Goal: Task Accomplishment & Management: Complete application form

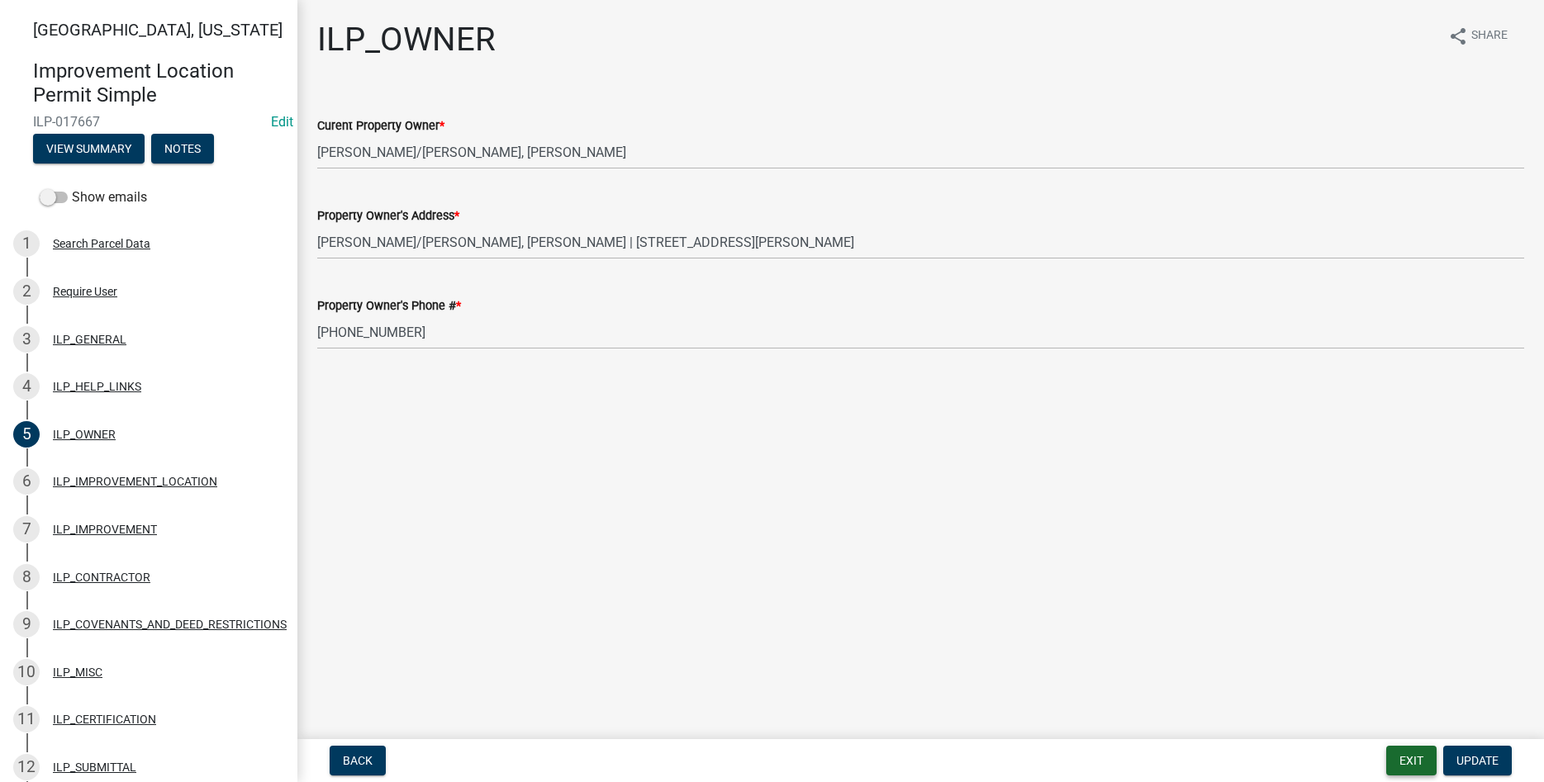
click at [1399, 769] on button "Exit" at bounding box center [1411, 761] width 50 height 30
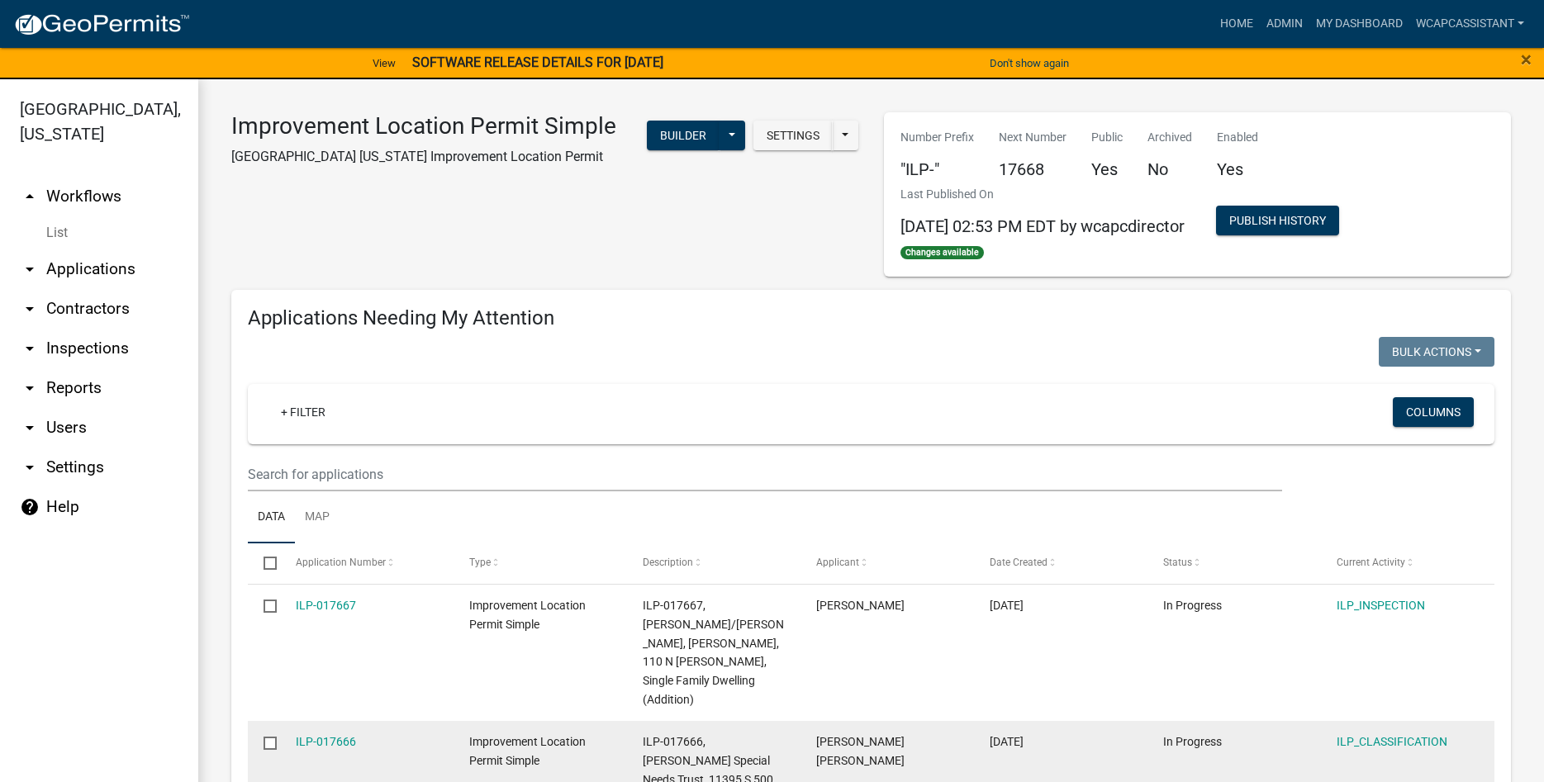
click at [535, 733] on div "Improvement Location Permit Simple" at bounding box center [540, 752] width 142 height 38
click at [342, 735] on link "ILP-017666" at bounding box center [326, 741] width 60 height 13
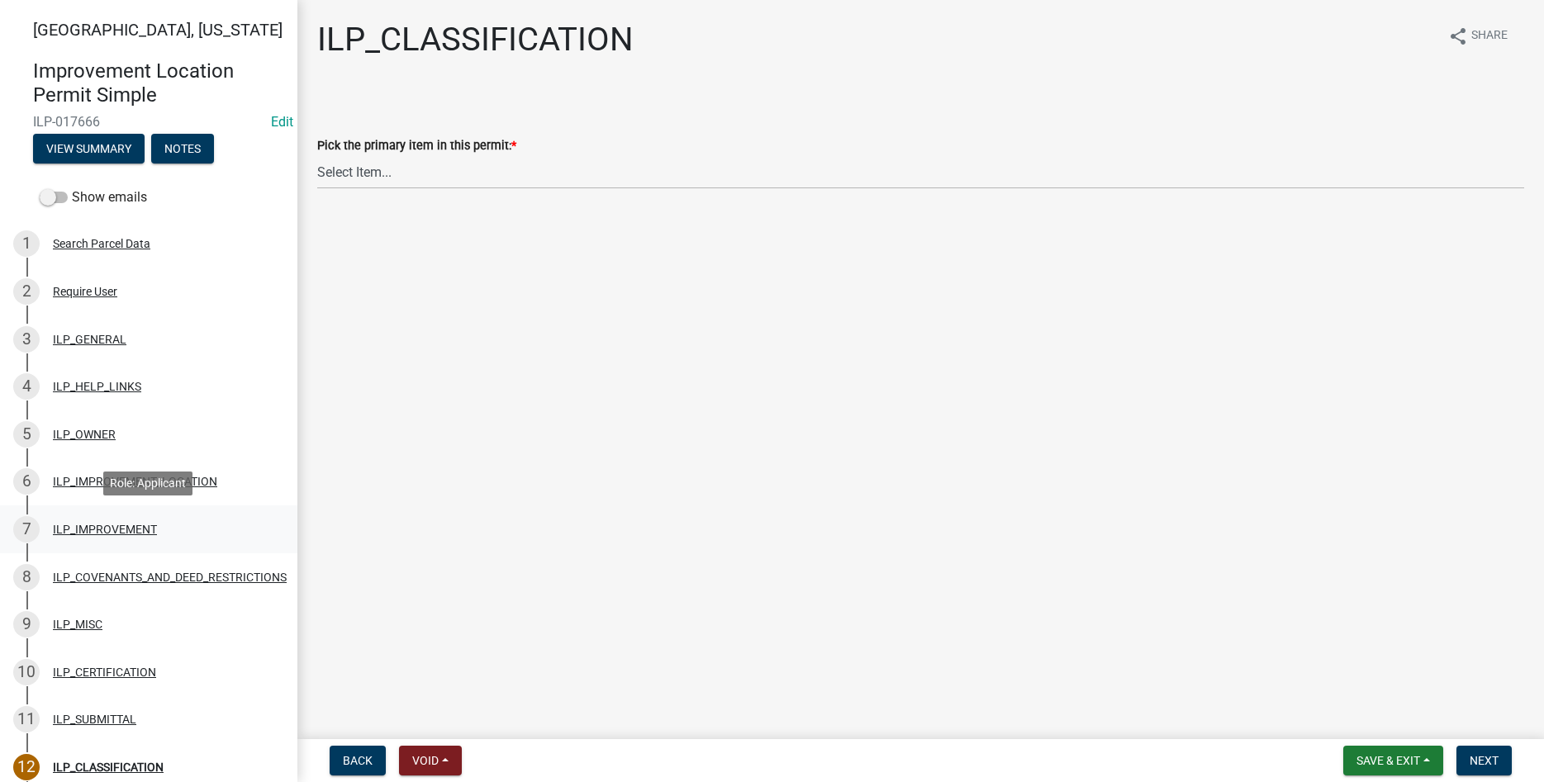
click at [97, 525] on div "ILP_IMPROVEMENT" at bounding box center [105, 530] width 104 height 12
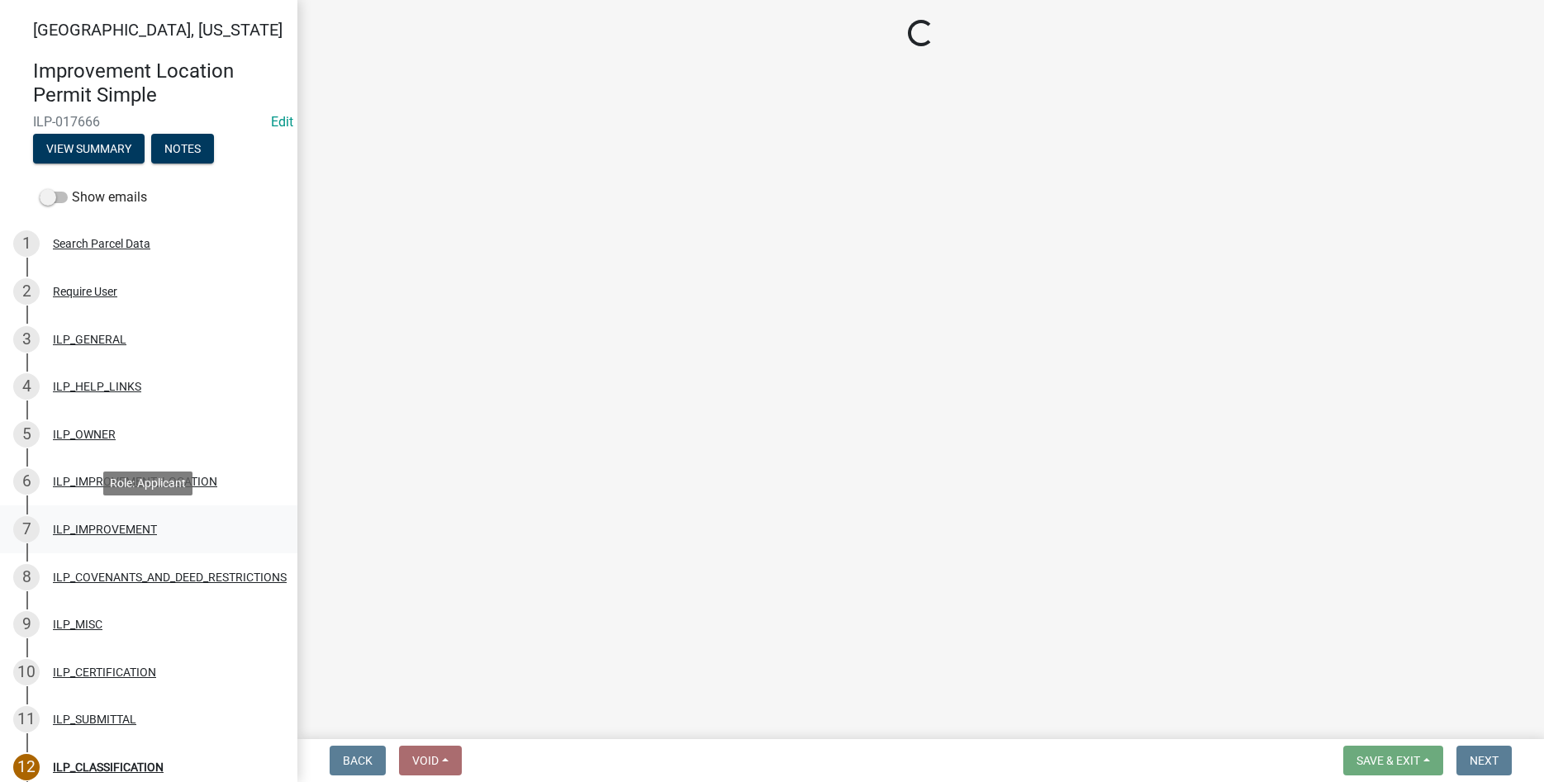
select select "d0c397cf-92c1-4d75-b08b-a5d0ada822ad"
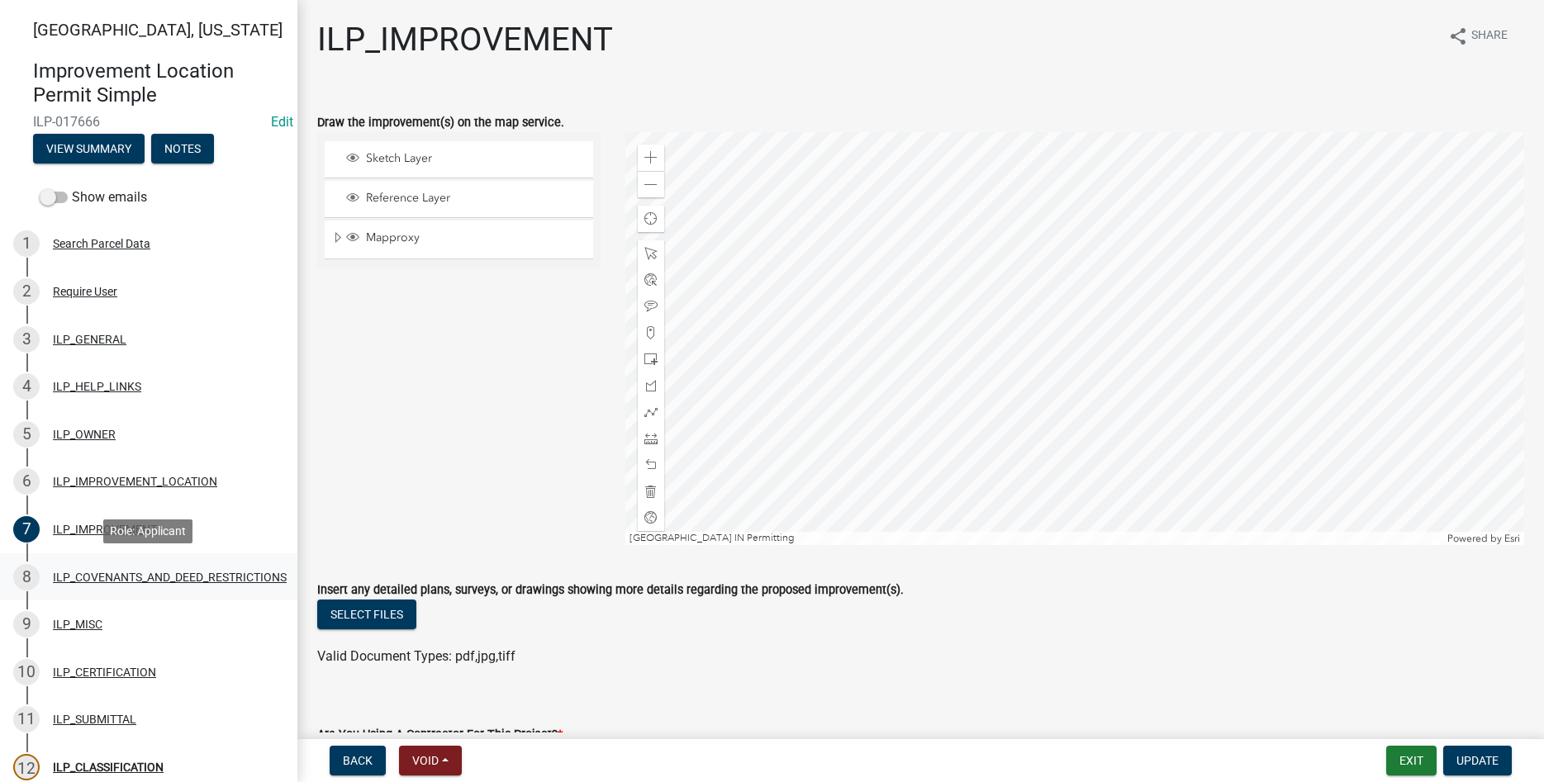
click at [131, 582] on div "ILP_COVENANTS_AND_DEED_RESTRICTIONS" at bounding box center [170, 578] width 234 height 12
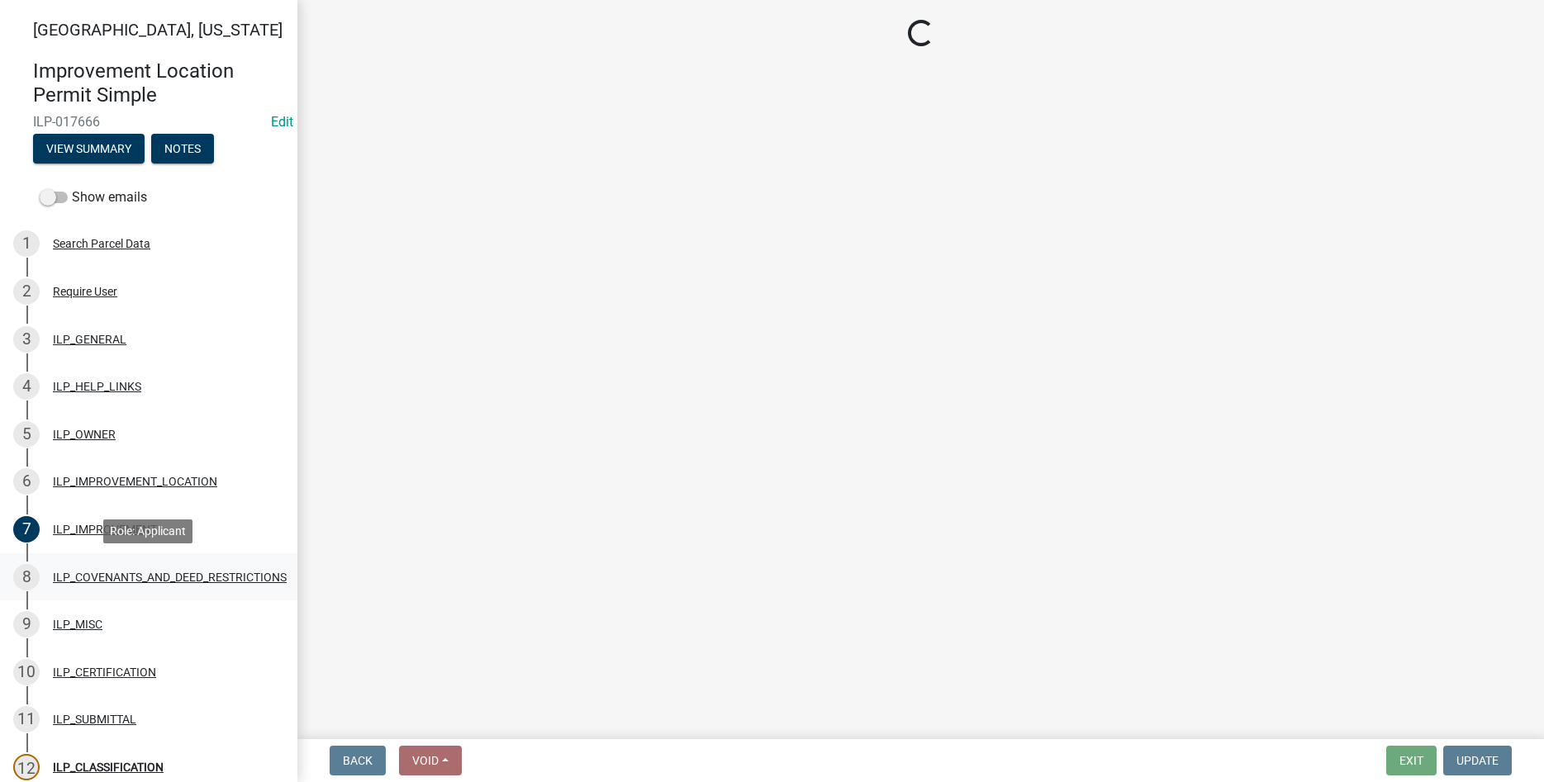
select select "8e2002f1-ace1-422c-92a0-aa7ffd64ff05"
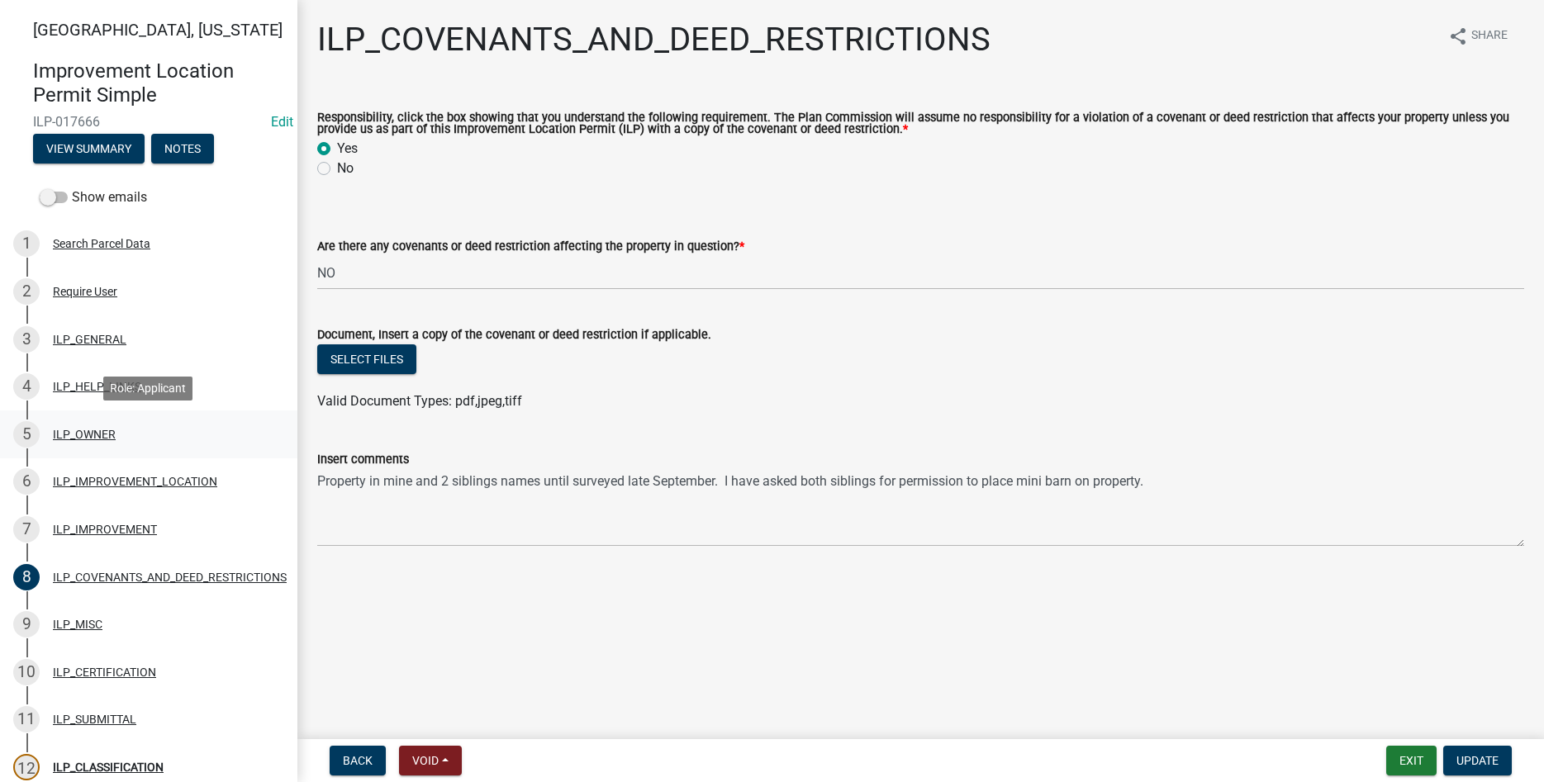
click at [74, 431] on div "ILP_OWNER" at bounding box center [84, 435] width 63 height 12
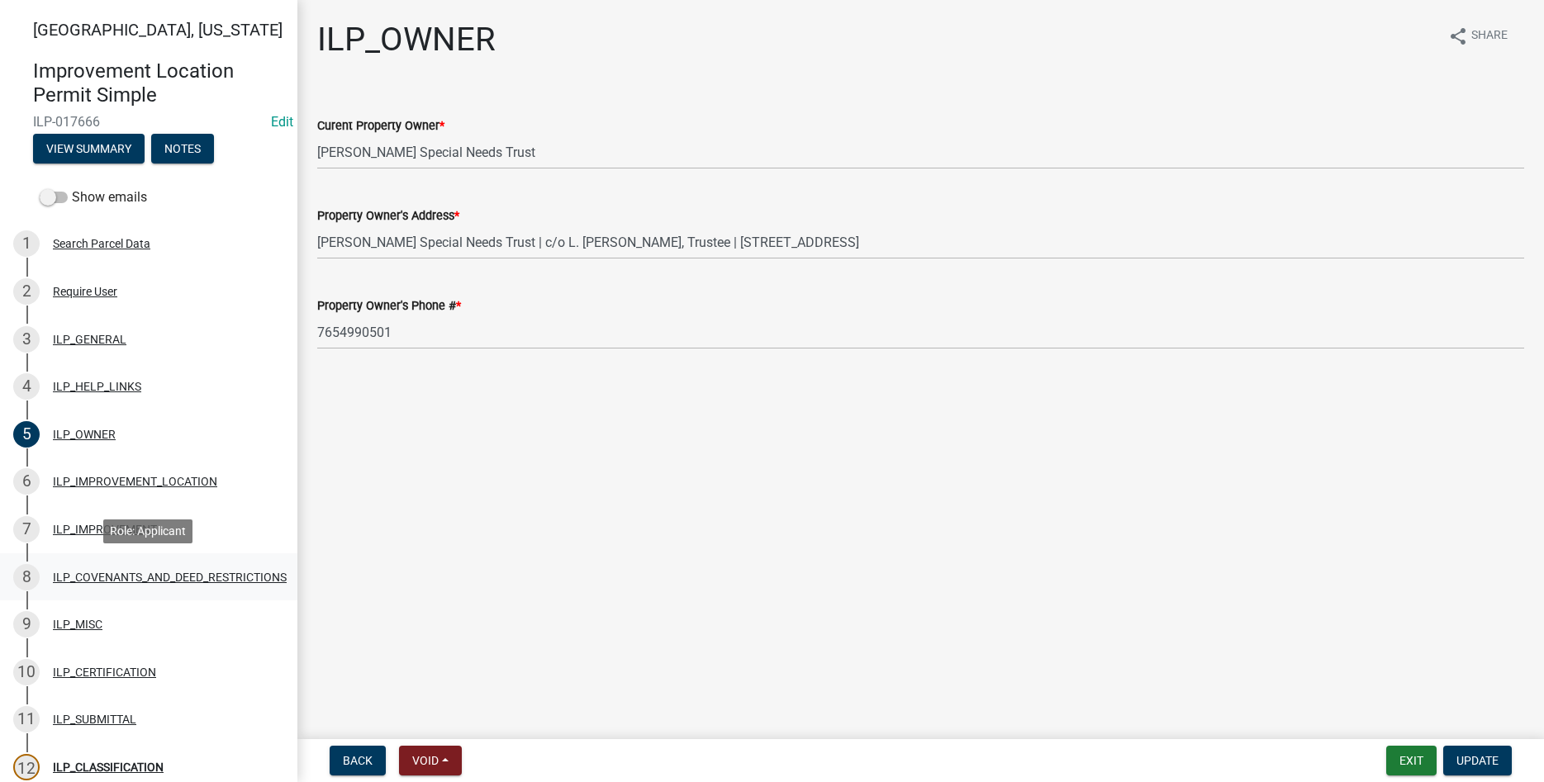
click at [142, 579] on div "ILP_COVENANTS_AND_DEED_RESTRICTIONS" at bounding box center [170, 578] width 234 height 12
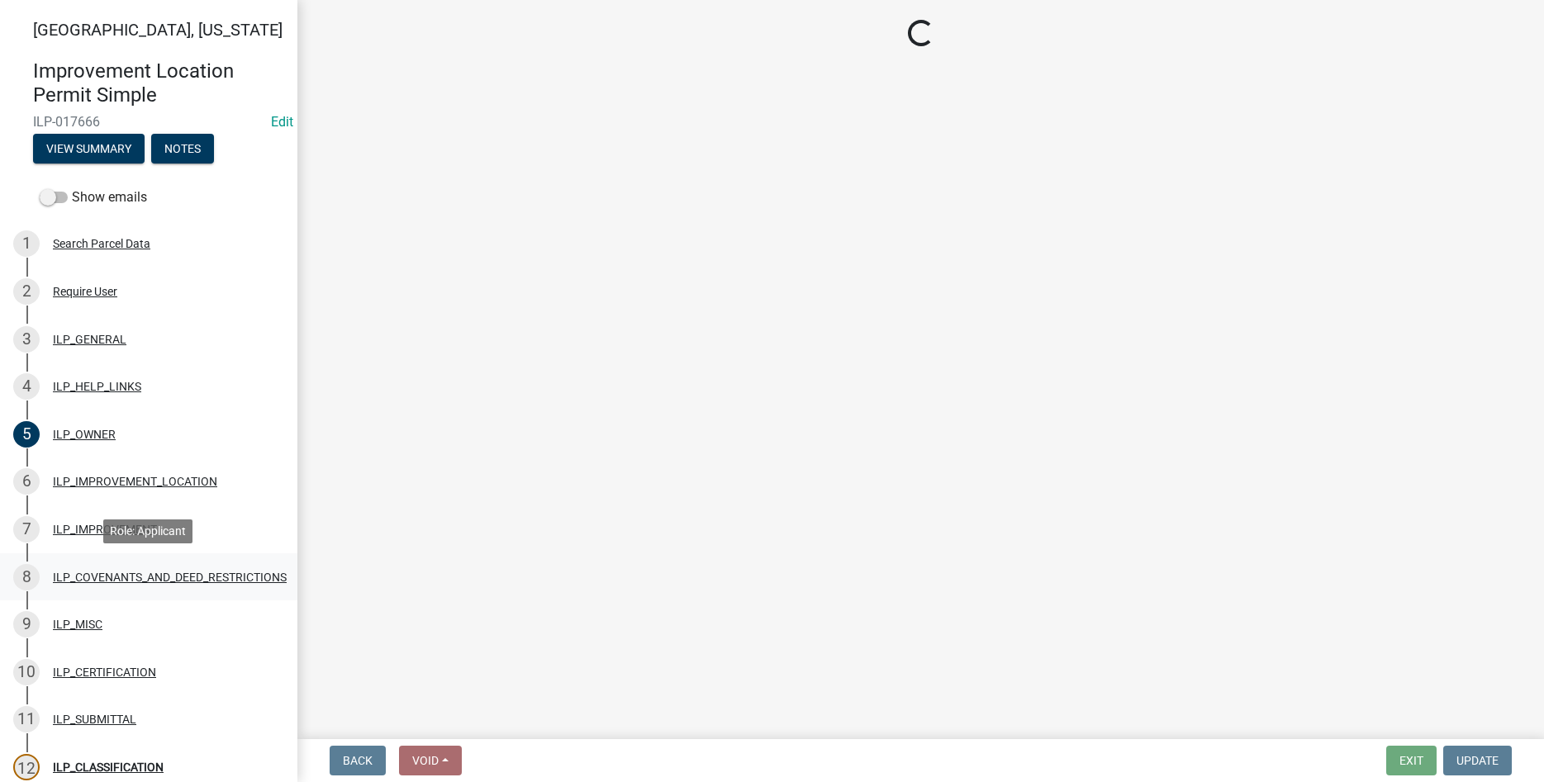
select select "8e2002f1-ace1-422c-92a0-aa7ffd64ff05"
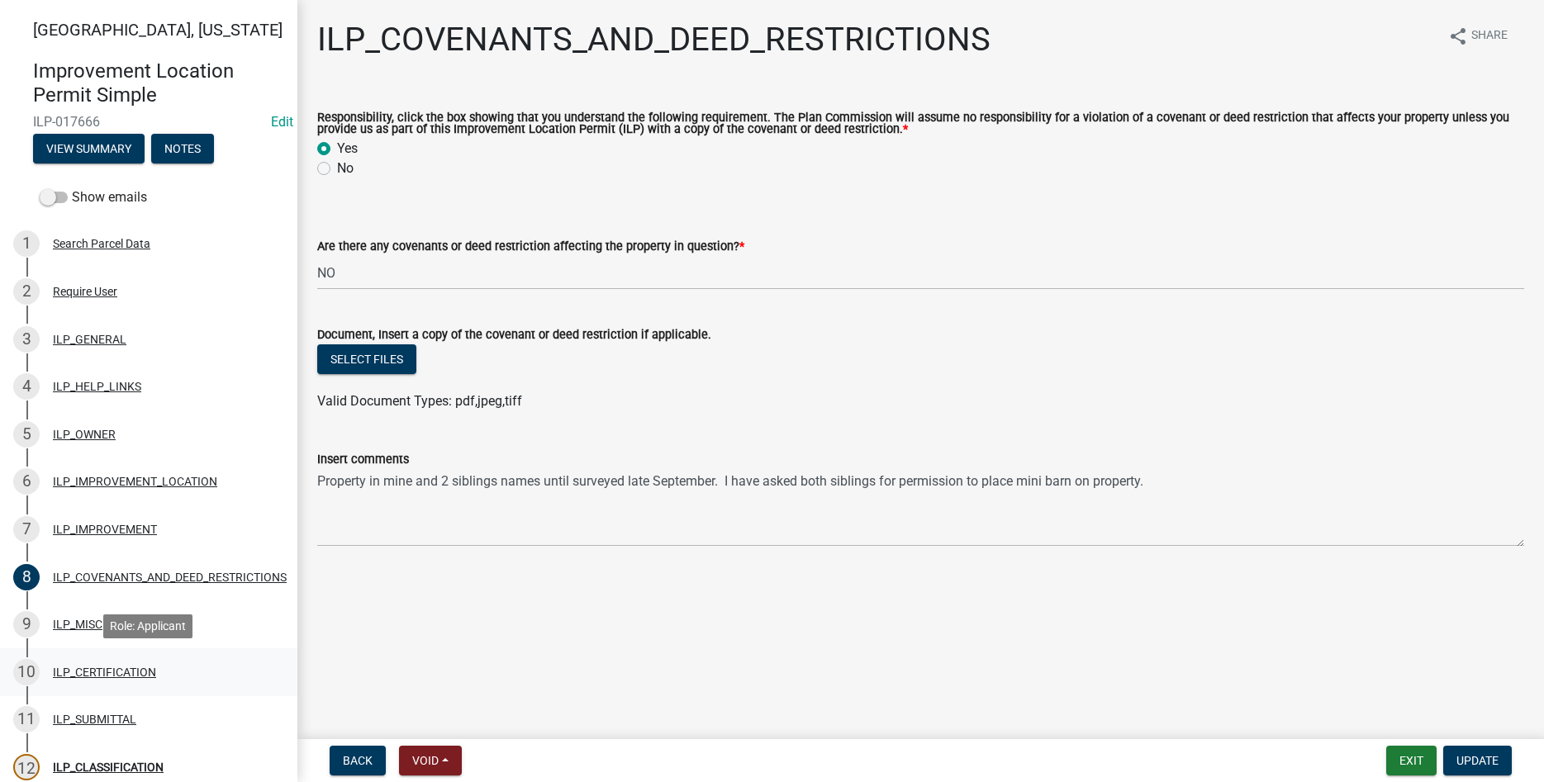
click at [60, 677] on div "ILP_CERTIFICATION" at bounding box center [104, 673] width 103 height 12
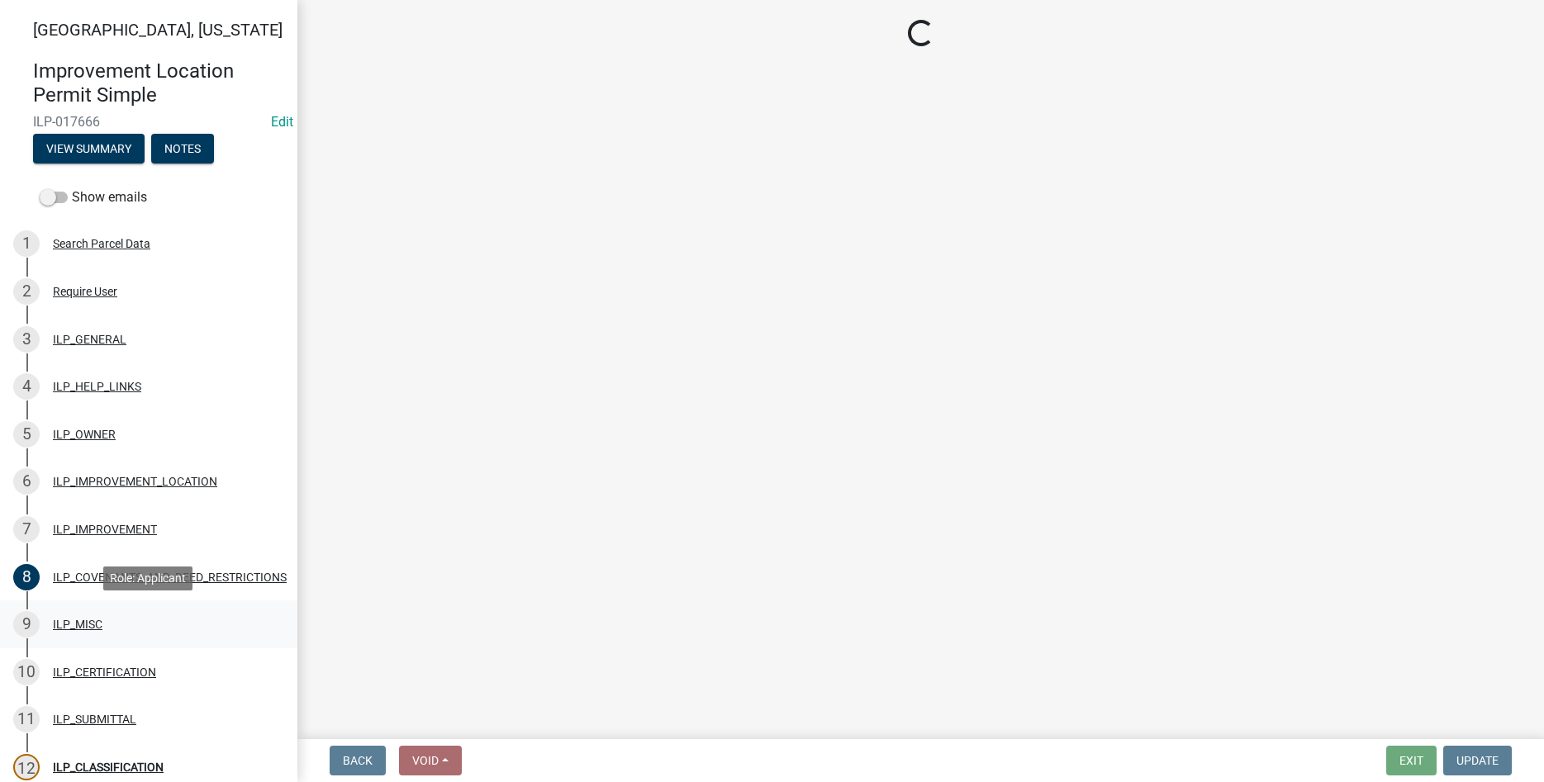
select select "bd96893d-fc5a-4886-96bc-c23f48f60341"
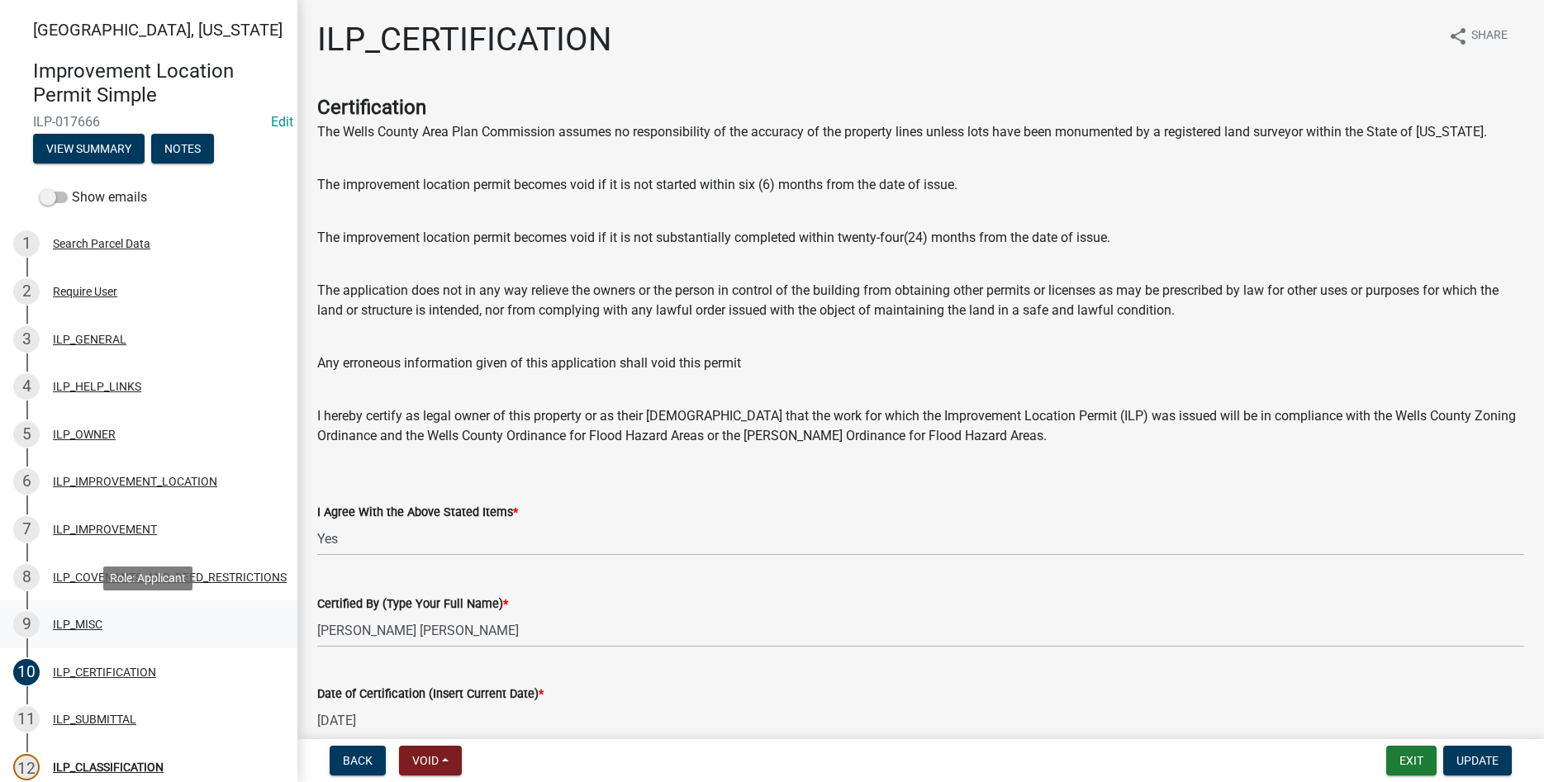
click at [86, 622] on div "ILP_MISC" at bounding box center [78, 625] width 50 height 12
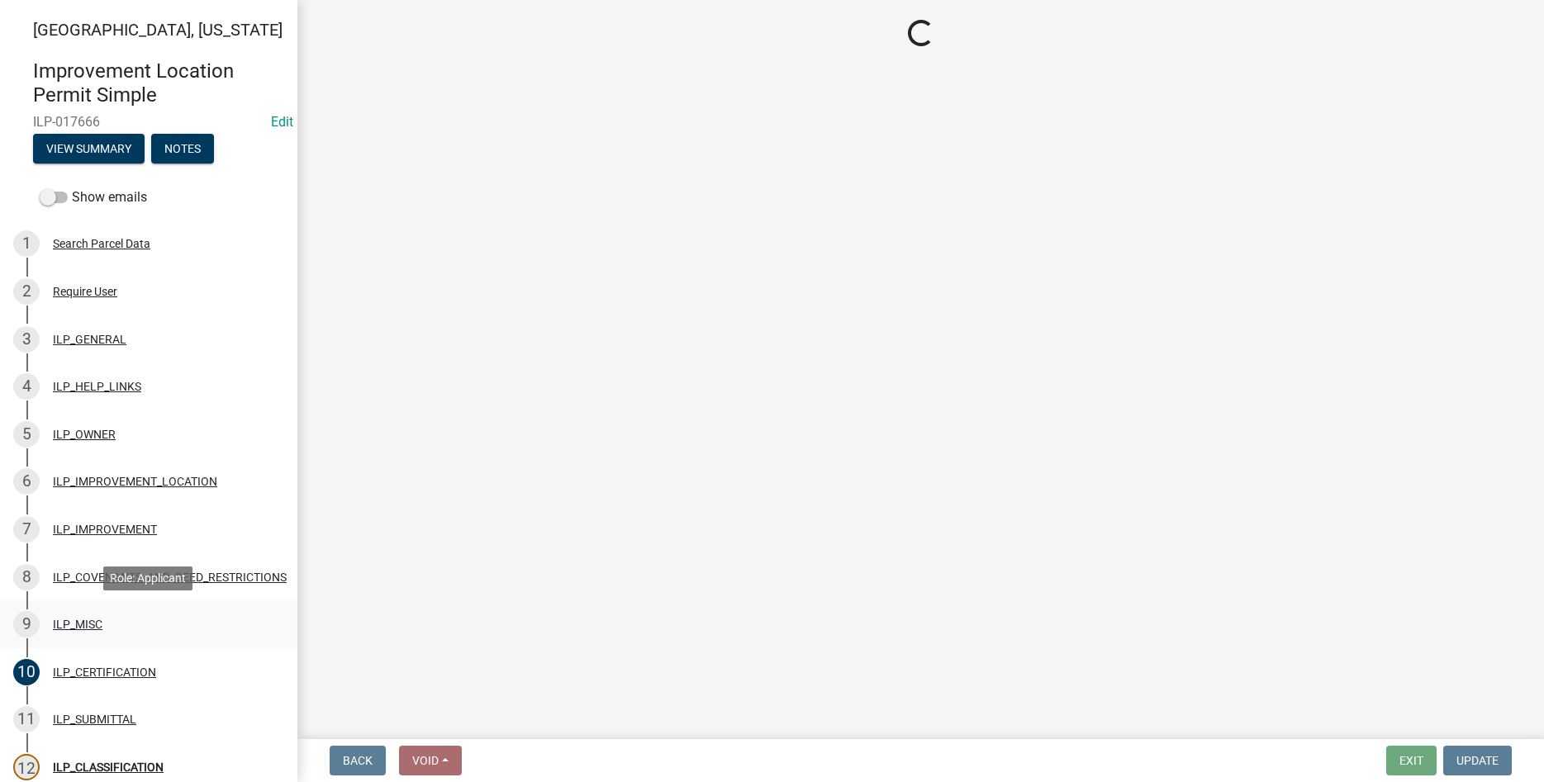
select select "efdfc372-da28-48aa-82f0-d86e80c7002d"
select select "87690217-1c5d-4f3f-89a3-85c12ce3295a"
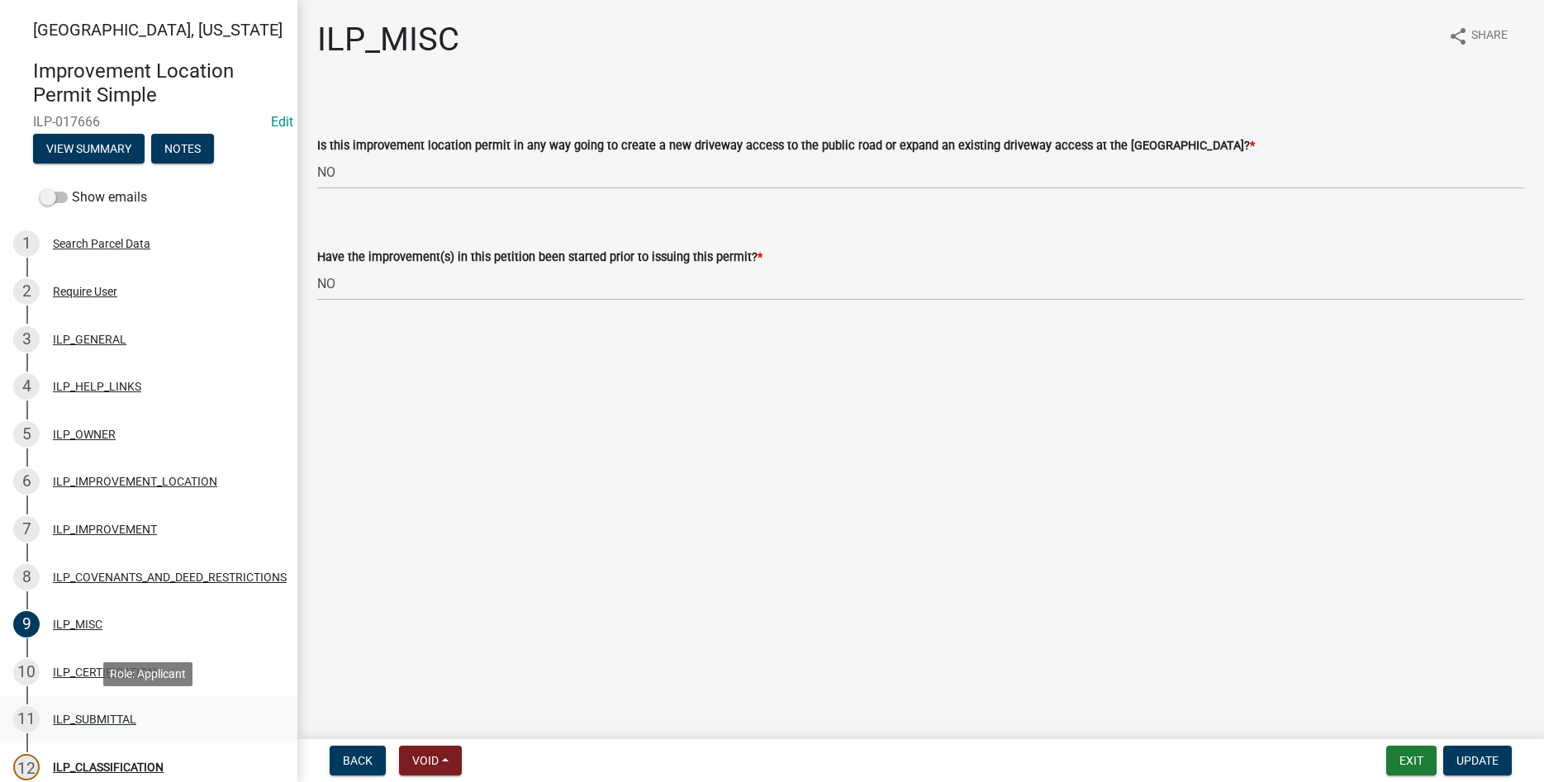
click at [74, 712] on div "11 ILP_SUBMITTAL" at bounding box center [142, 719] width 258 height 26
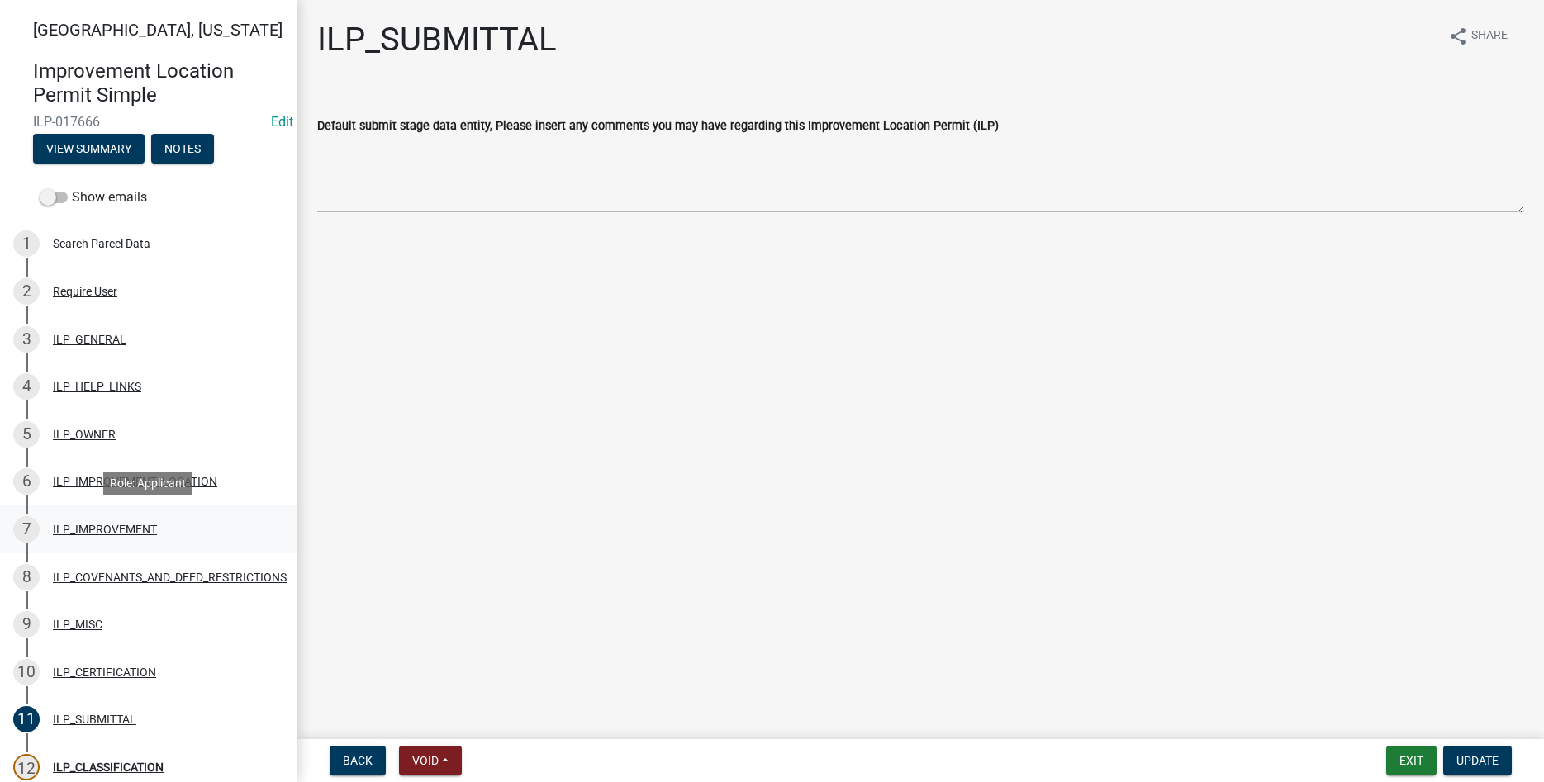
click at [77, 524] on div "ILP_IMPROVEMENT" at bounding box center [105, 530] width 104 height 12
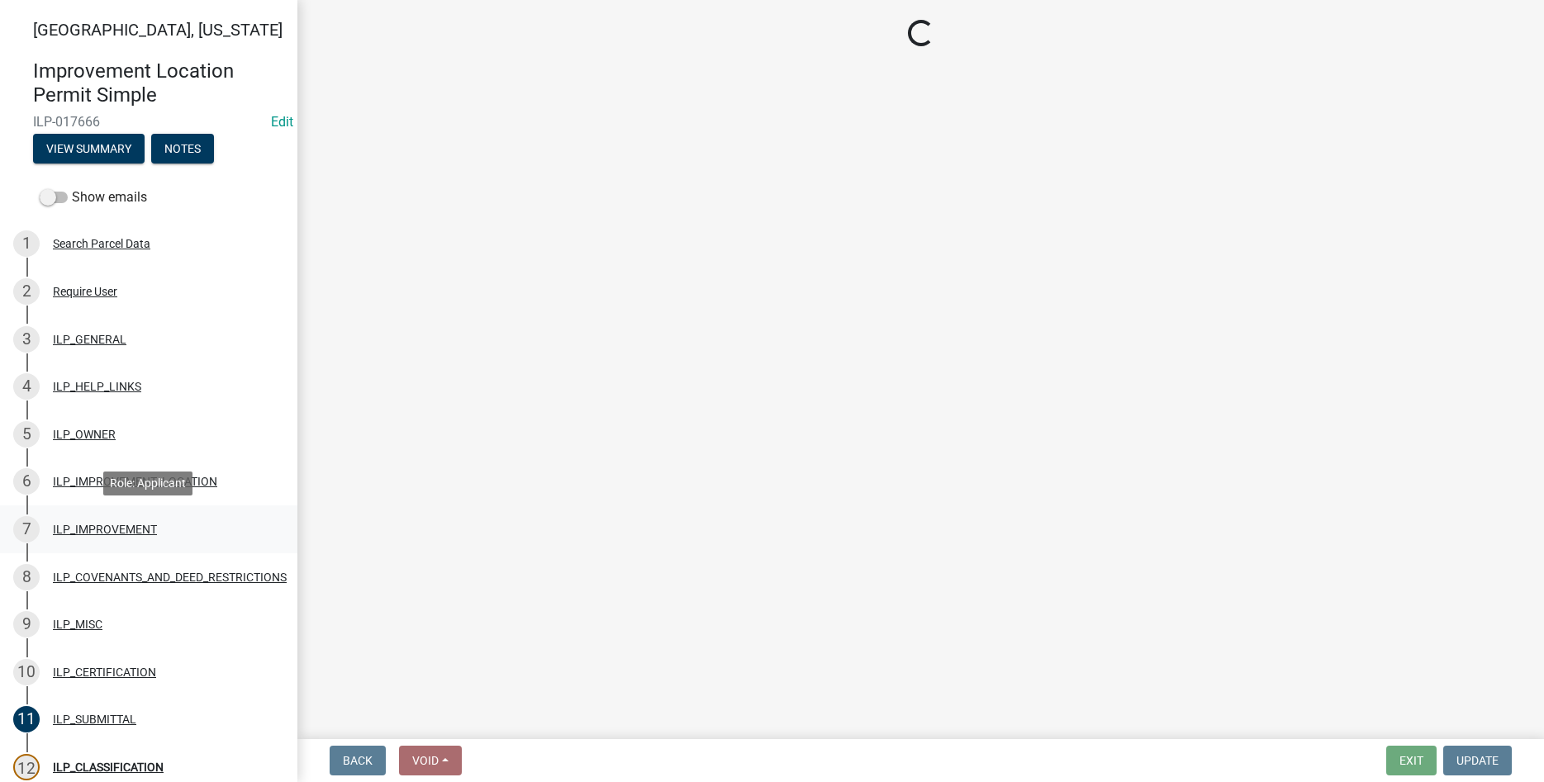
select select "d0c397cf-92c1-4d75-b08b-a5d0ada822ad"
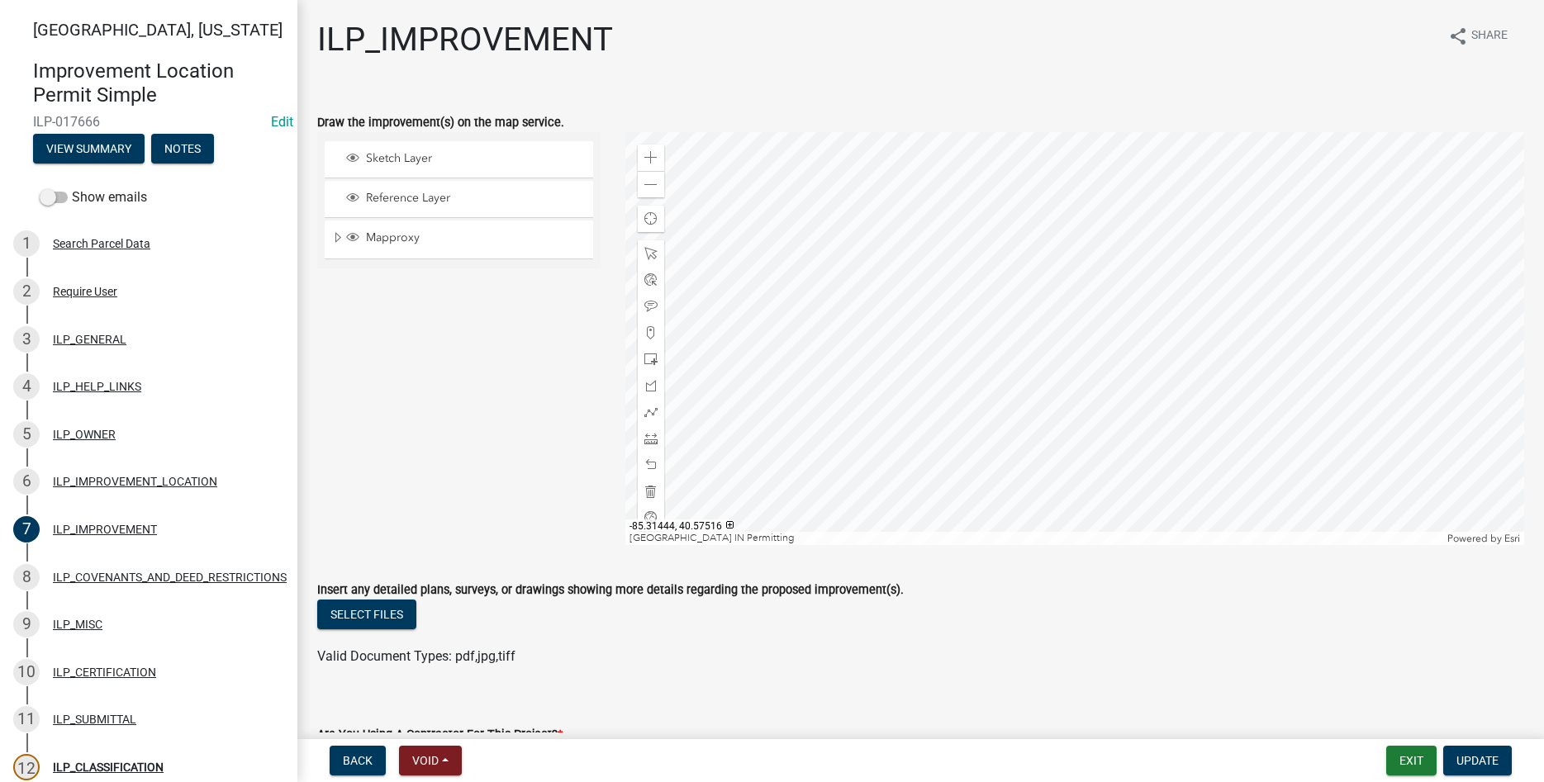
scroll to position [94, 0]
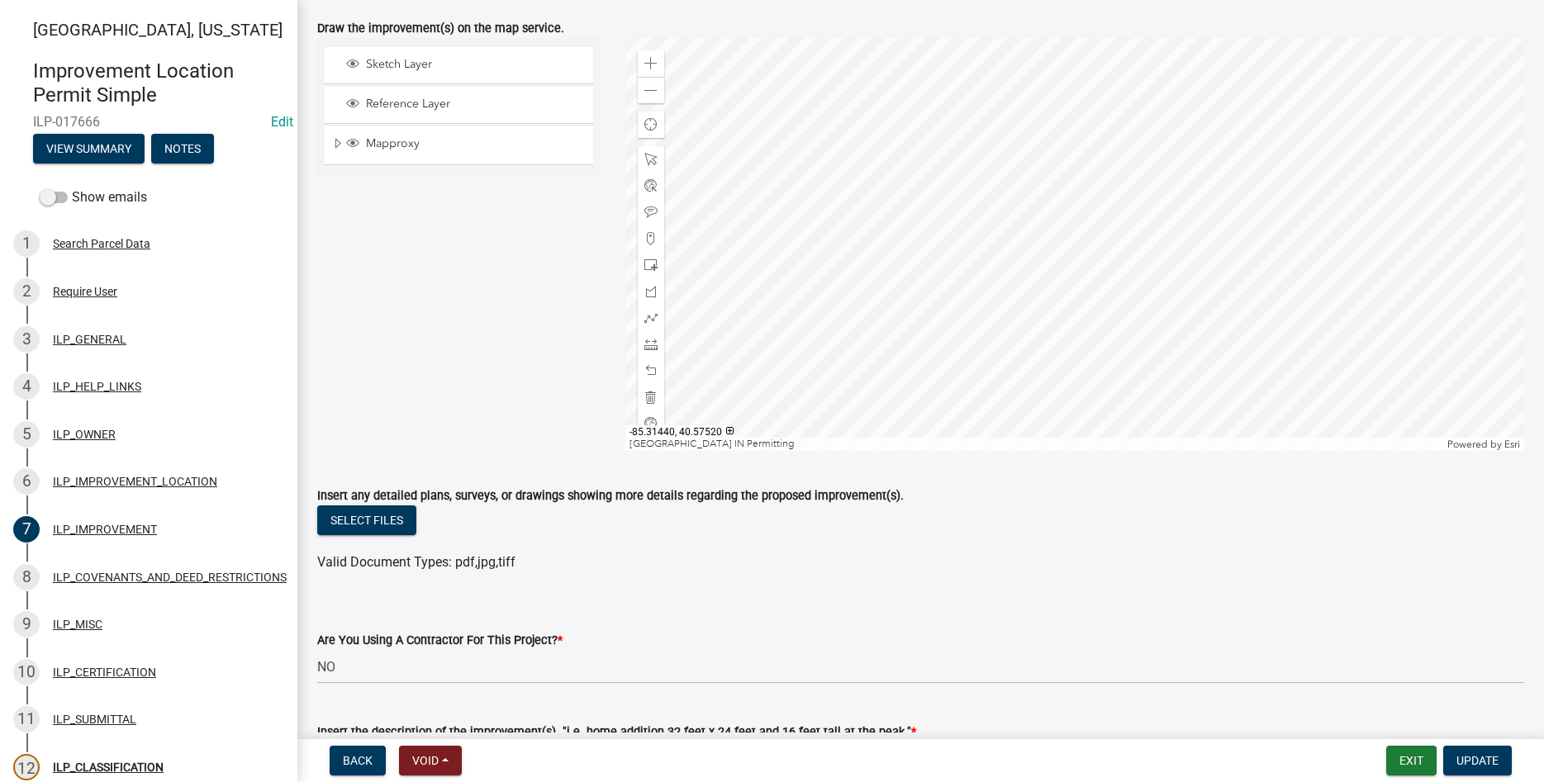
click at [887, 320] on div at bounding box center [1074, 244] width 899 height 413
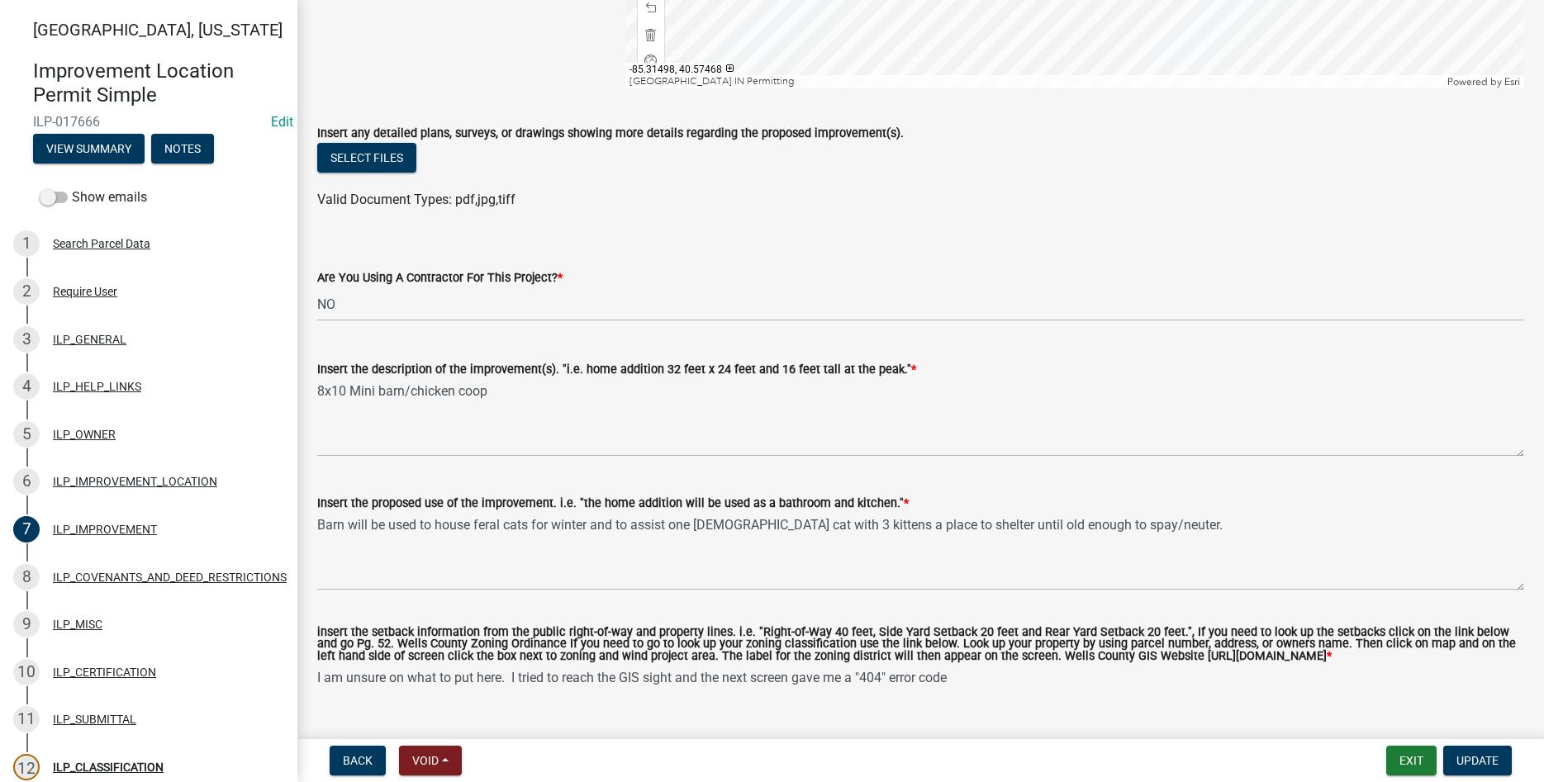
scroll to position [471, 0]
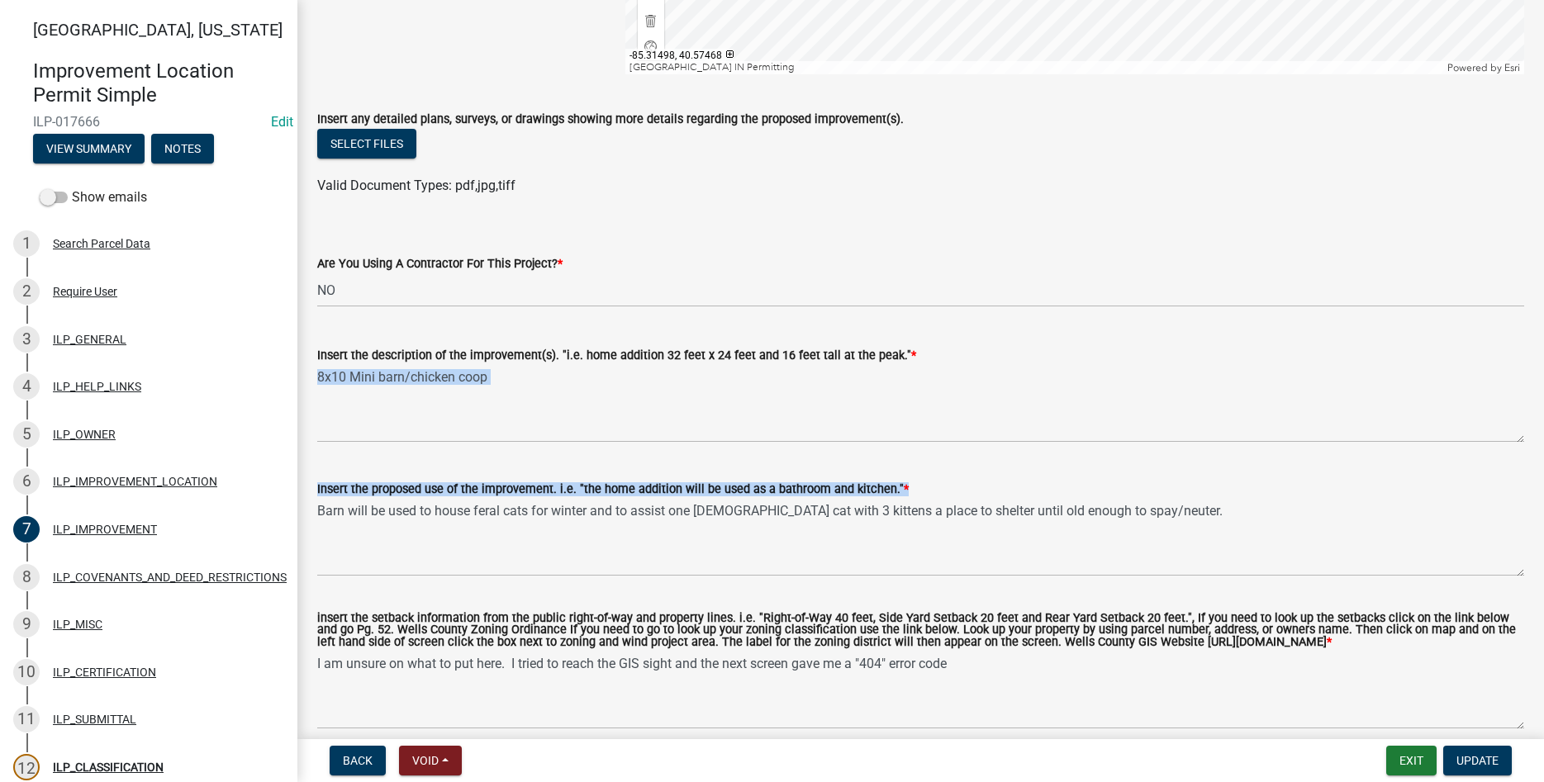
drag, startPoint x: 1001, startPoint y: 356, endPoint x: 1001, endPoint y: 562, distance: 205.7
click at [1001, 562] on wm-data-entity-input-list "Draw the improvement(s) on the map service. Sketch Layer Reference Layer Mappro…" at bounding box center [920, 182] width 1207 height 1121
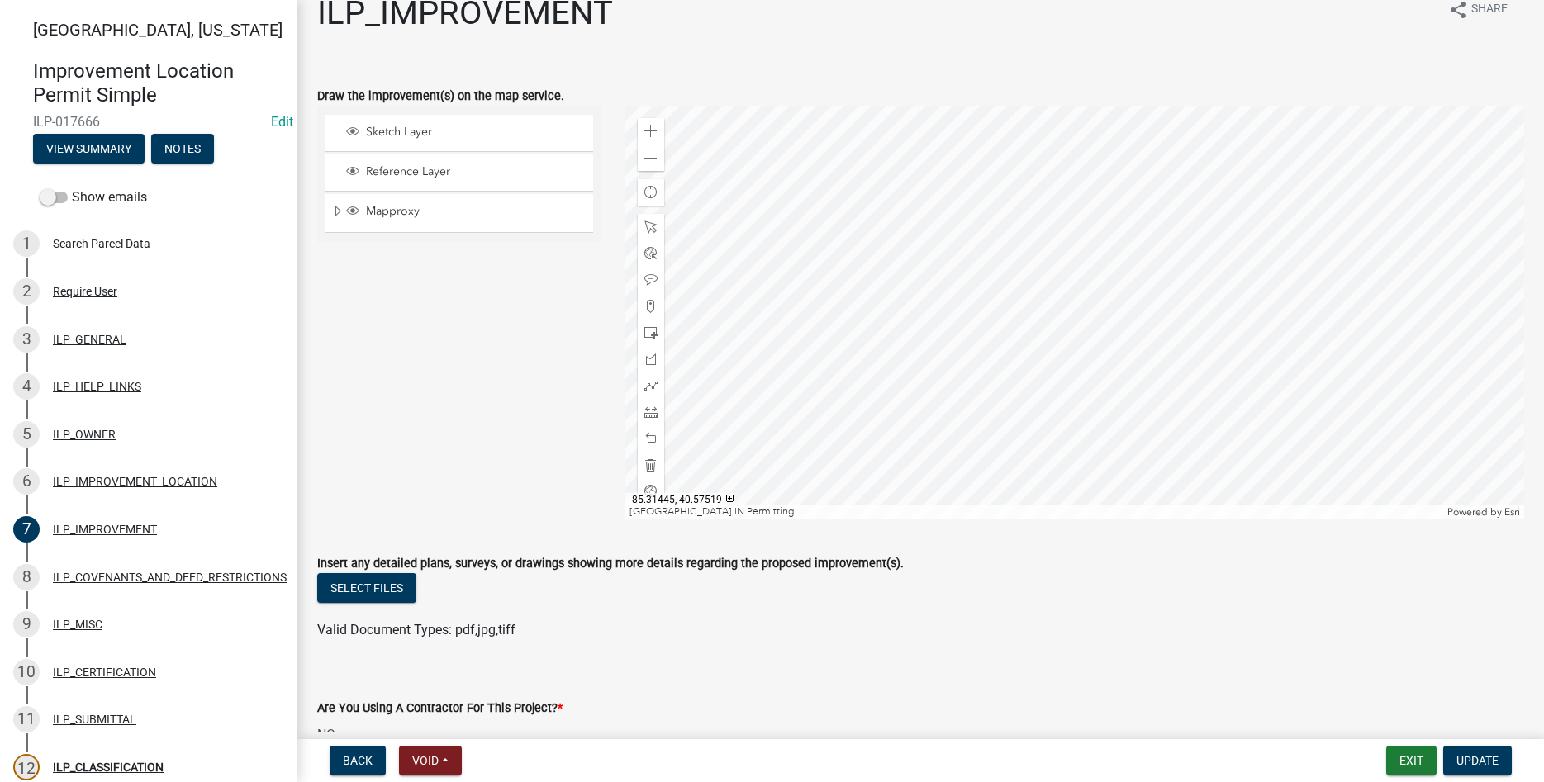
scroll to position [0, 0]
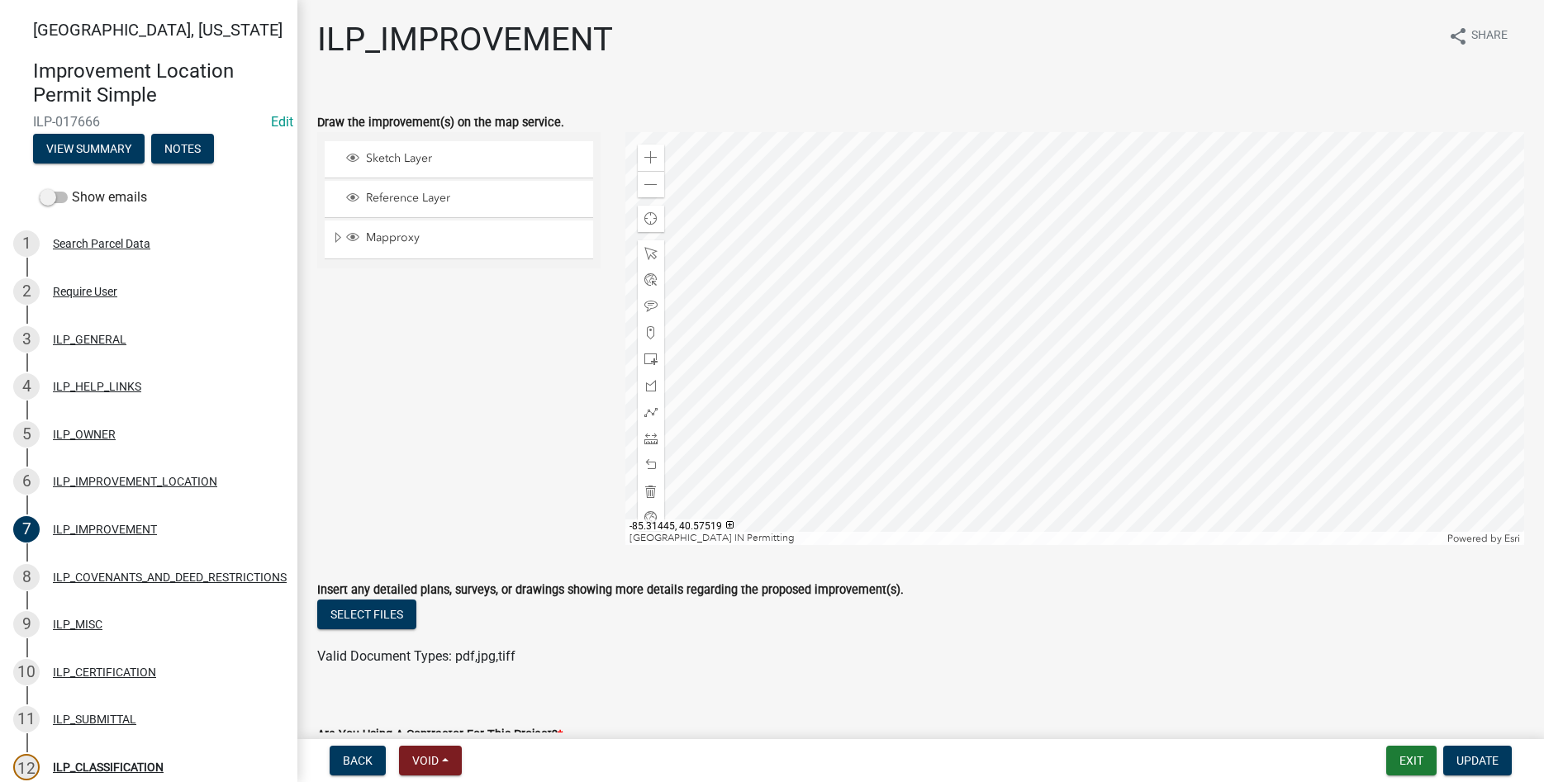
click at [879, 321] on div at bounding box center [1074, 338] width 899 height 413
click at [884, 326] on div at bounding box center [1074, 338] width 899 height 413
click at [92, 476] on div "ILP_IMPROVEMENT_LOCATION" at bounding box center [135, 482] width 164 height 12
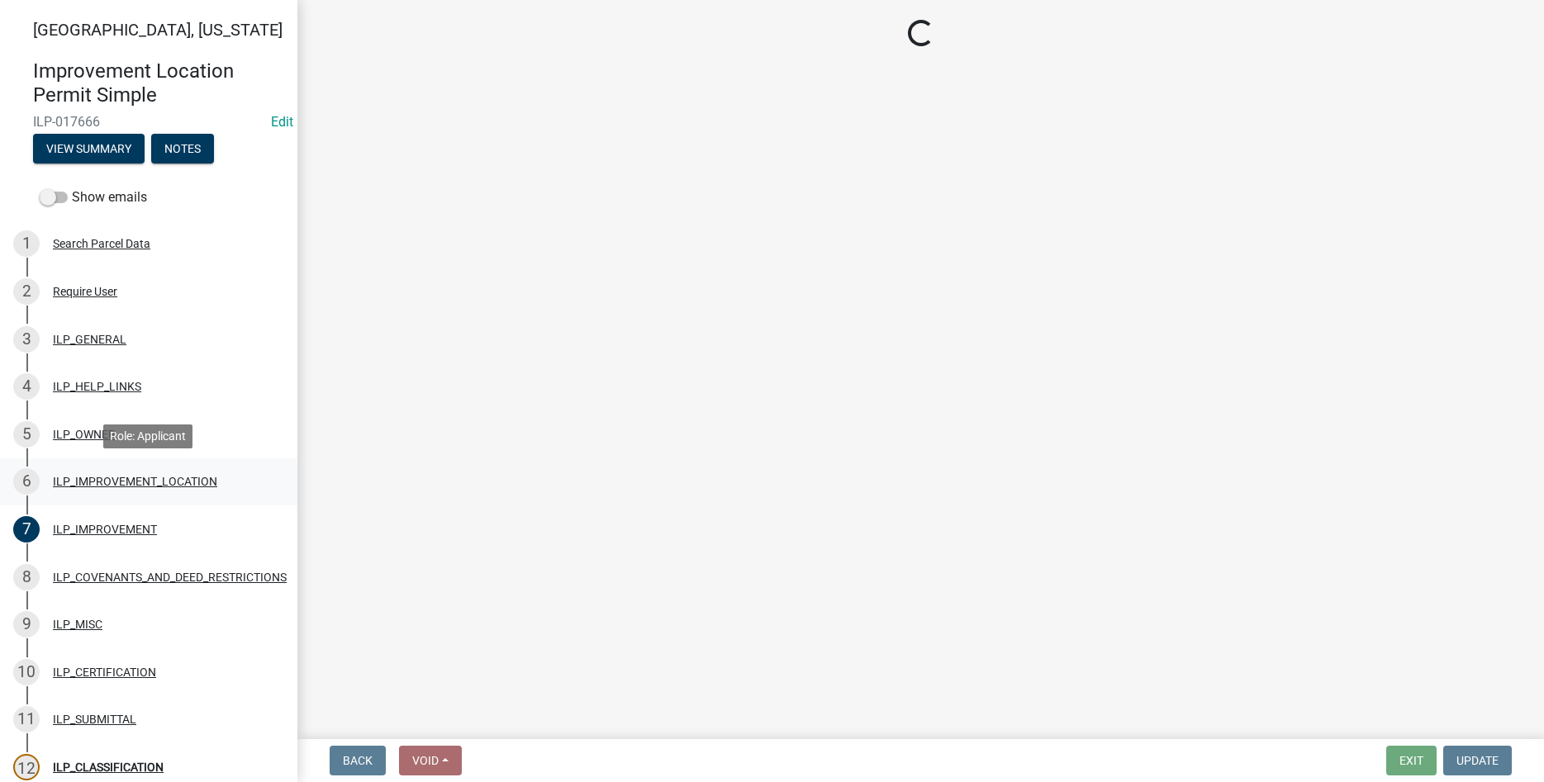
select select "03ef64e6-f0ff-43c9-aded-972c487e3507"
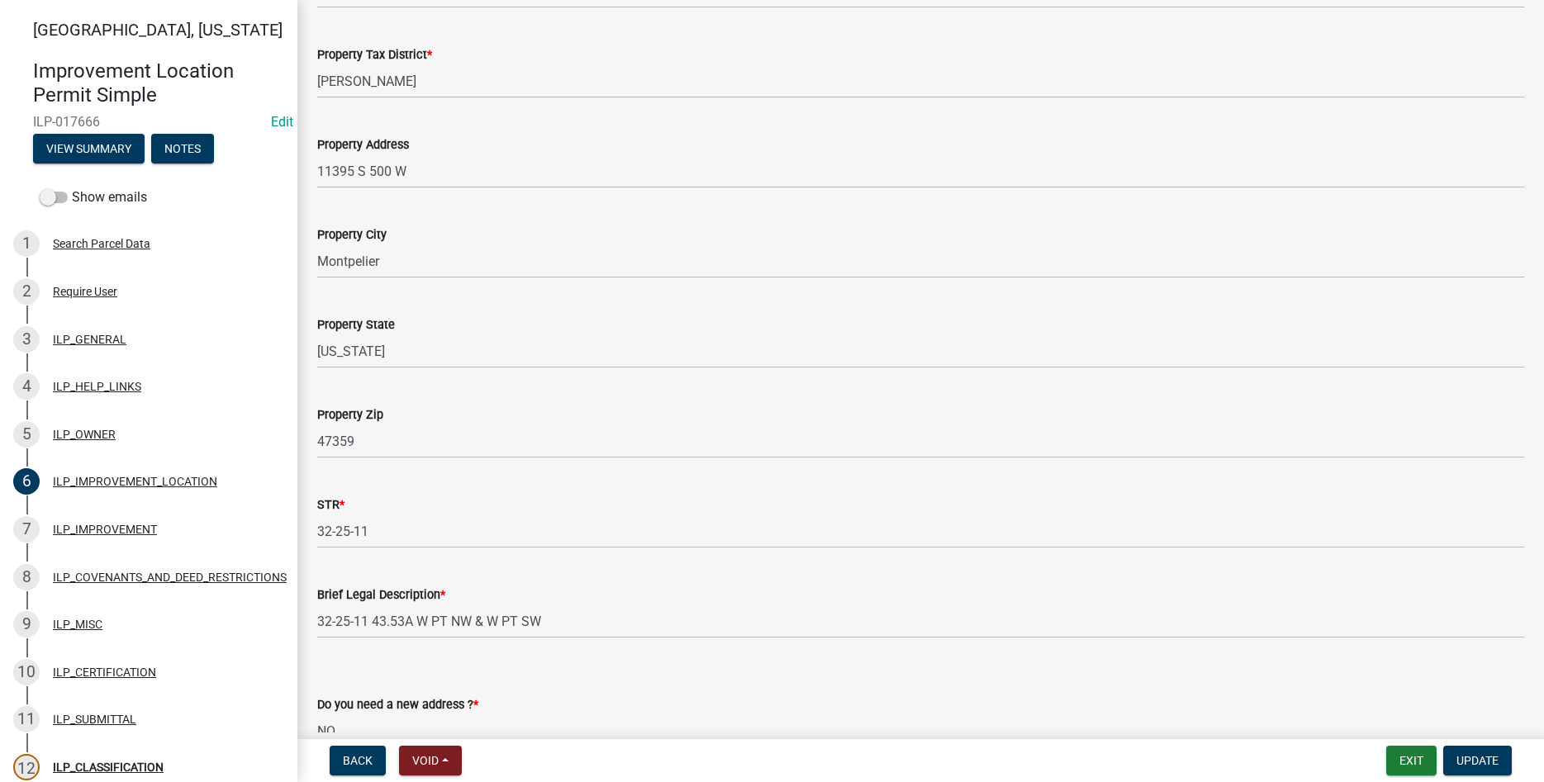
scroll to position [188, 0]
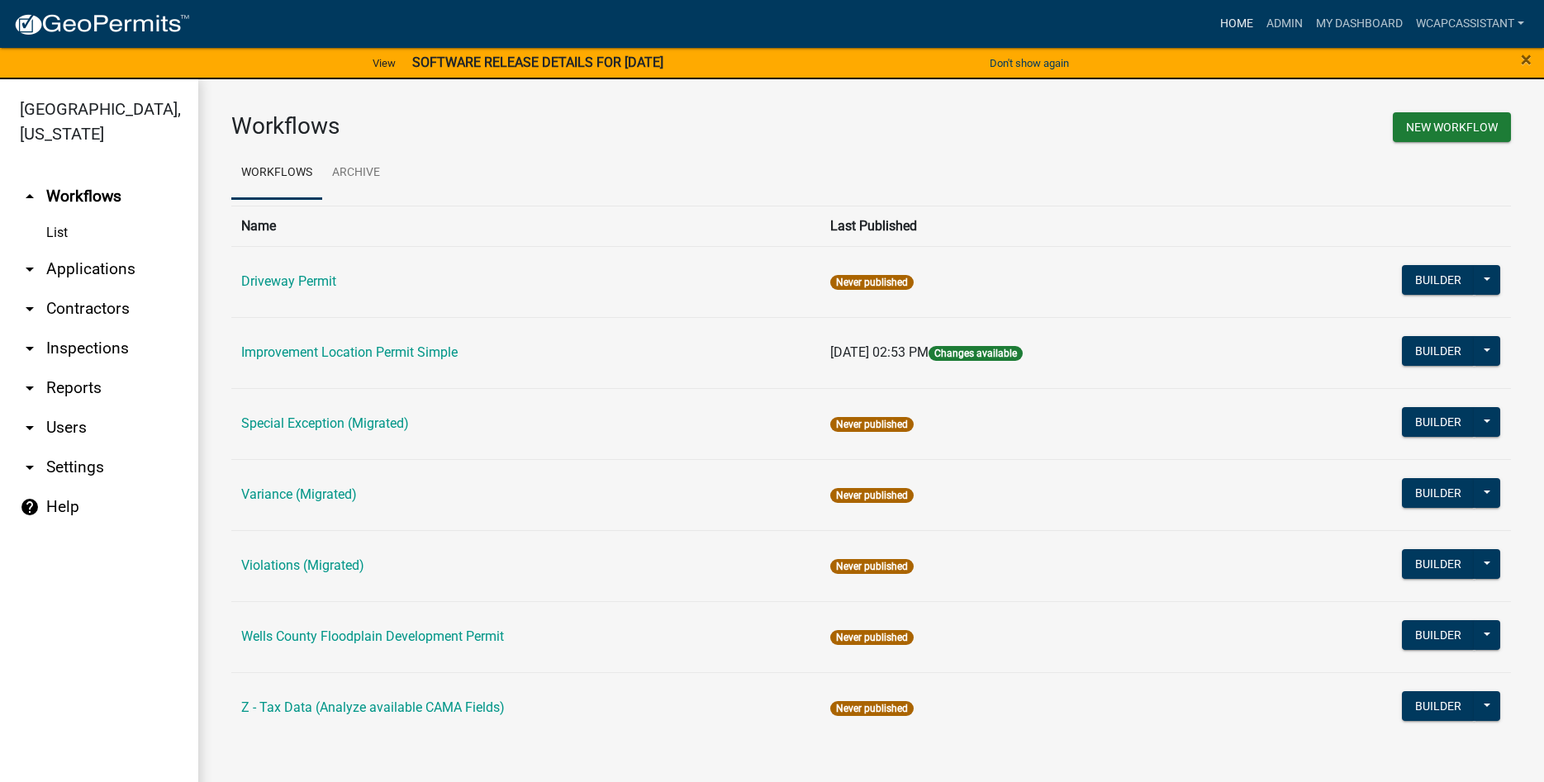
click at [1228, 15] on link "Home" at bounding box center [1237, 23] width 46 height 31
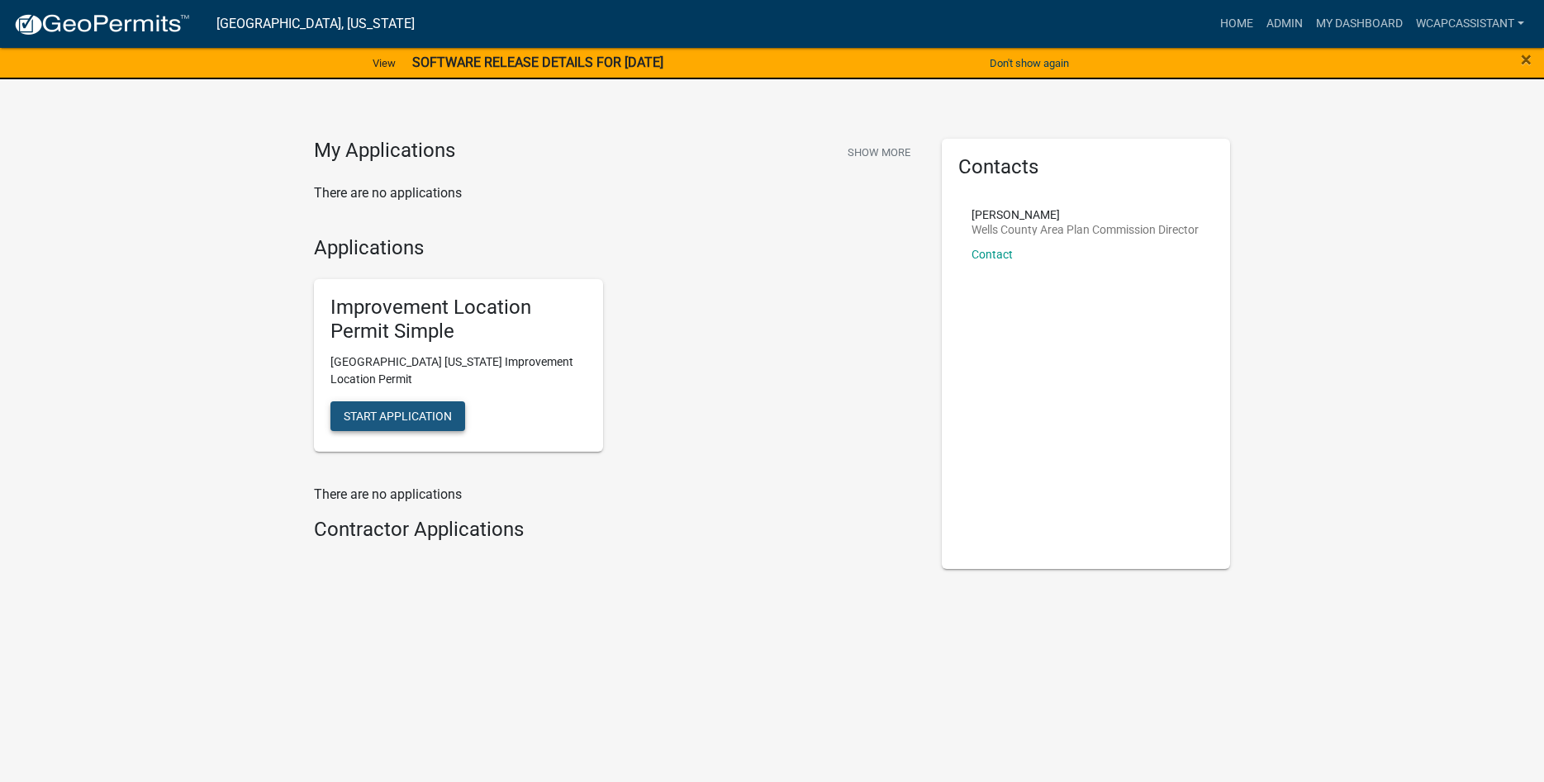
click at [399, 419] on span "Start Application" at bounding box center [398, 415] width 108 height 13
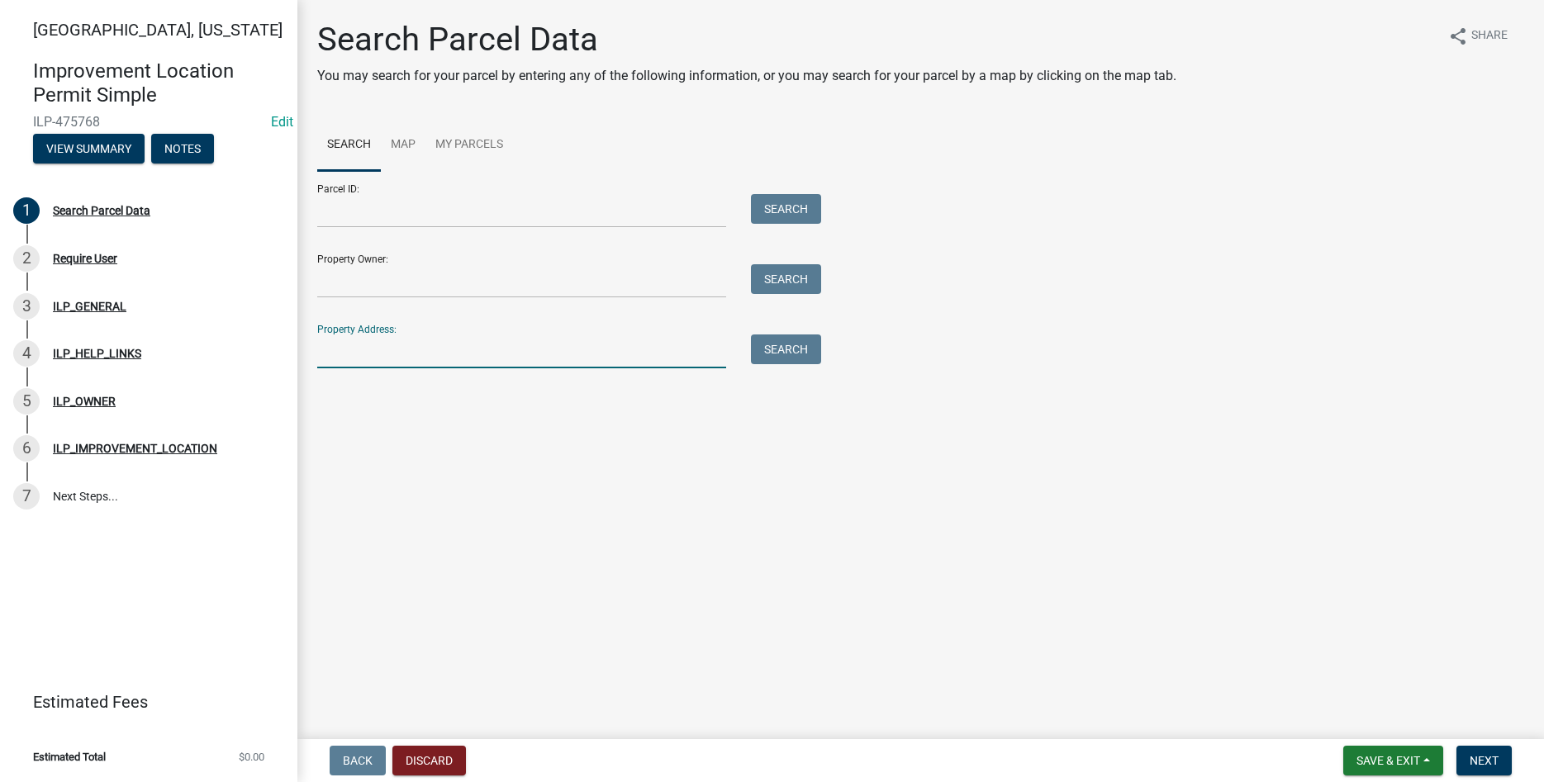
click at [376, 349] on input "Property Address:" at bounding box center [521, 352] width 409 height 34
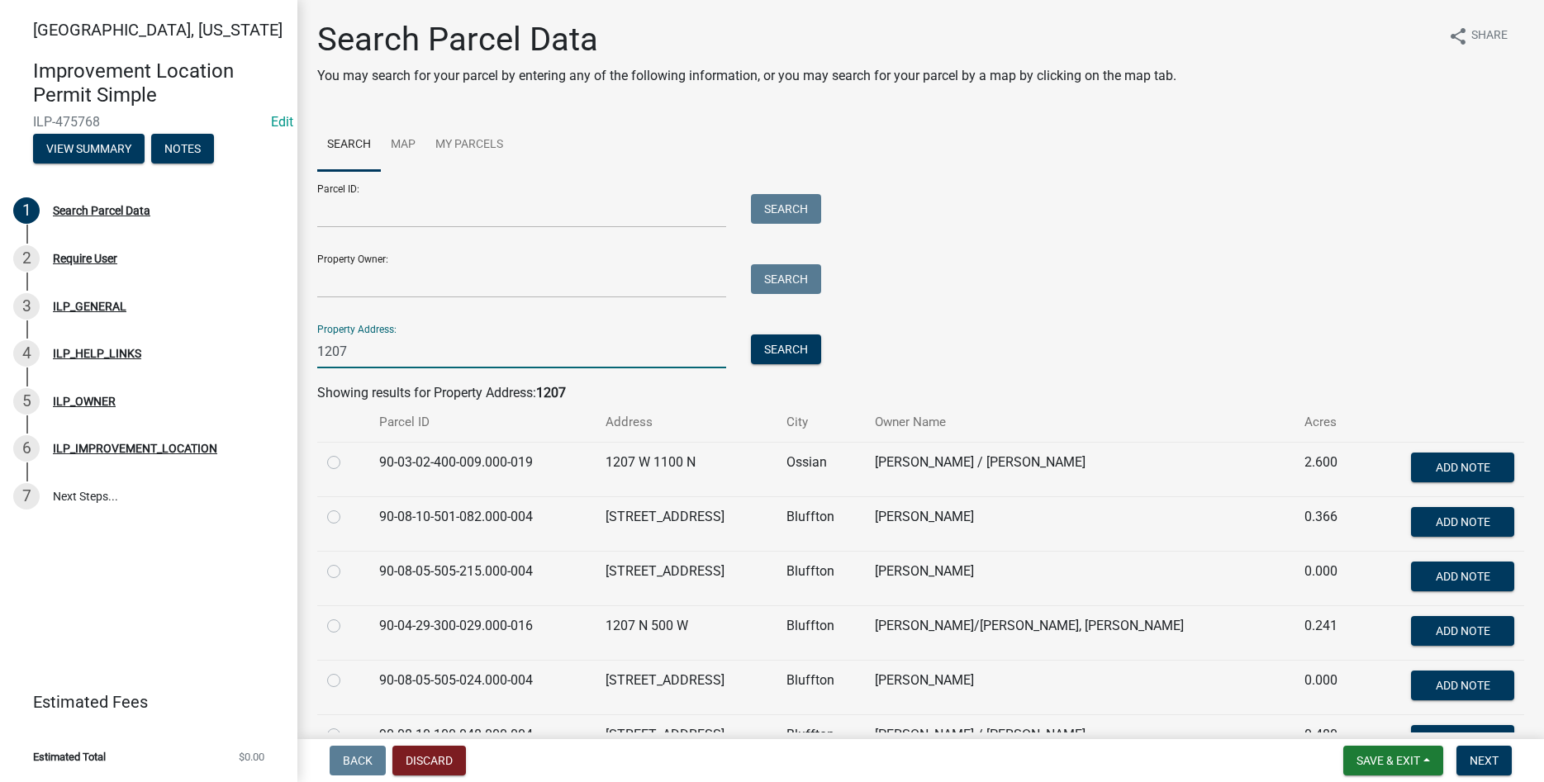
type input "1207"
click at [347, 562] on label at bounding box center [347, 562] width 0 height 0
click at [347, 569] on input "radio" at bounding box center [352, 567] width 11 height 11
radio input "true"
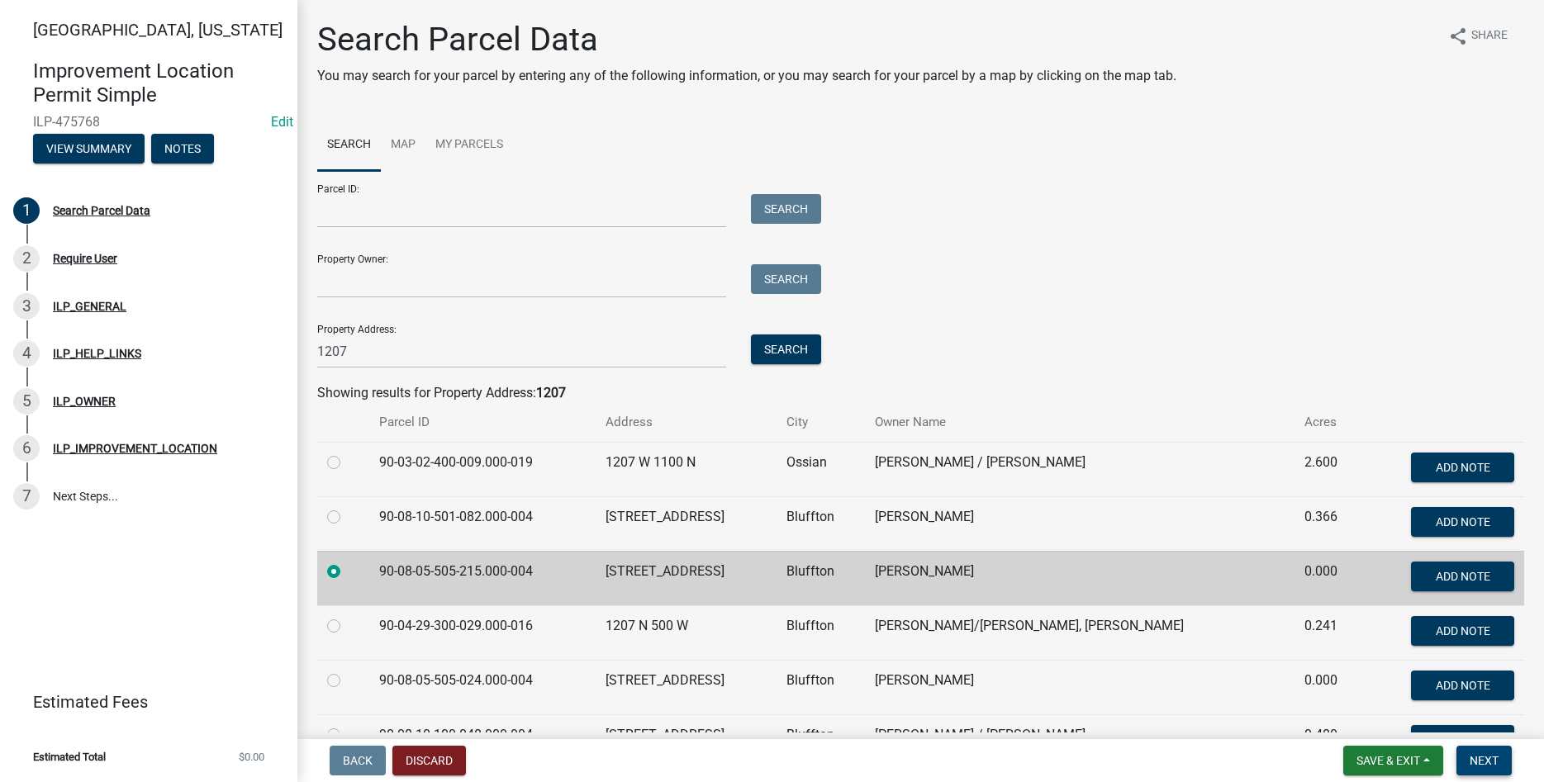
click at [1477, 760] on span "Next" at bounding box center [1484, 760] width 29 height 13
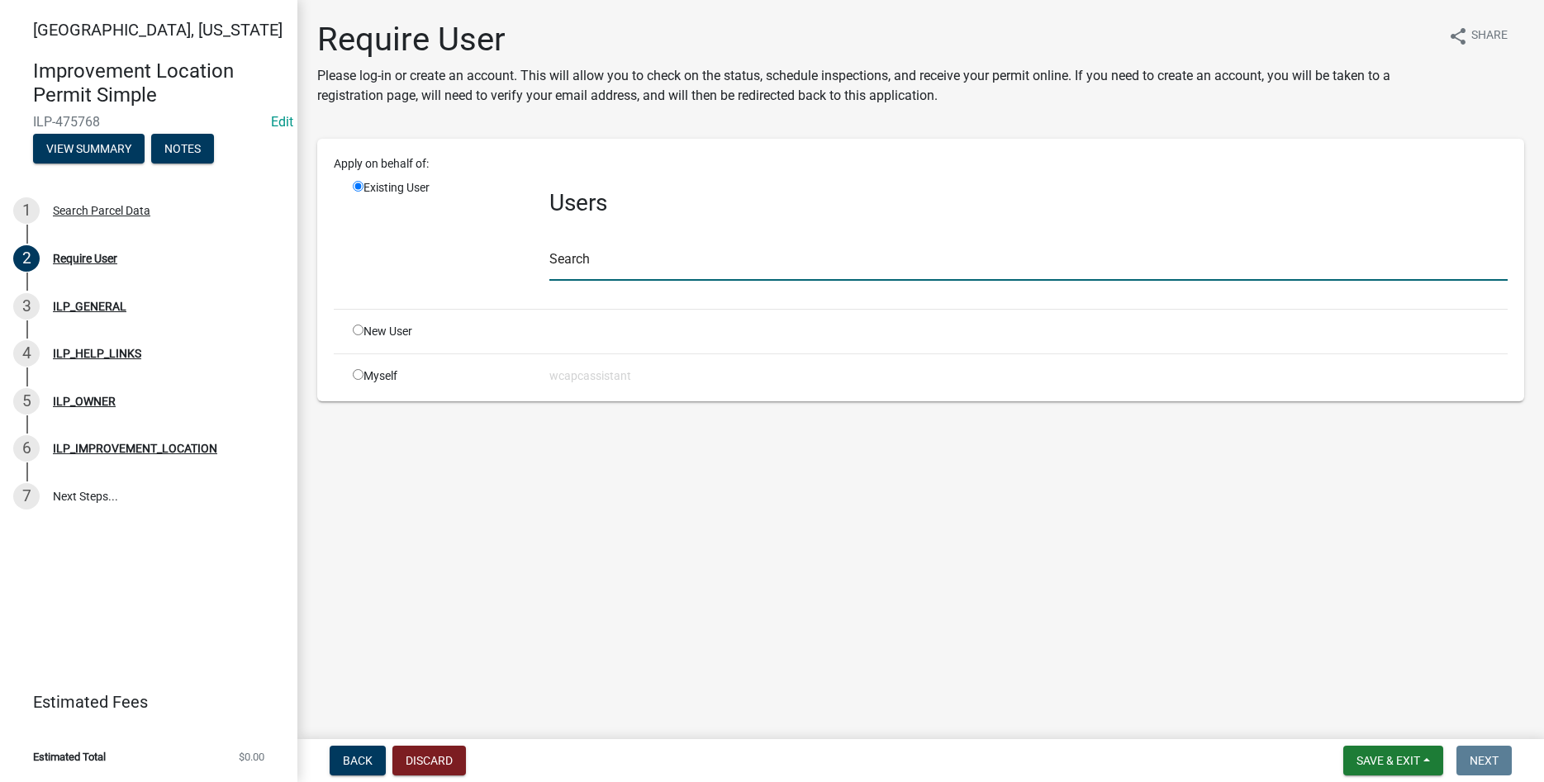
click at [615, 258] on input "text" at bounding box center [1028, 264] width 958 height 34
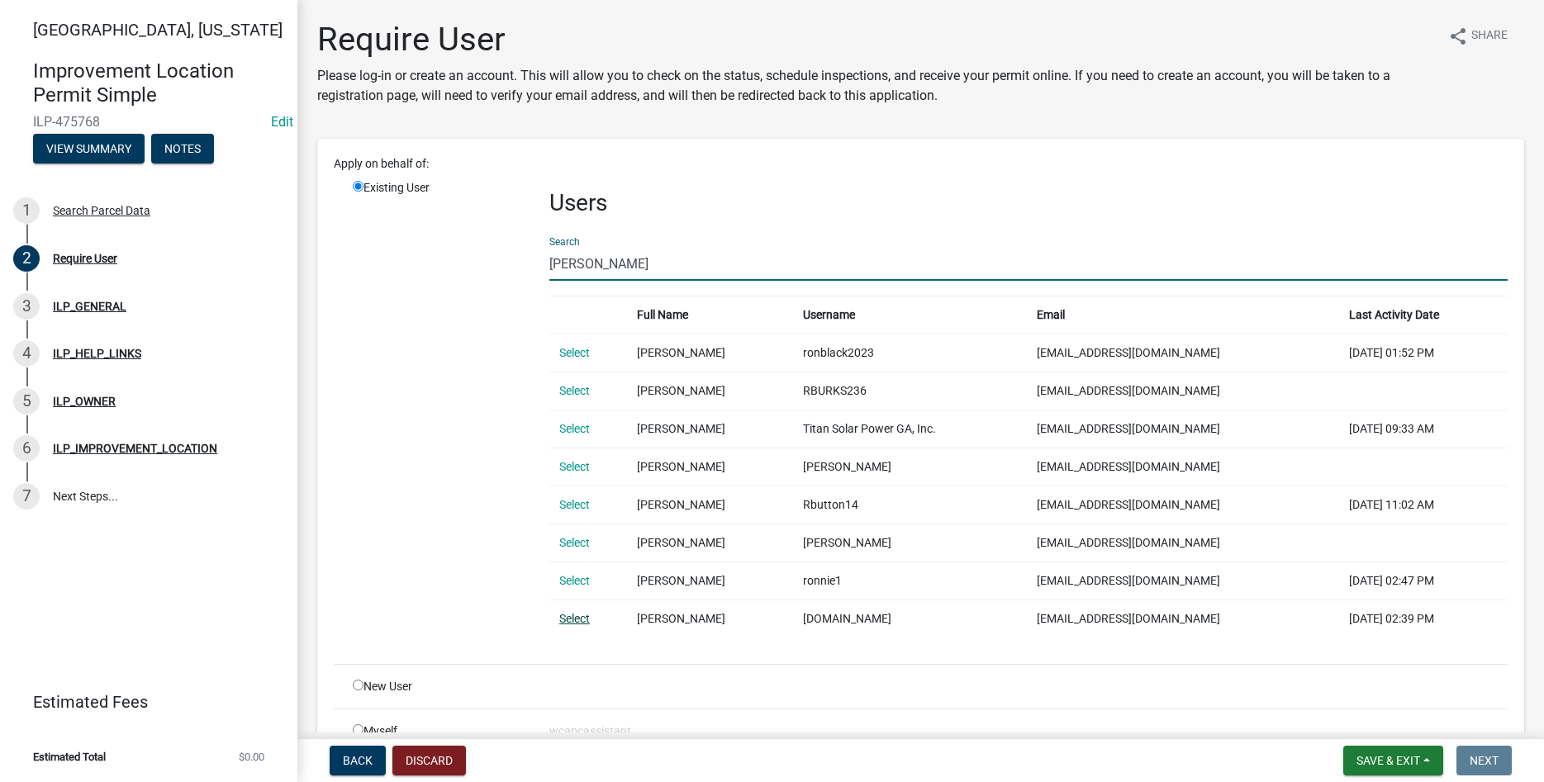
type input "Ronnie B"
click at [579, 612] on link "Select" at bounding box center [574, 618] width 31 height 13
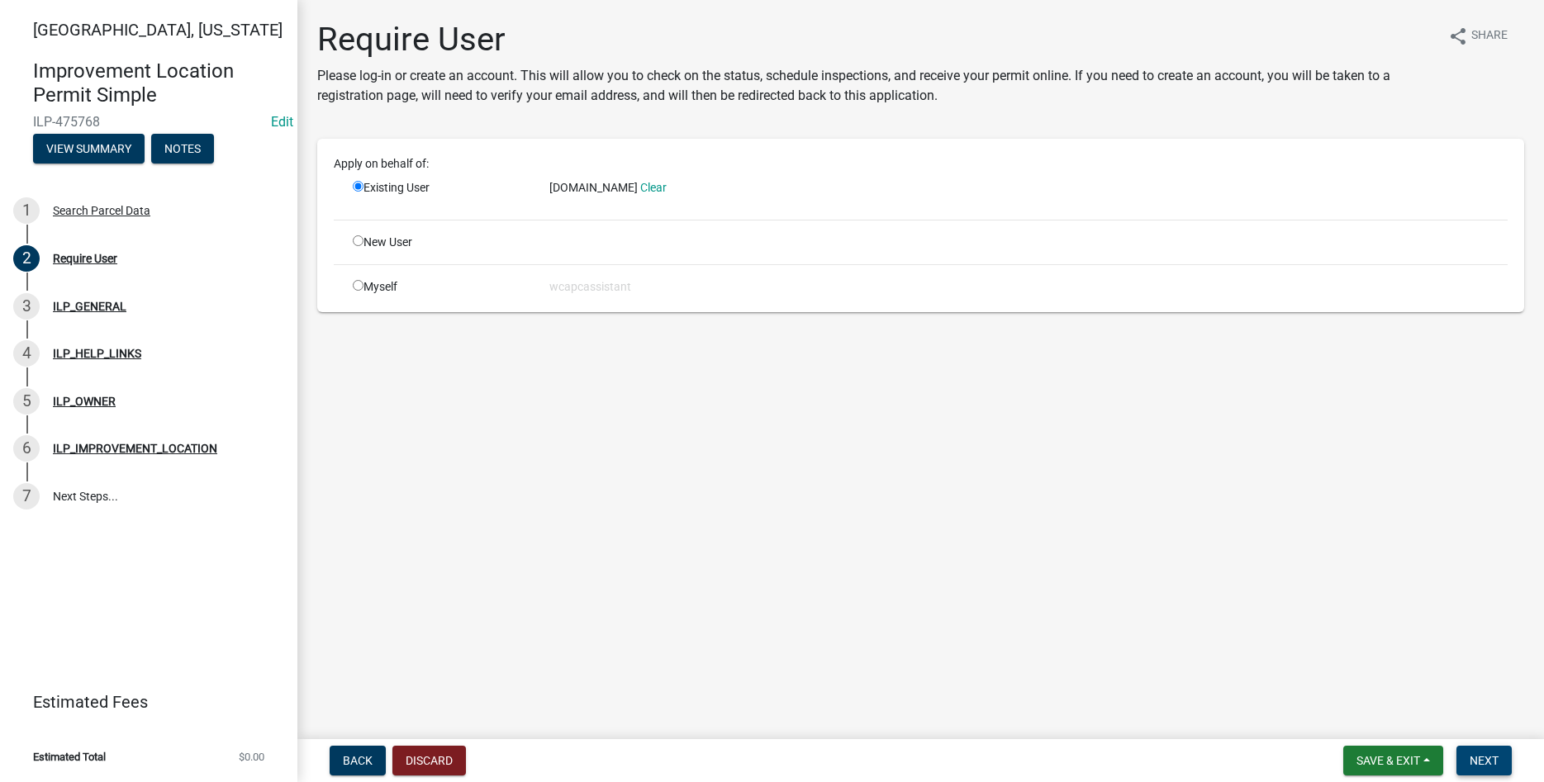
click at [1463, 750] on button "Next" at bounding box center [1483, 761] width 55 height 30
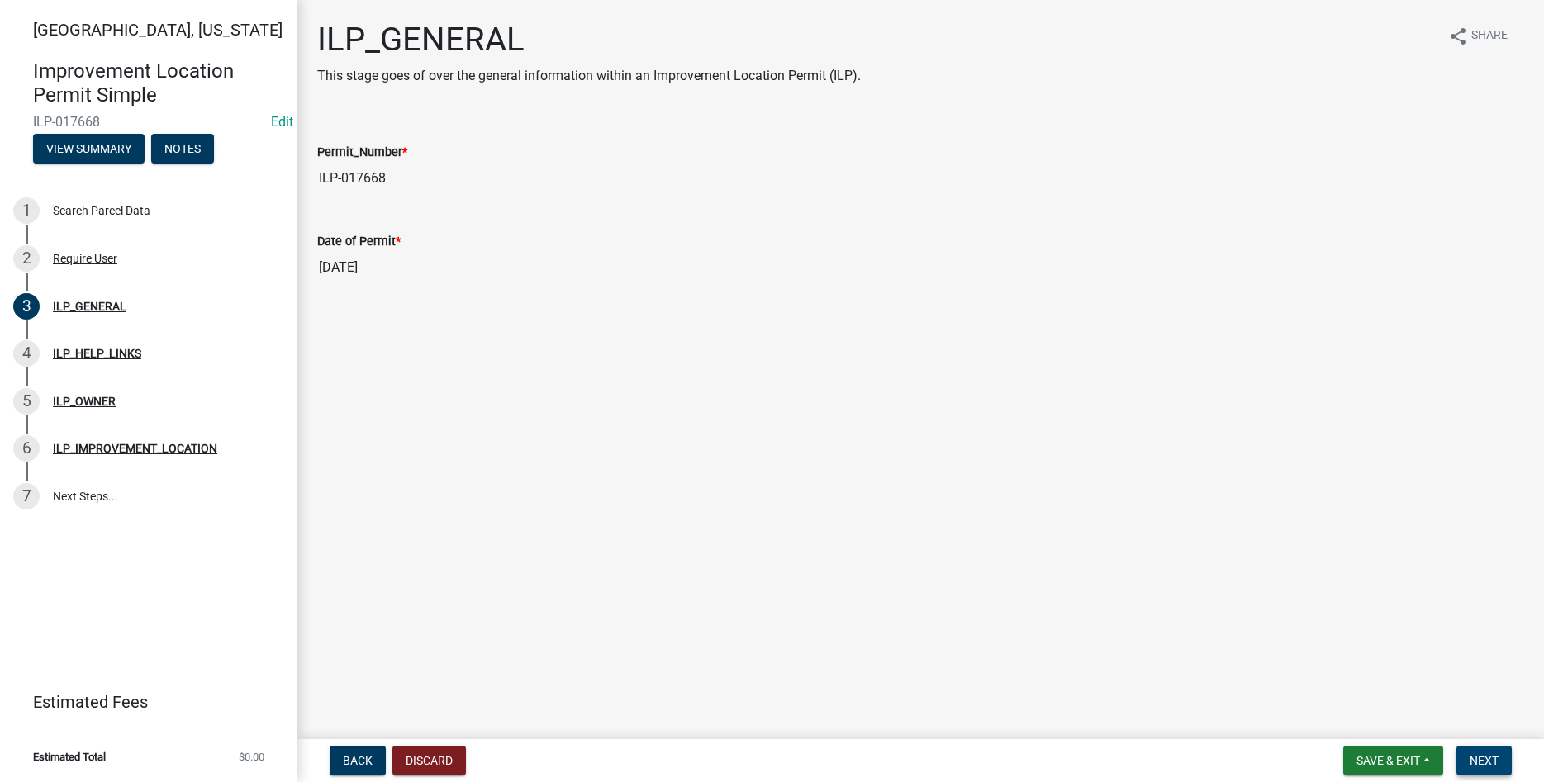
click at [1501, 753] on button "Next" at bounding box center [1483, 761] width 55 height 30
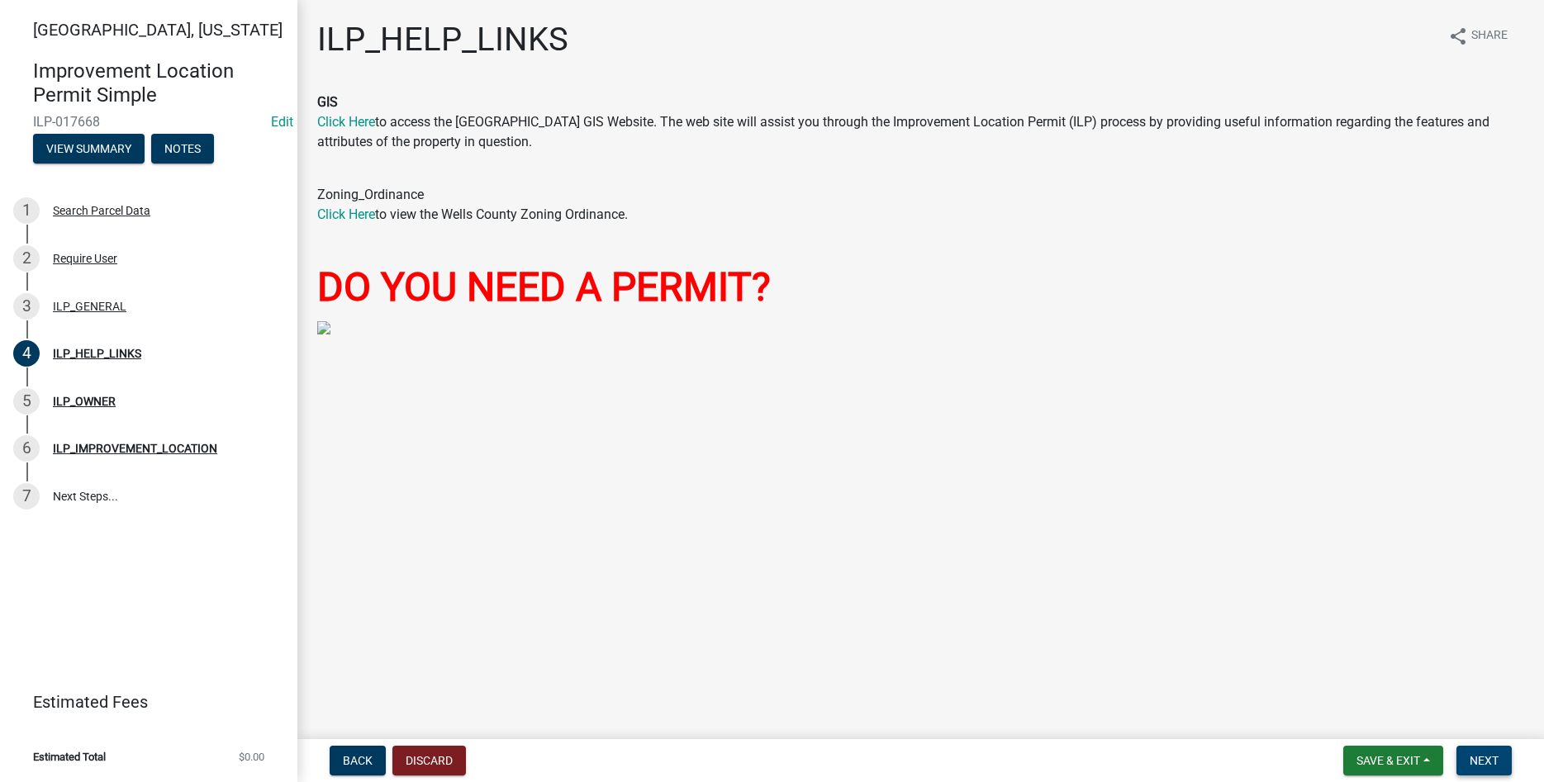
click at [1492, 762] on span "Next" at bounding box center [1484, 760] width 29 height 13
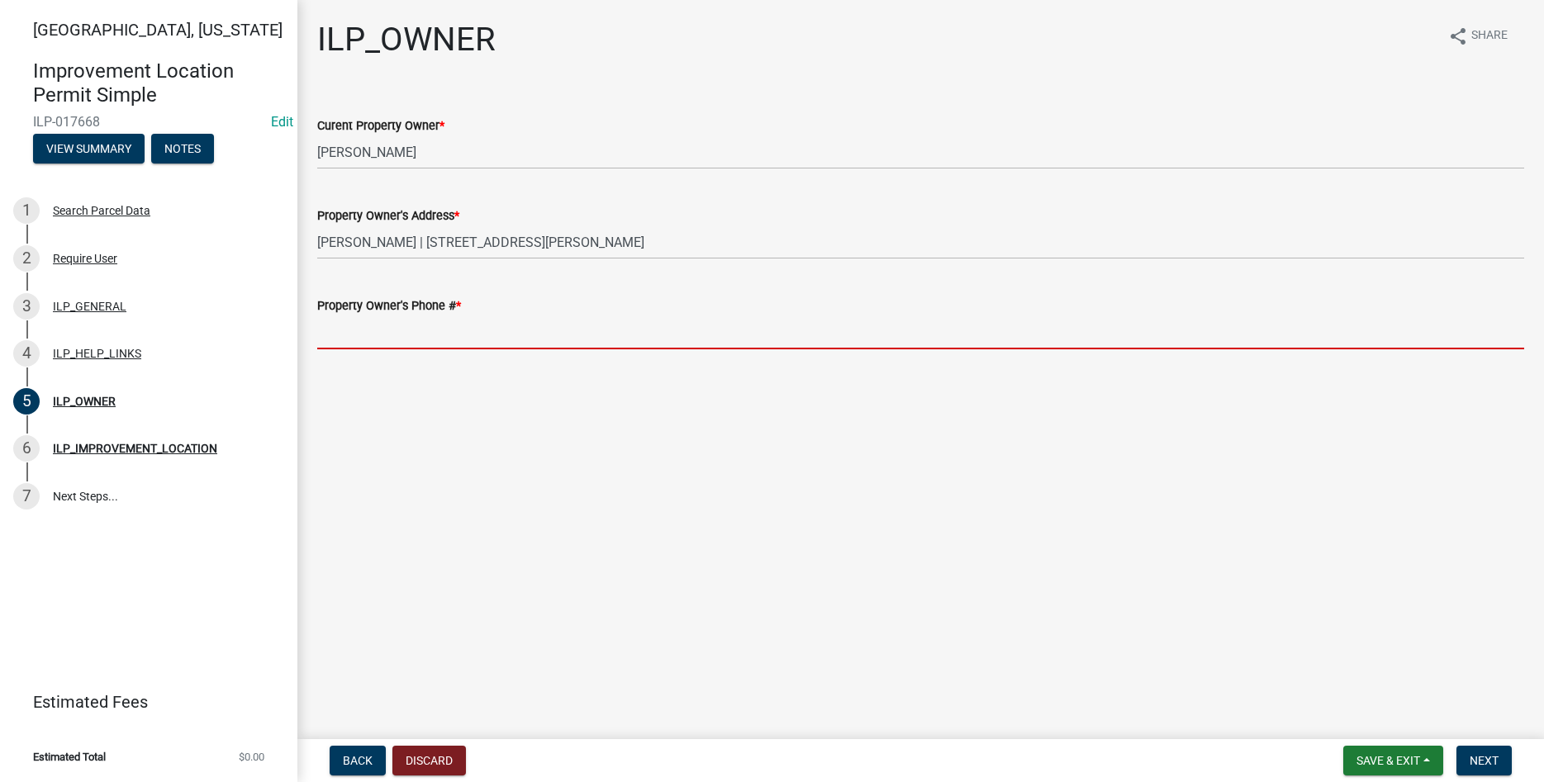
click at [546, 325] on input "Property Owner's Phone # *" at bounding box center [920, 333] width 1207 height 34
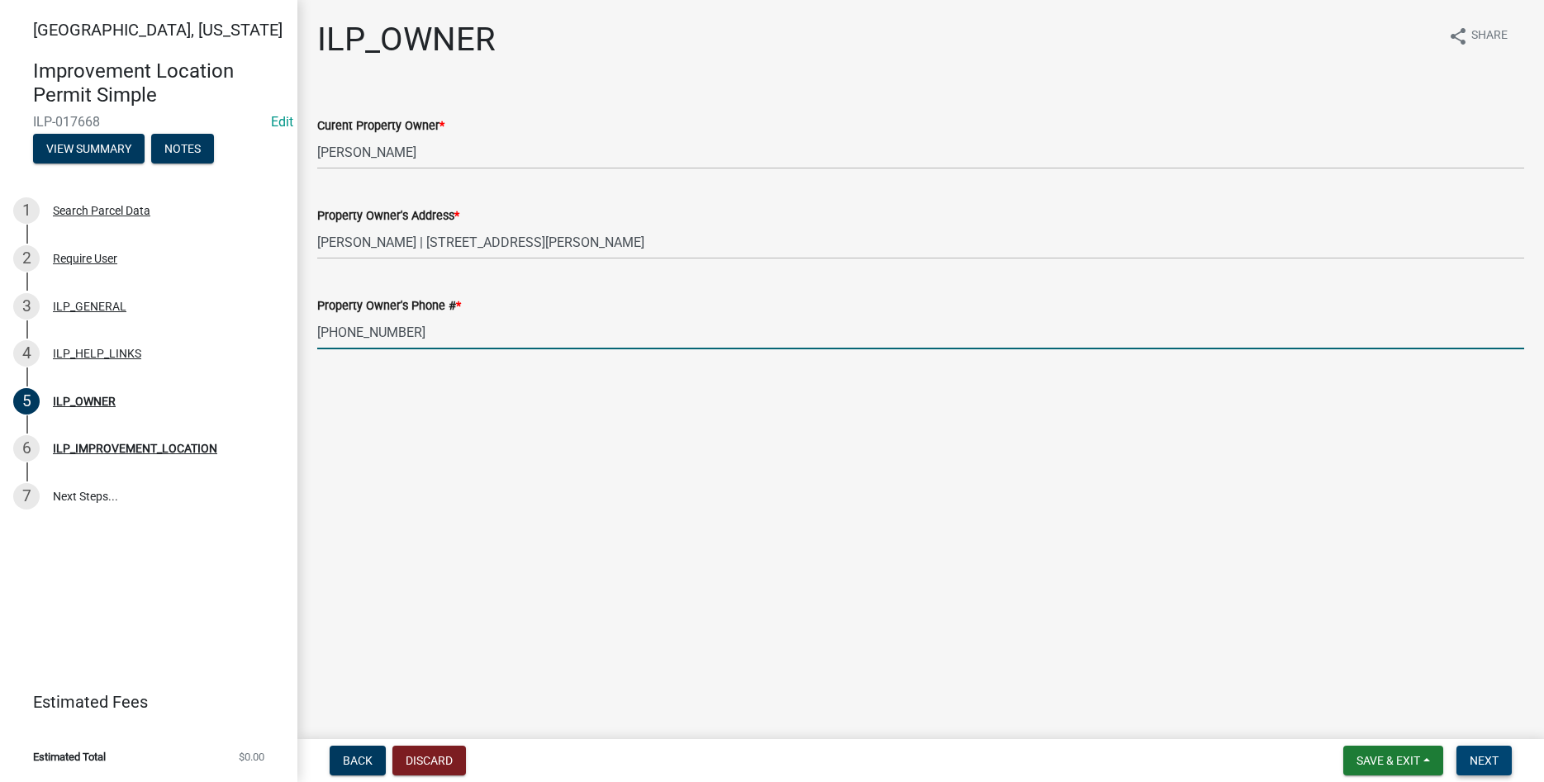
type input "260-804-3355"
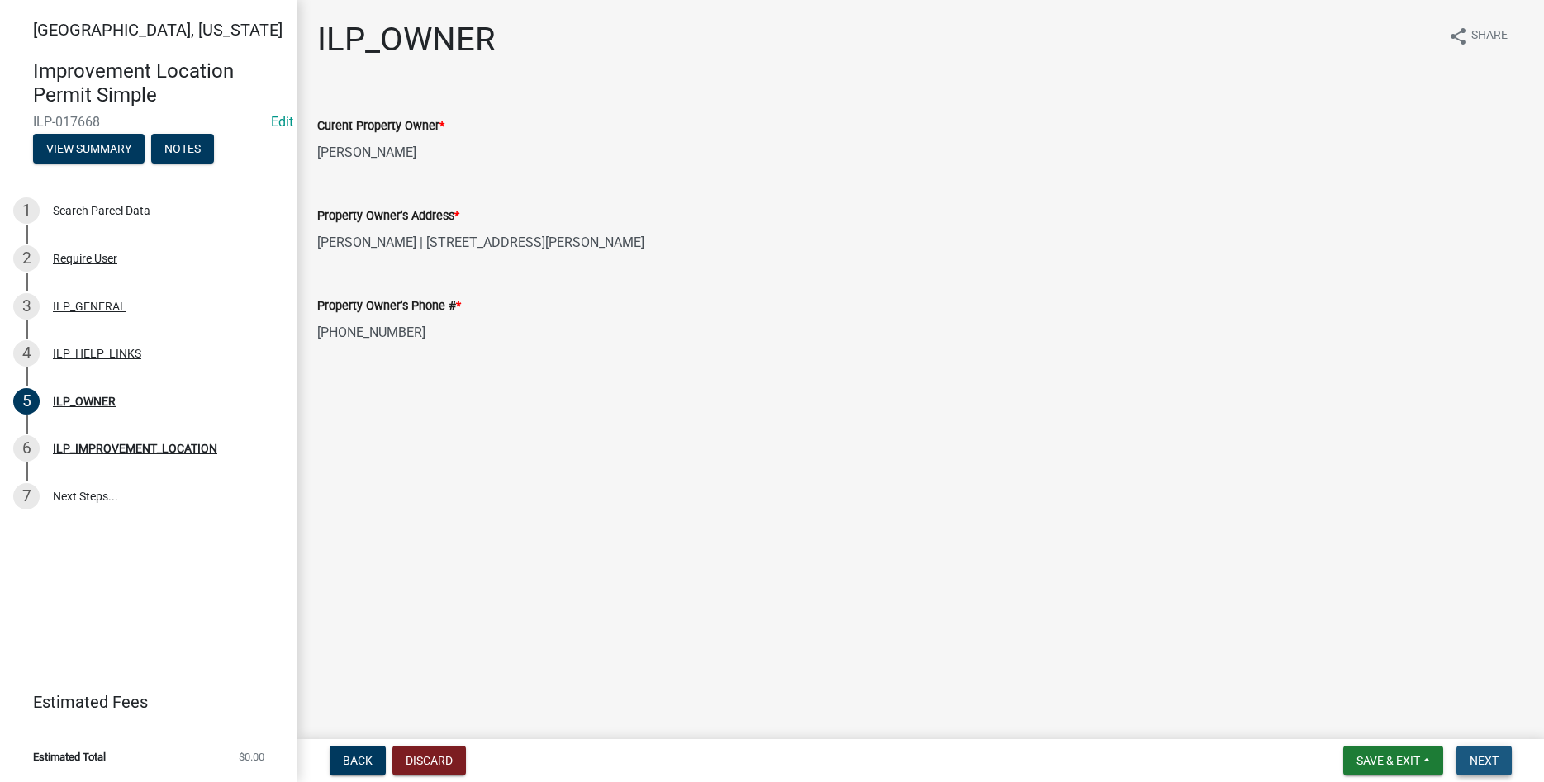
click at [1490, 756] on span "Next" at bounding box center [1484, 760] width 29 height 13
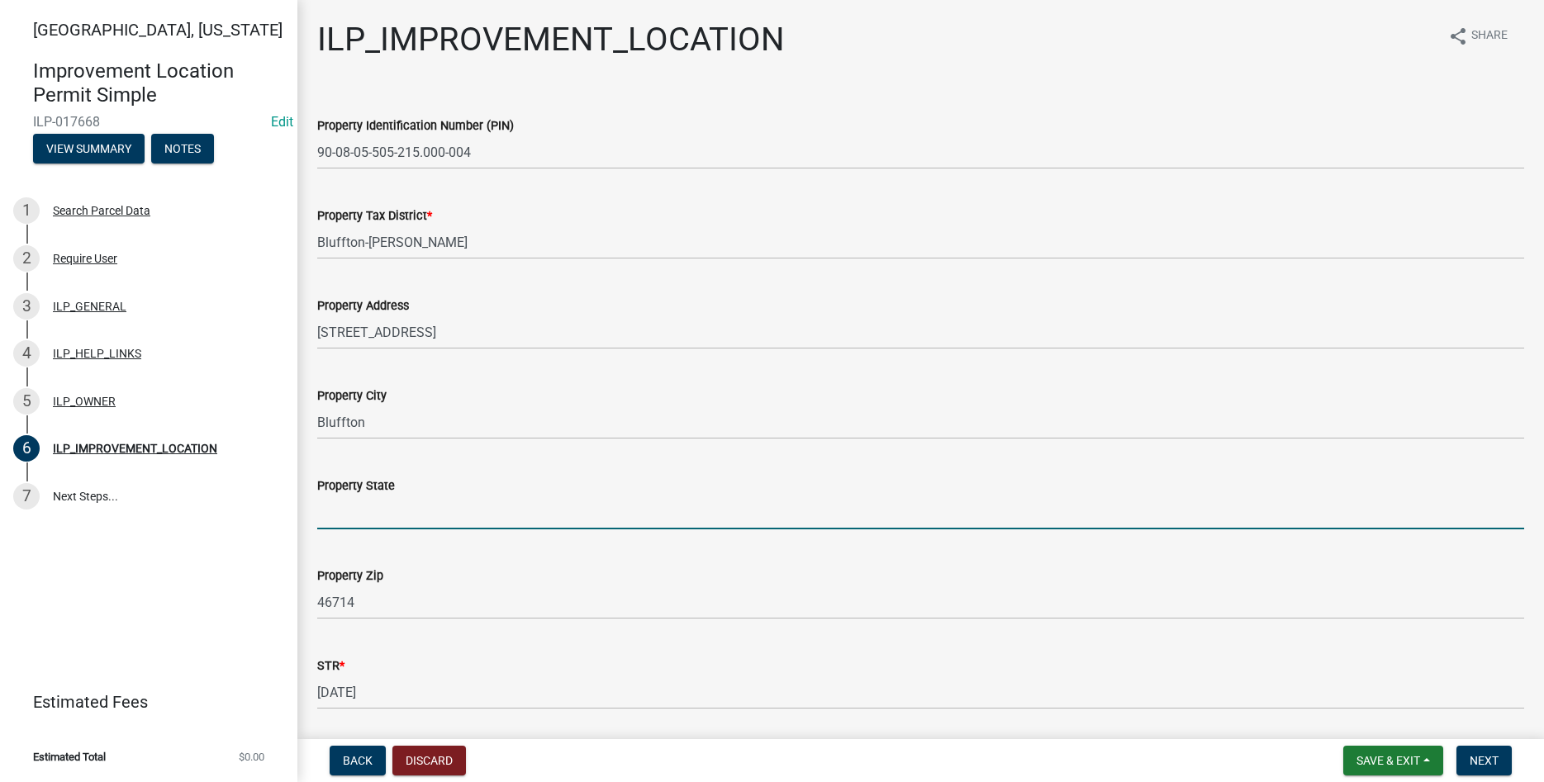
click at [401, 523] on input "Property State" at bounding box center [920, 513] width 1207 height 34
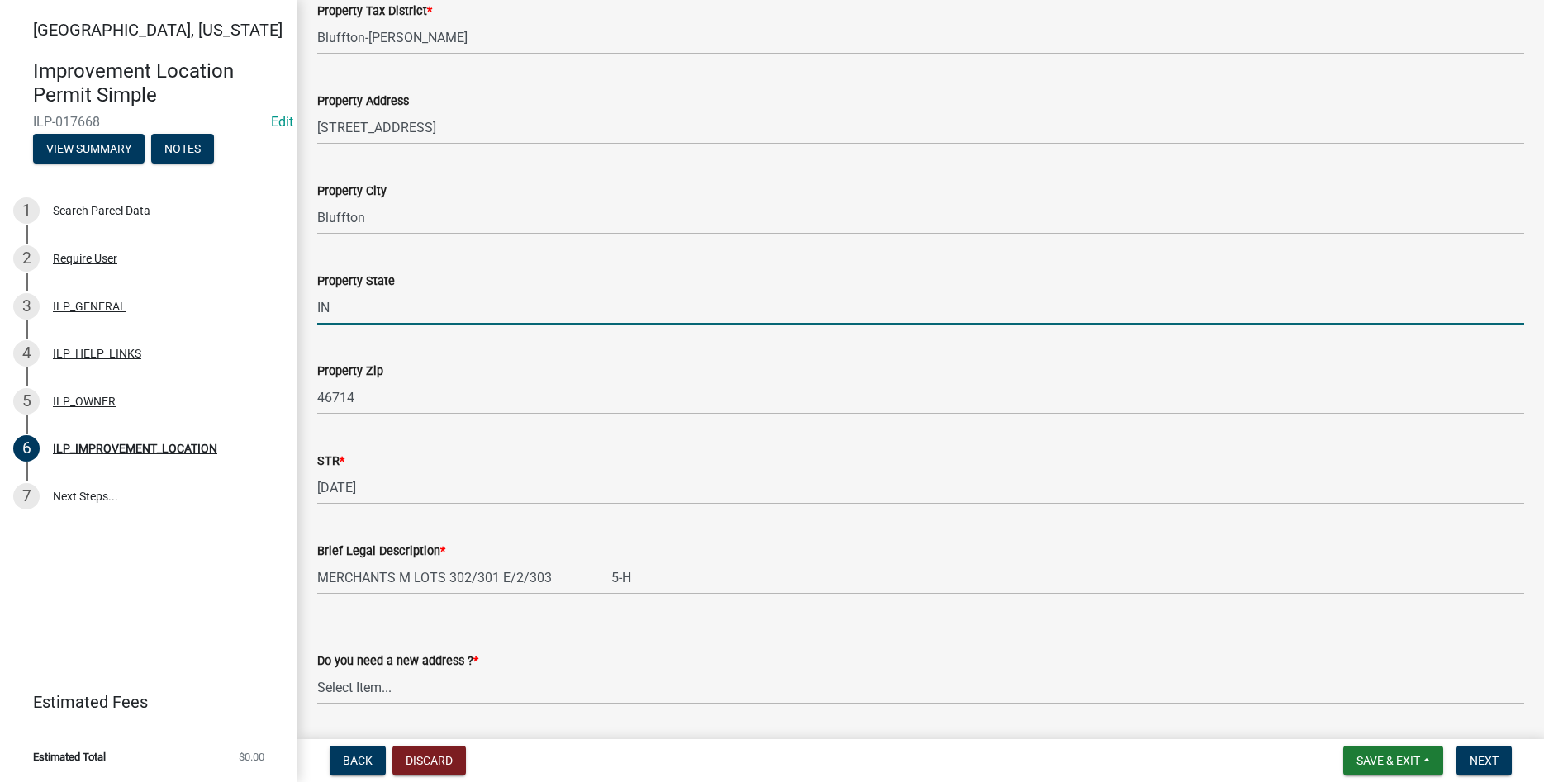
scroll to position [256, 0]
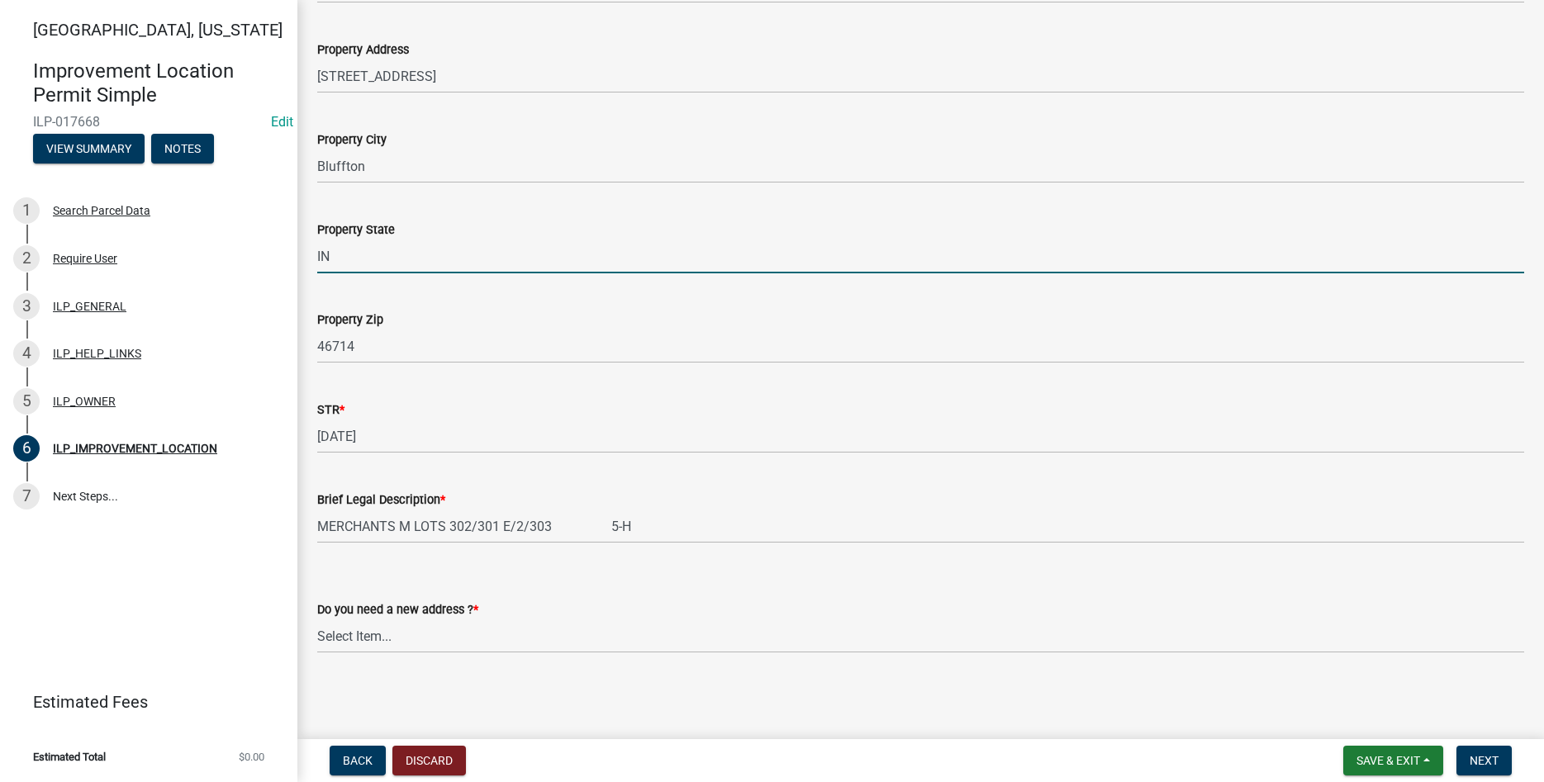
type input "IN"
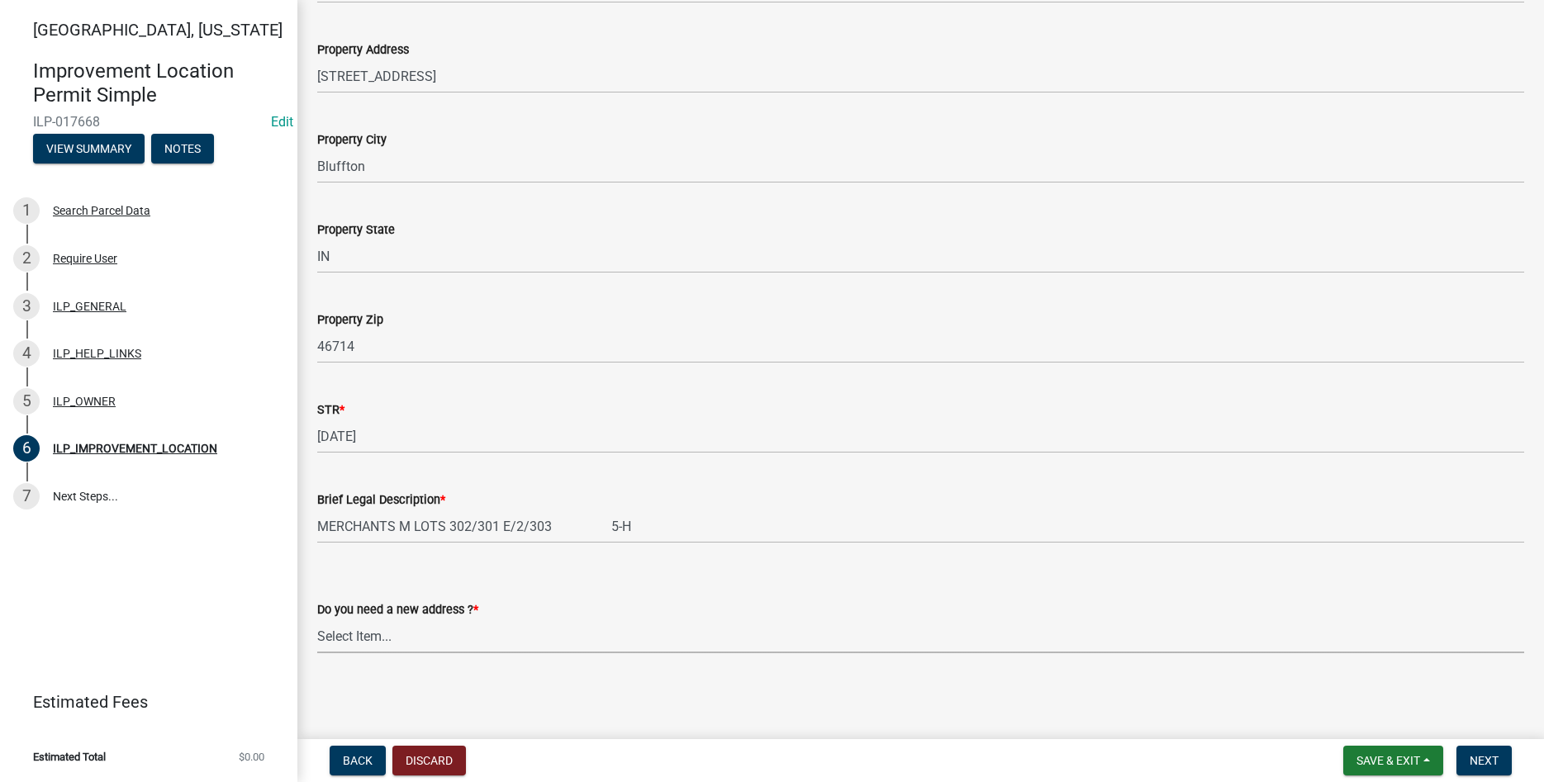
click at [317, 620] on select "Select Item... YES NO" at bounding box center [920, 637] width 1207 height 34
click option "NO" at bounding box center [0, 0] width 0 height 0
select select "03ef64e6-f0ff-43c9-aded-972c487e3507"
click at [1477, 749] on button "Next" at bounding box center [1483, 761] width 55 height 30
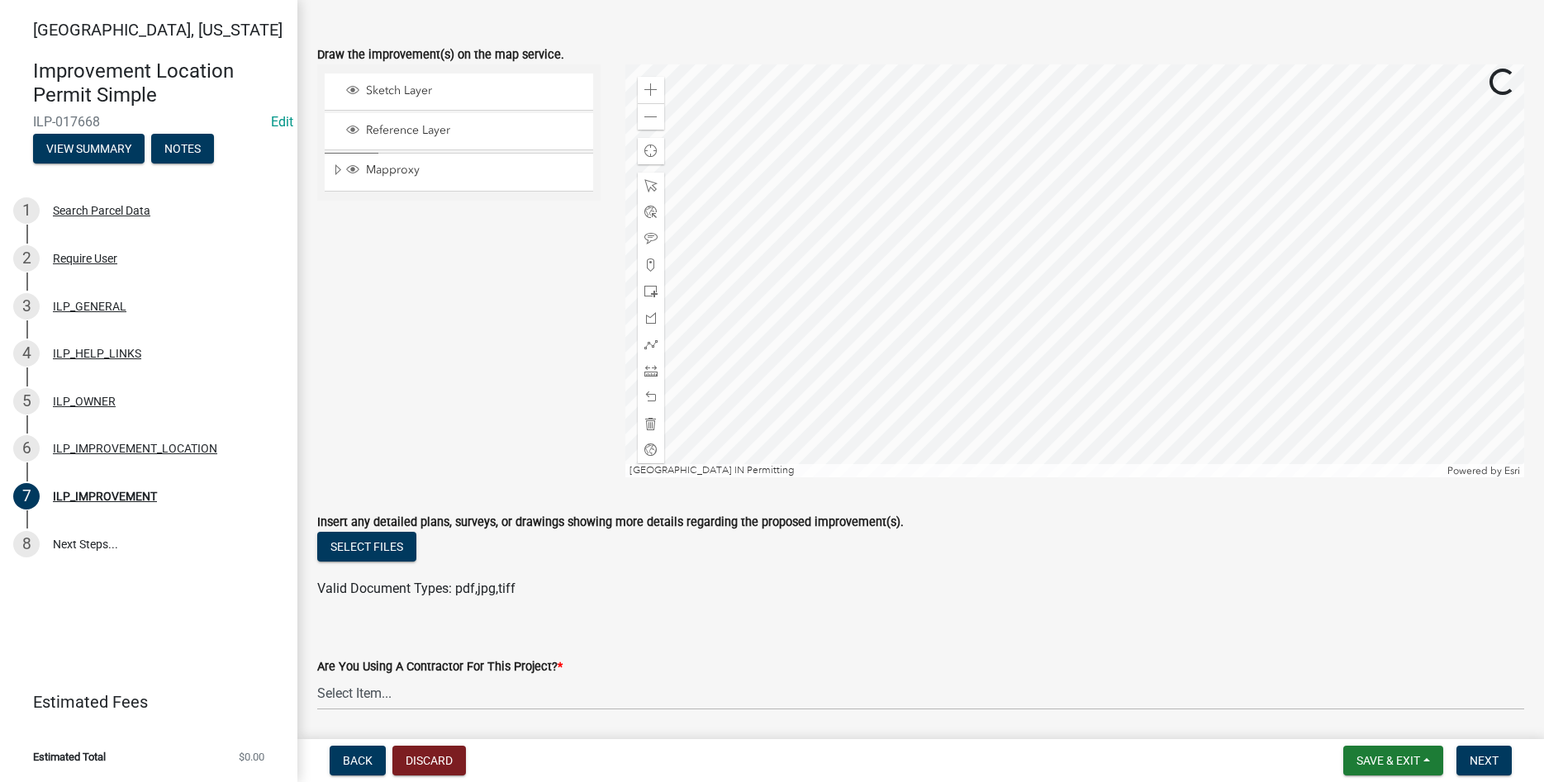
scroll to position [188, 0]
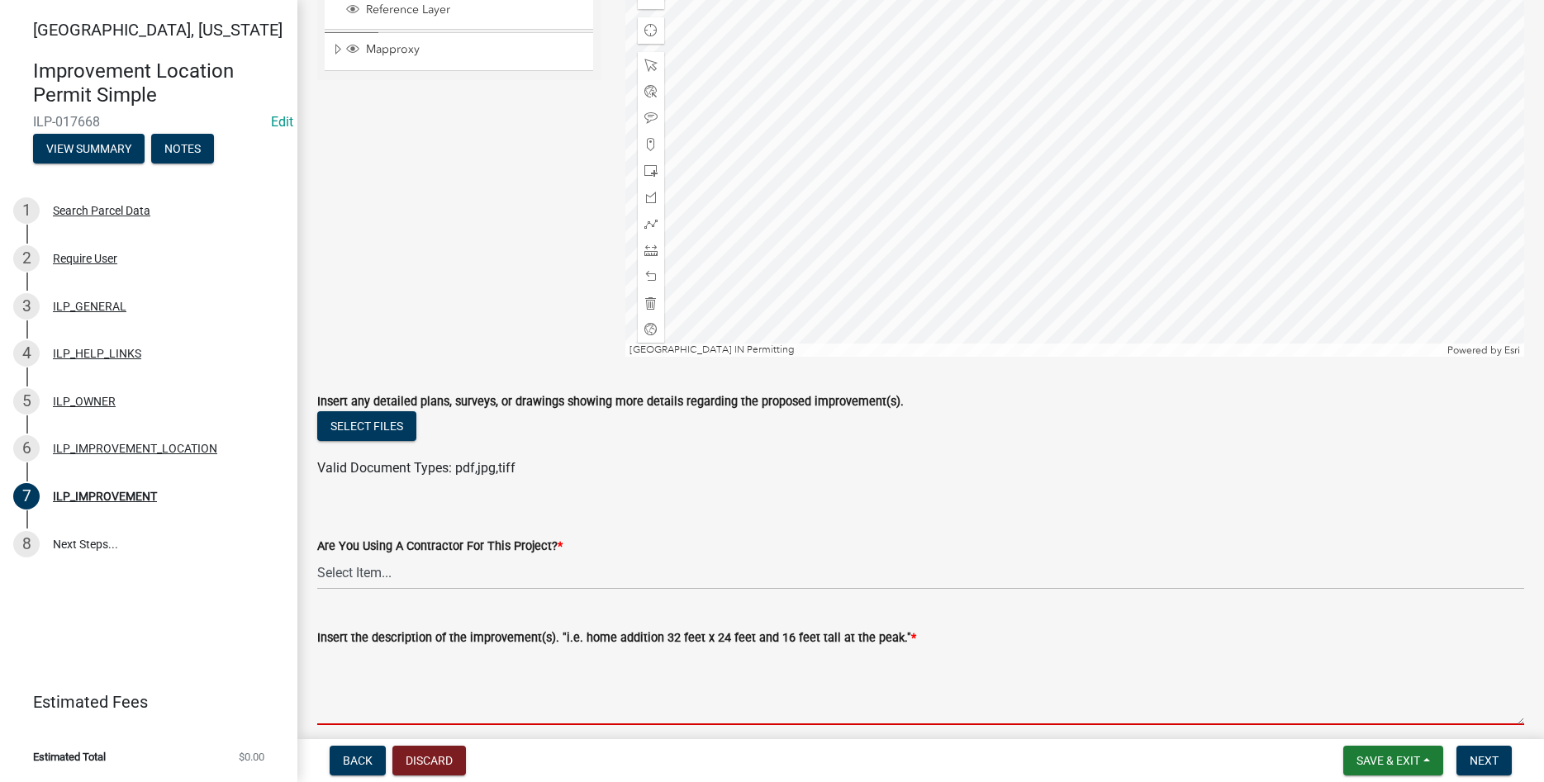
click at [400, 703] on textarea "Insert the description of the improvement(s). "i.e. home addition 32 feet x 24 …" at bounding box center [920, 687] width 1207 height 78
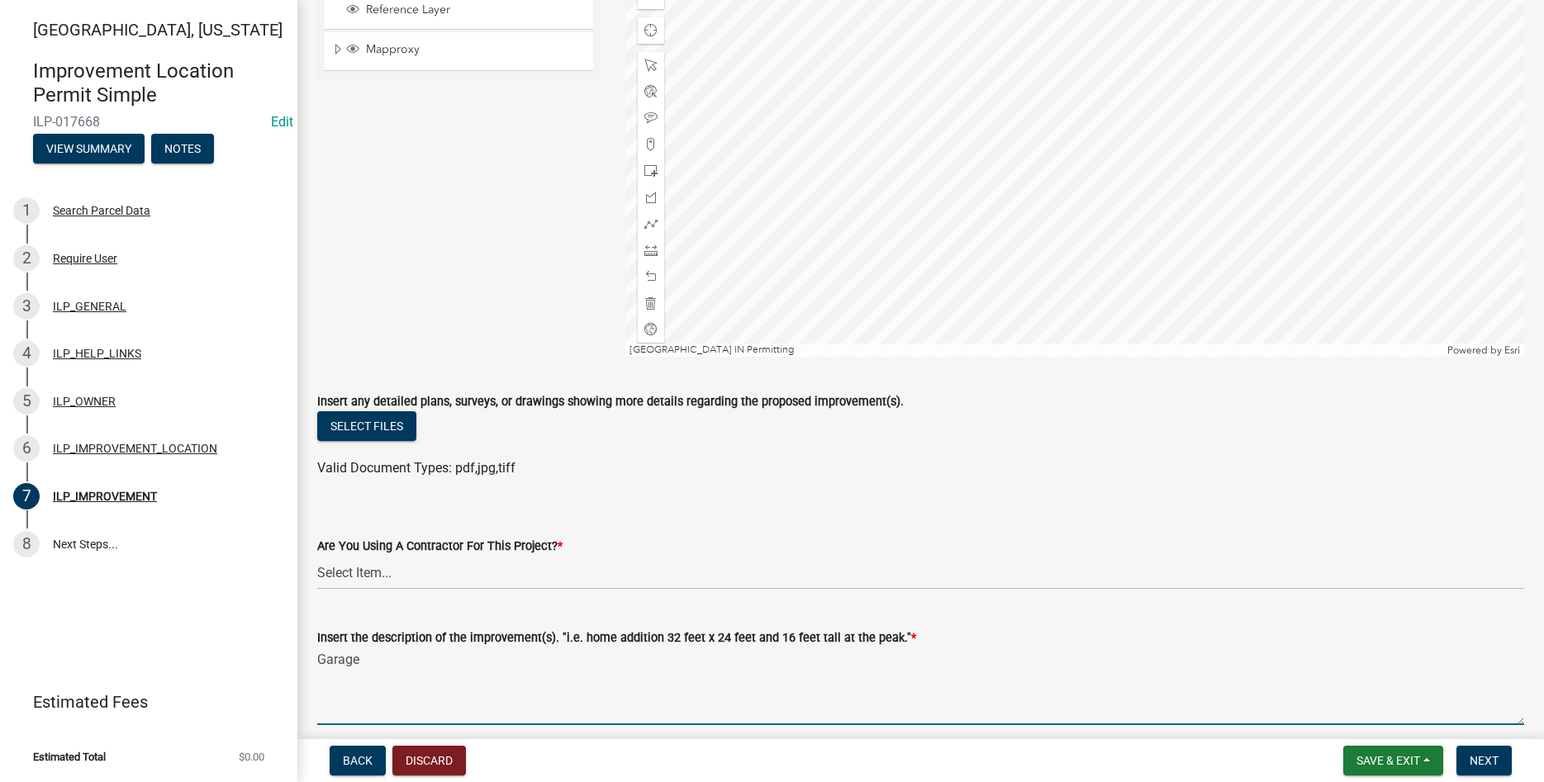
type textarea "Garage"
click at [1033, 130] on div at bounding box center [1074, 150] width 899 height 413
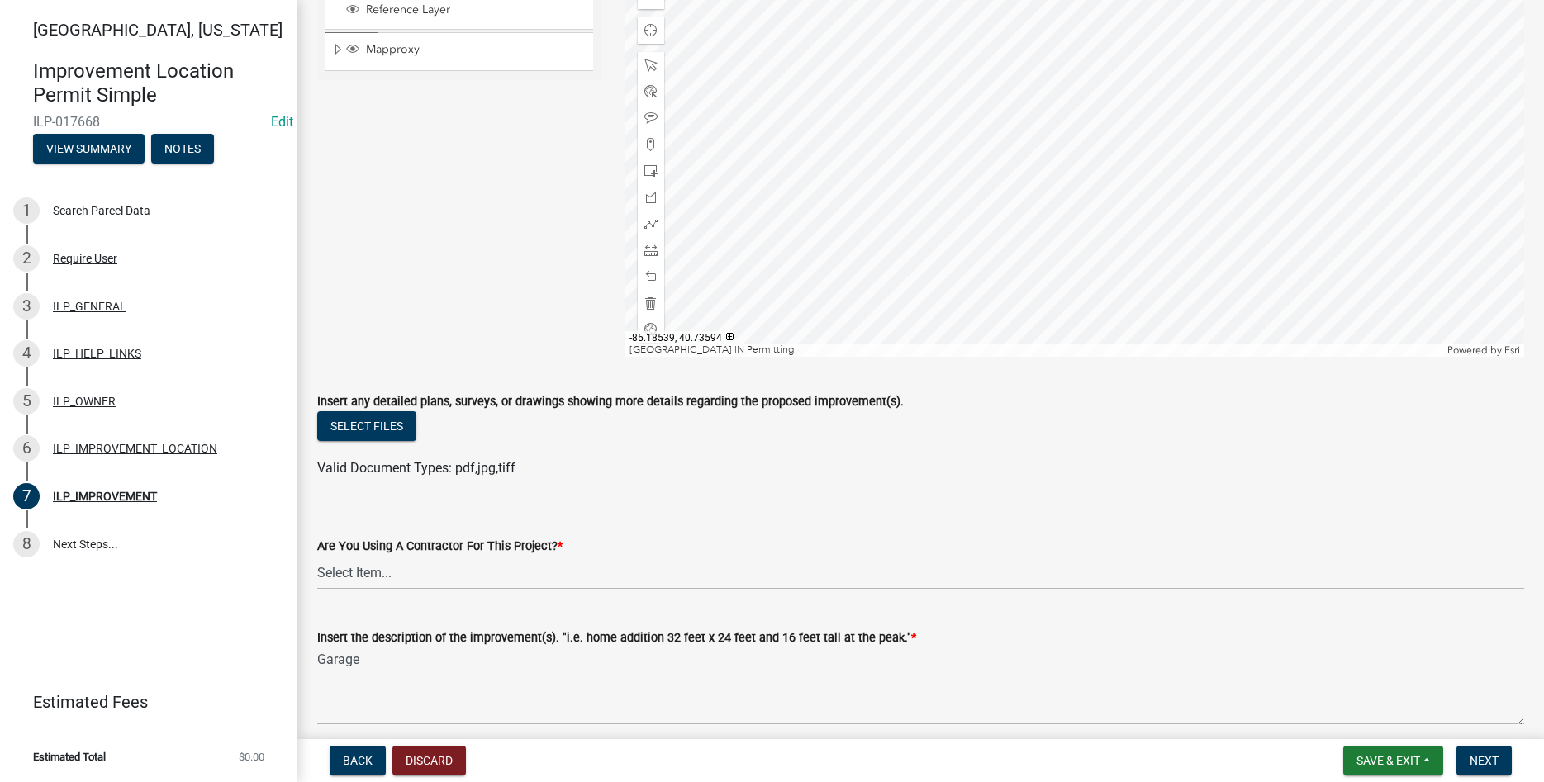
click at [1018, 349] on div at bounding box center [1074, 150] width 899 height 413
click at [649, 252] on span at bounding box center [650, 250] width 13 height 13
click at [939, 74] on div at bounding box center [1074, 150] width 899 height 413
click at [1086, 74] on div at bounding box center [1074, 150] width 899 height 413
click at [1088, 194] on div at bounding box center [1074, 150] width 899 height 413
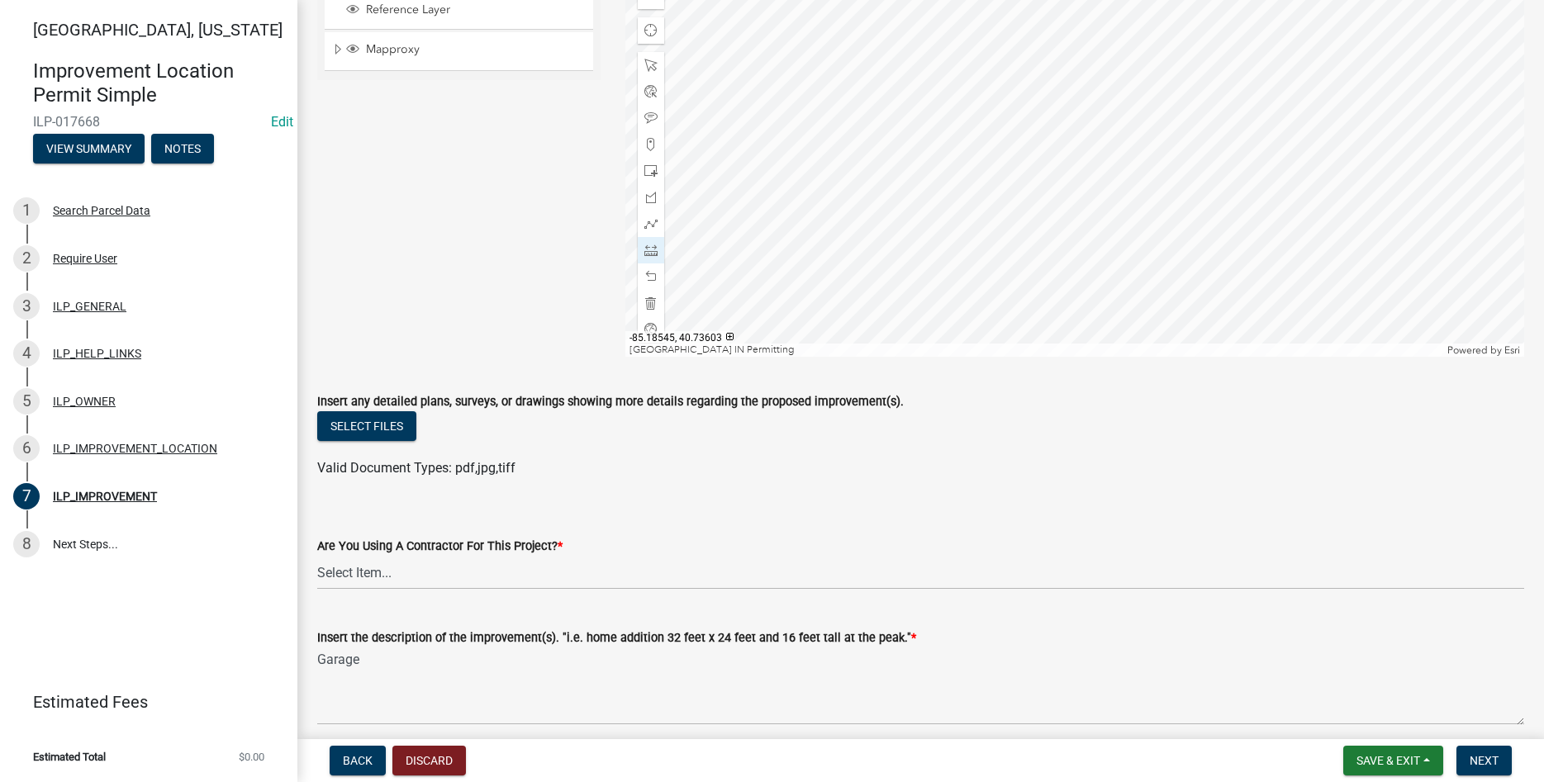
click at [939, 192] on div at bounding box center [1074, 150] width 899 height 413
click at [939, 74] on div at bounding box center [1074, 150] width 899 height 413
click at [806, 525] on form "Are You Using A Contractor For This Project? * Select Item... YES NO" at bounding box center [920, 553] width 1207 height 74
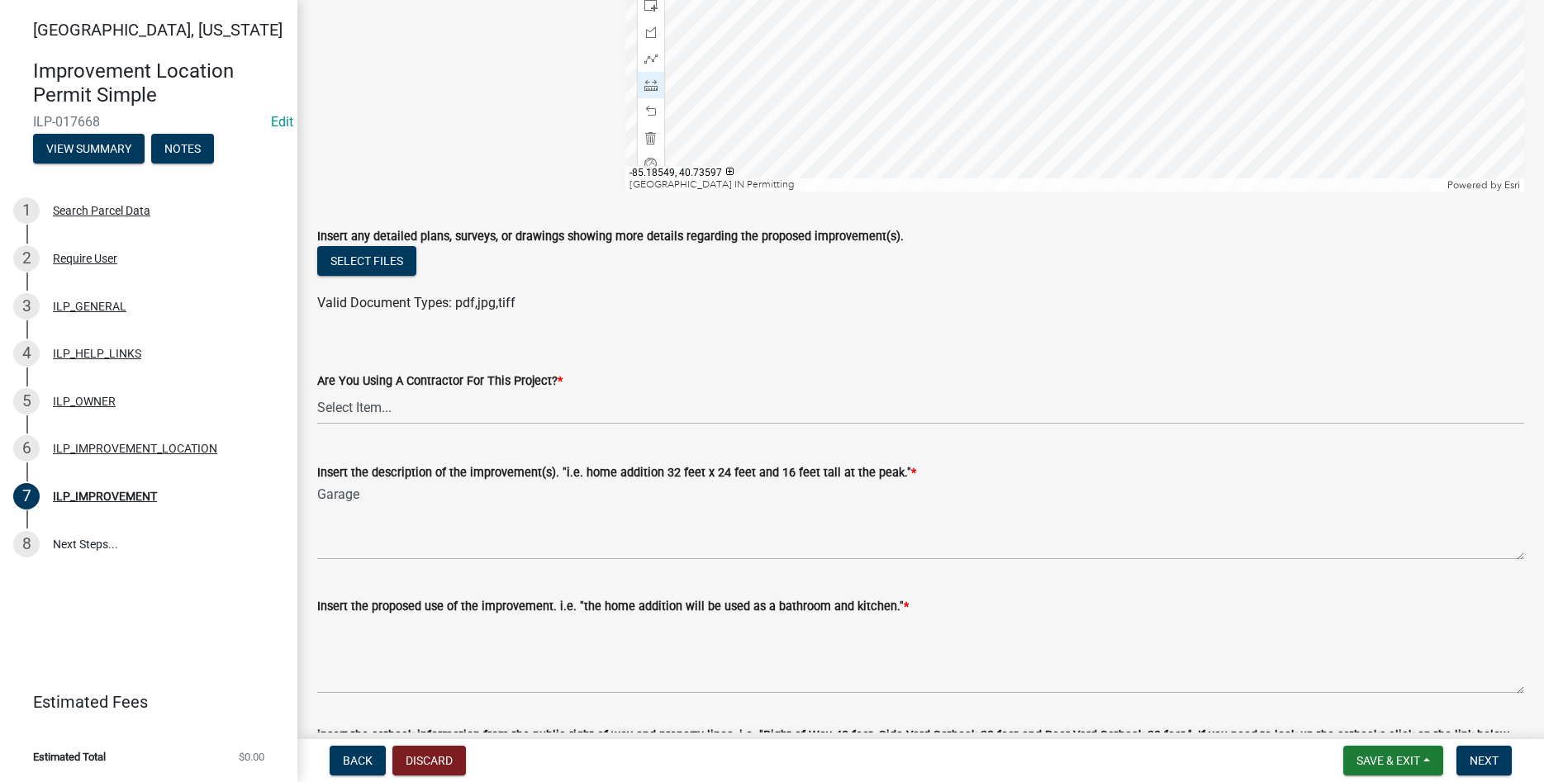
scroll to position [377, 0]
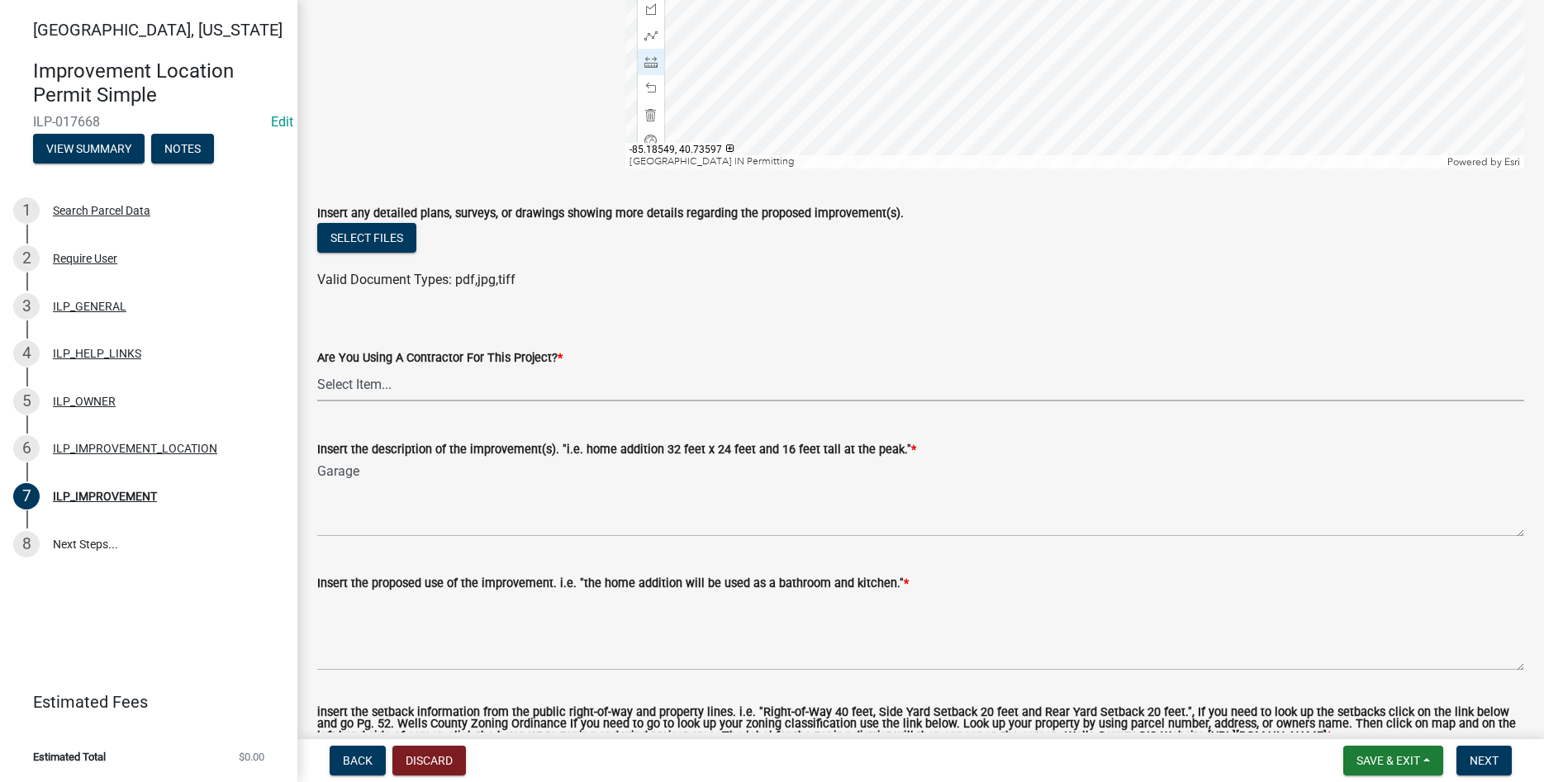
click at [317, 368] on select "Select Item... YES NO" at bounding box center [920, 385] width 1207 height 34
click option "NO" at bounding box center [0, 0] width 0 height 0
select select "d0c397cf-92c1-4d75-b08b-a5d0ada822ad"
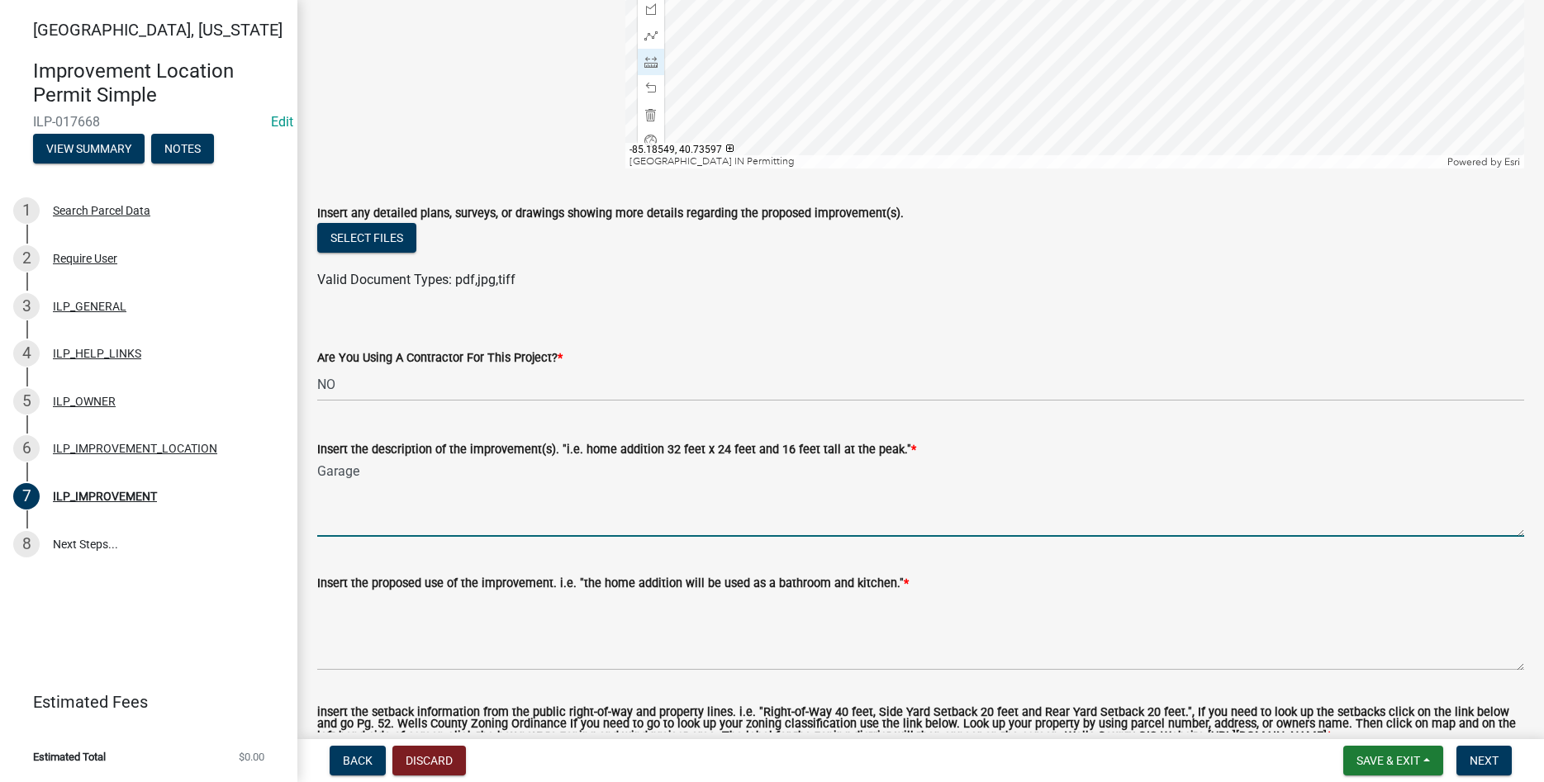
click at [421, 516] on textarea "Garage" at bounding box center [920, 498] width 1207 height 78
type textarea "Garage 28' x 24' and match existing height"
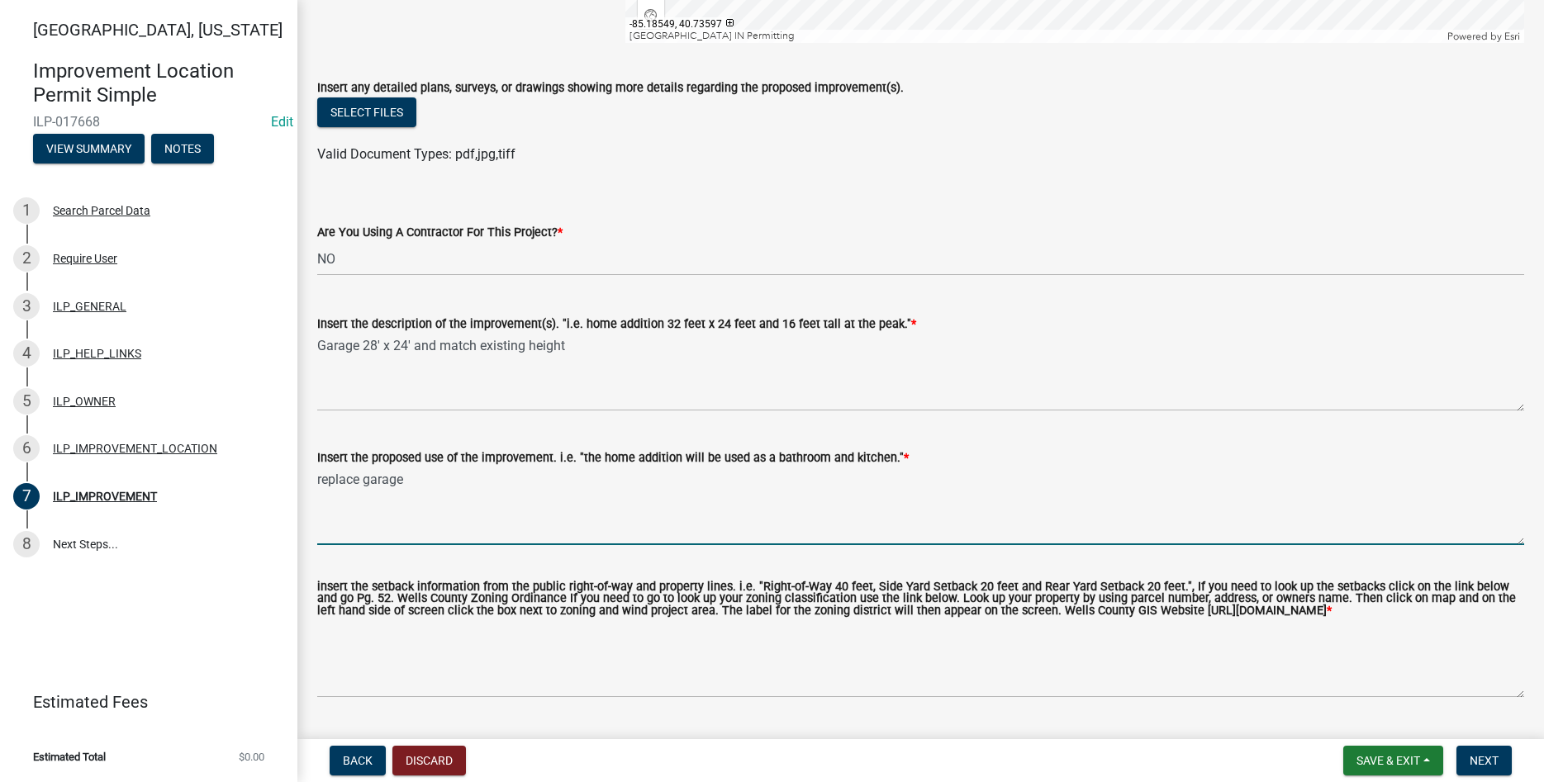
scroll to position [558, 0]
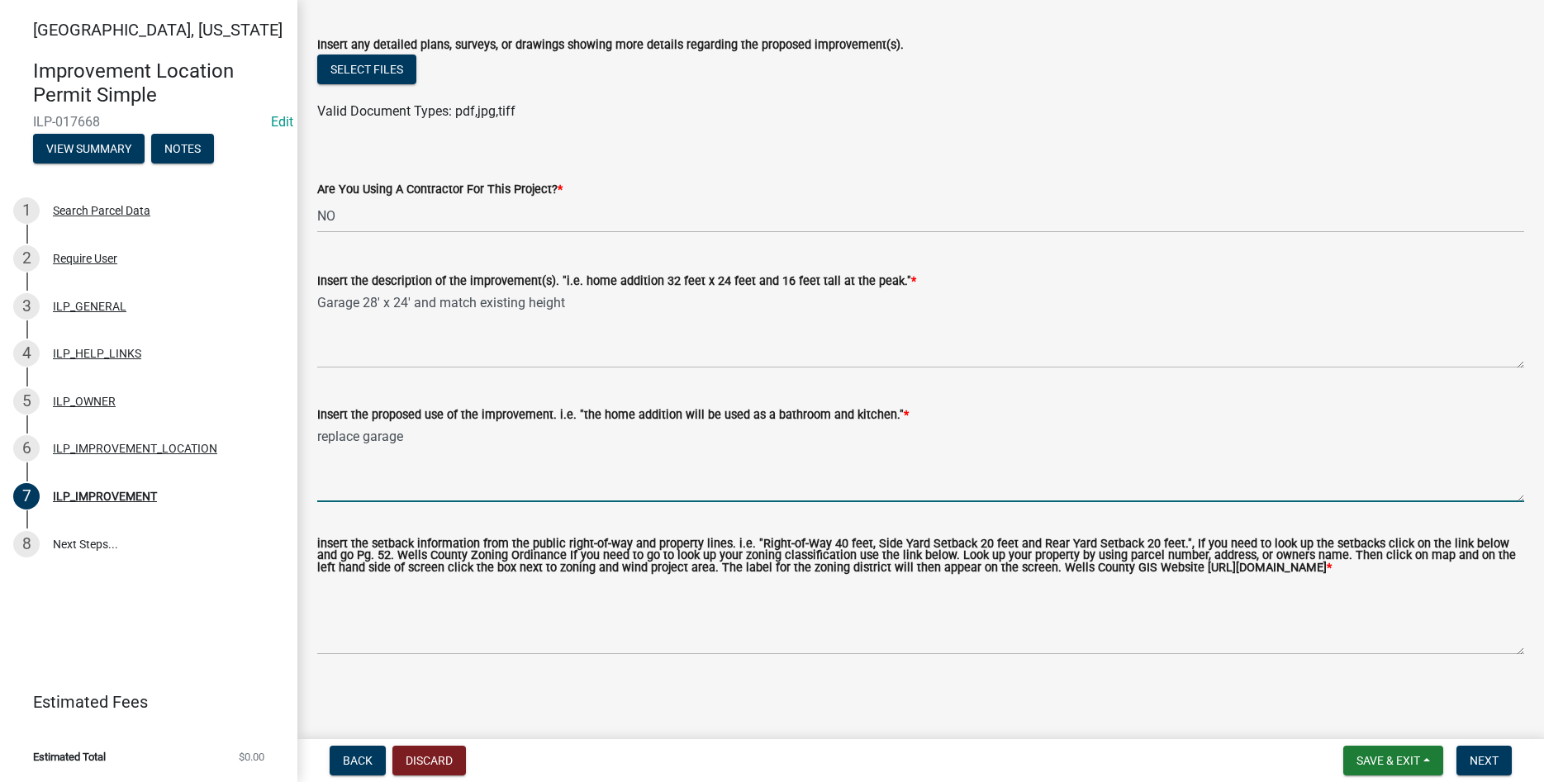
type textarea "replace garage"
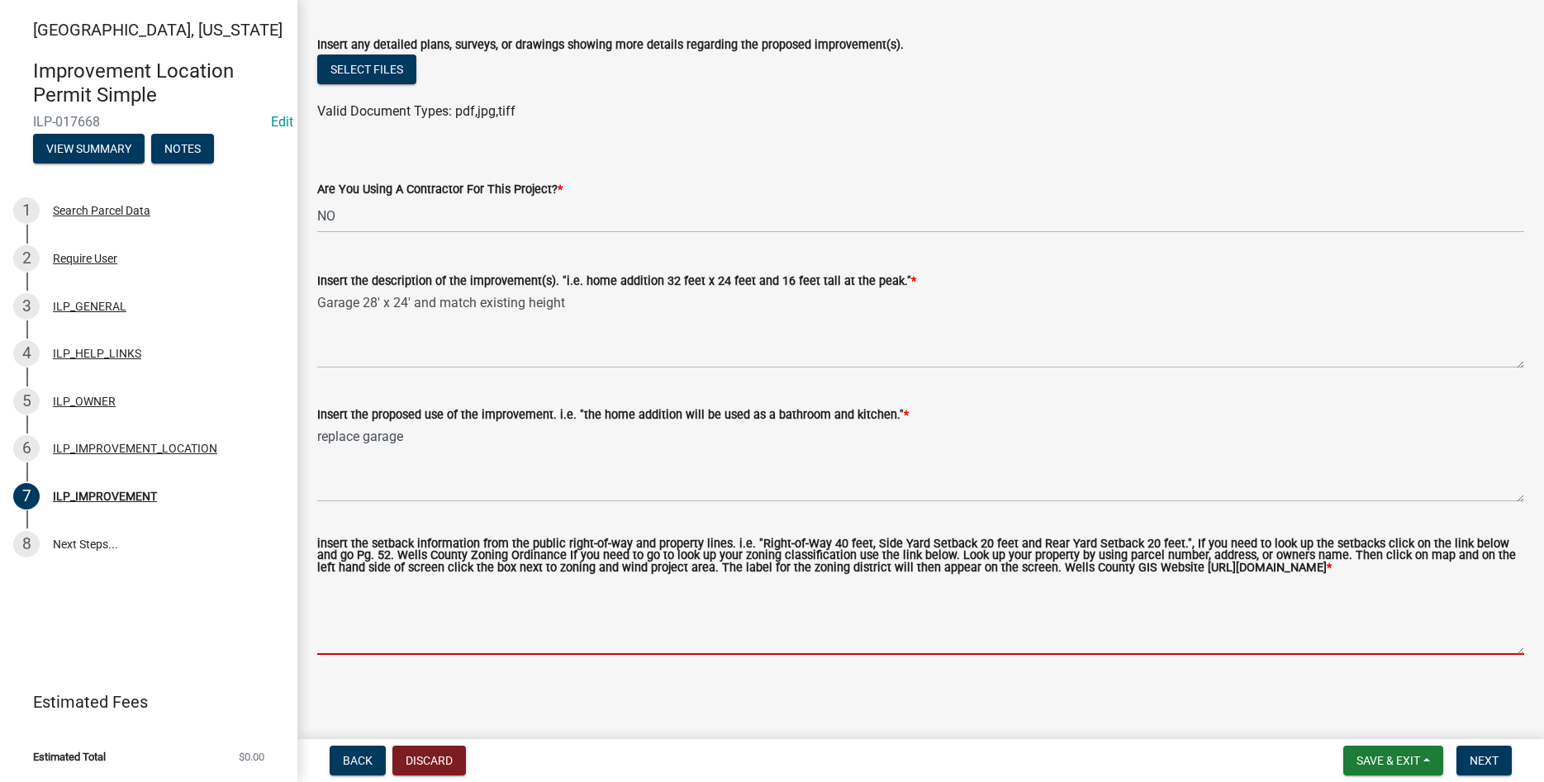
click at [516, 619] on textarea "insert the setback information from the public right-of-way and property lines.…" at bounding box center [920, 616] width 1207 height 78
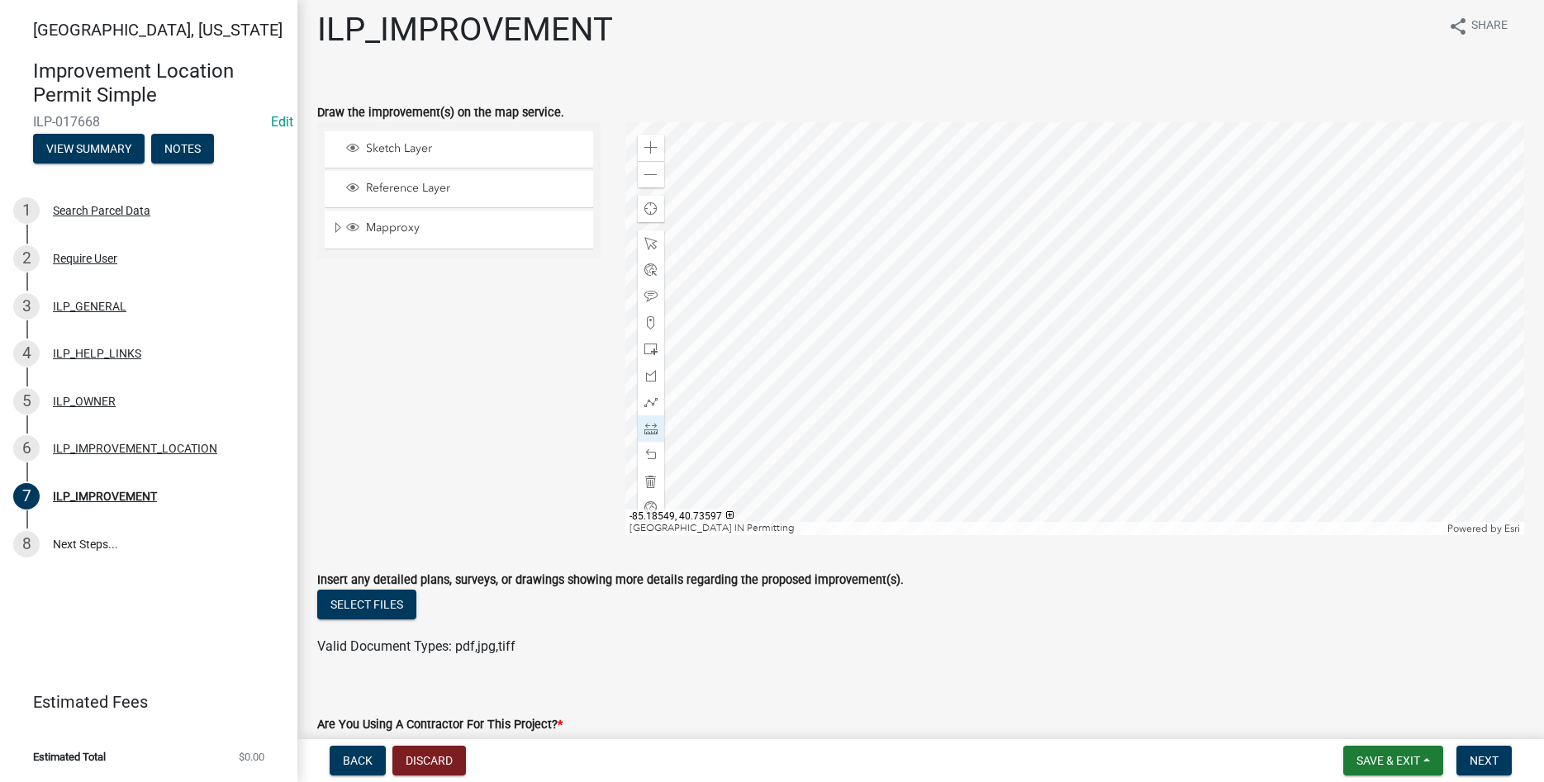
scroll to position [0, 0]
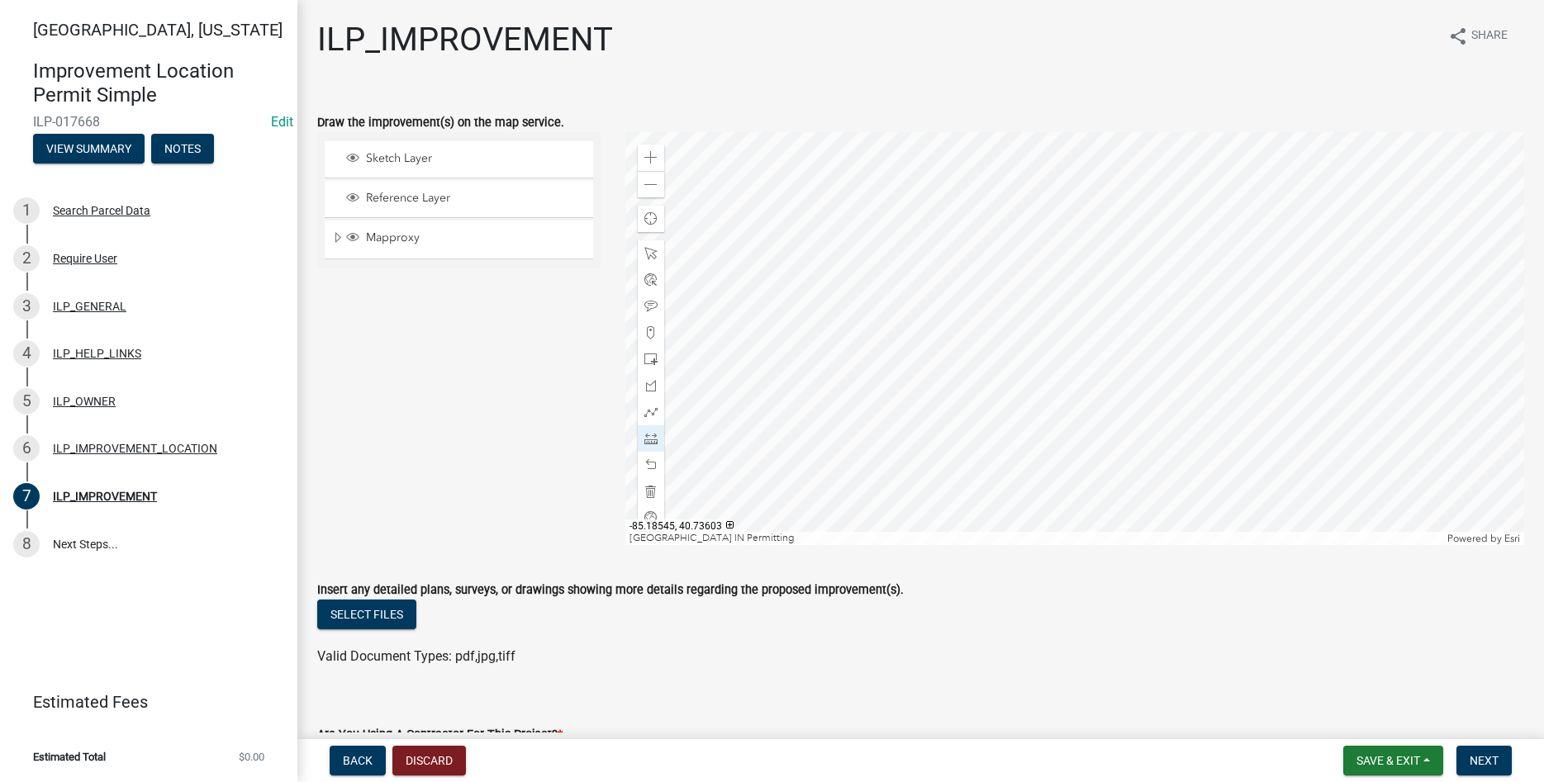
type textarea "maintain existing setbacks"
click at [939, 383] on div at bounding box center [1074, 338] width 899 height 413
click at [938, 450] on div at bounding box center [1074, 338] width 899 height 413
click at [1032, 451] on div at bounding box center [1074, 338] width 899 height 413
click at [1083, 504] on div at bounding box center [1074, 338] width 899 height 413
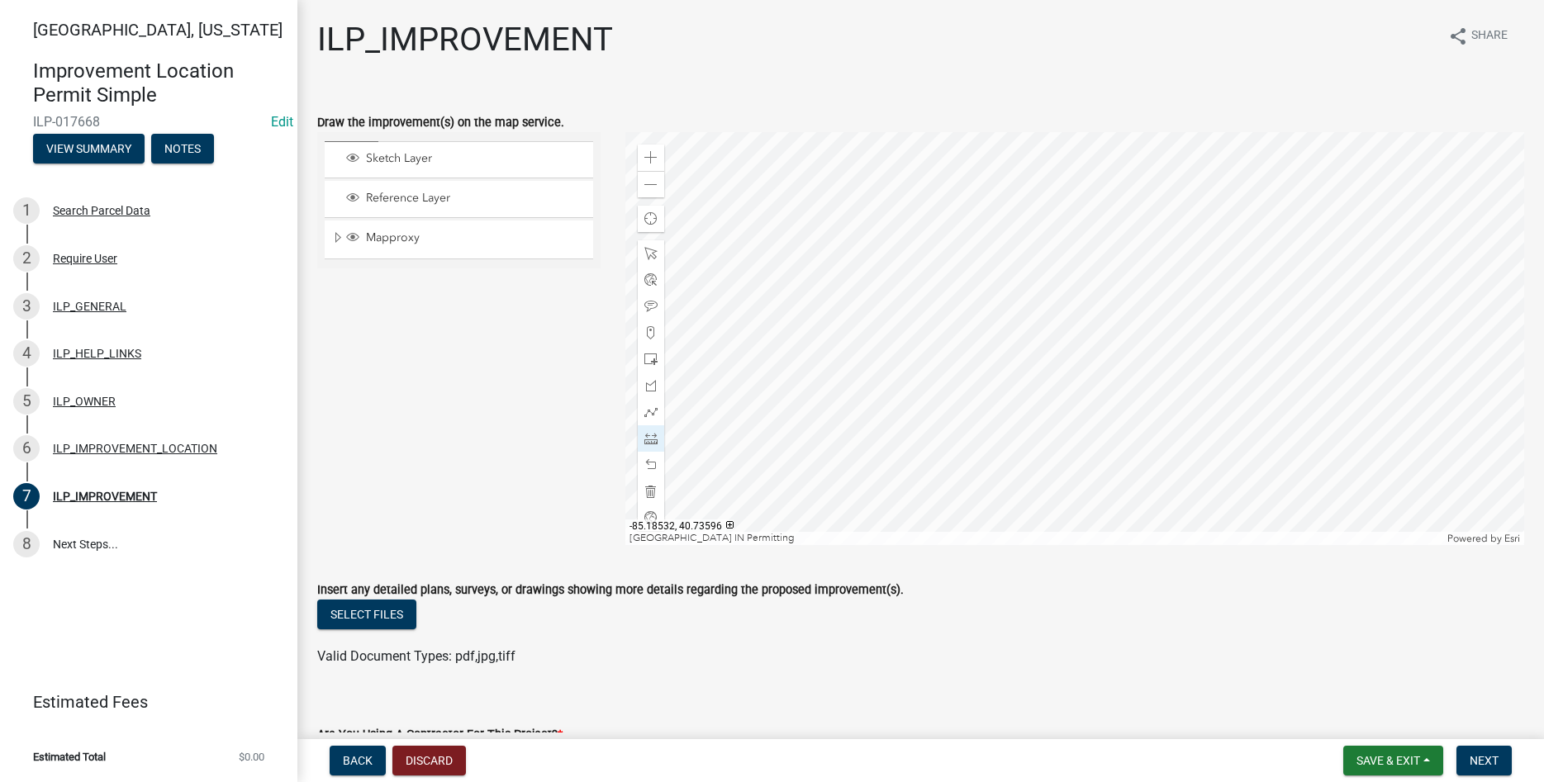
click at [1126, 502] on div at bounding box center [1074, 338] width 899 height 413
click at [1132, 387] on div at bounding box center [1074, 338] width 899 height 413
click at [939, 383] on div at bounding box center [1074, 338] width 899 height 413
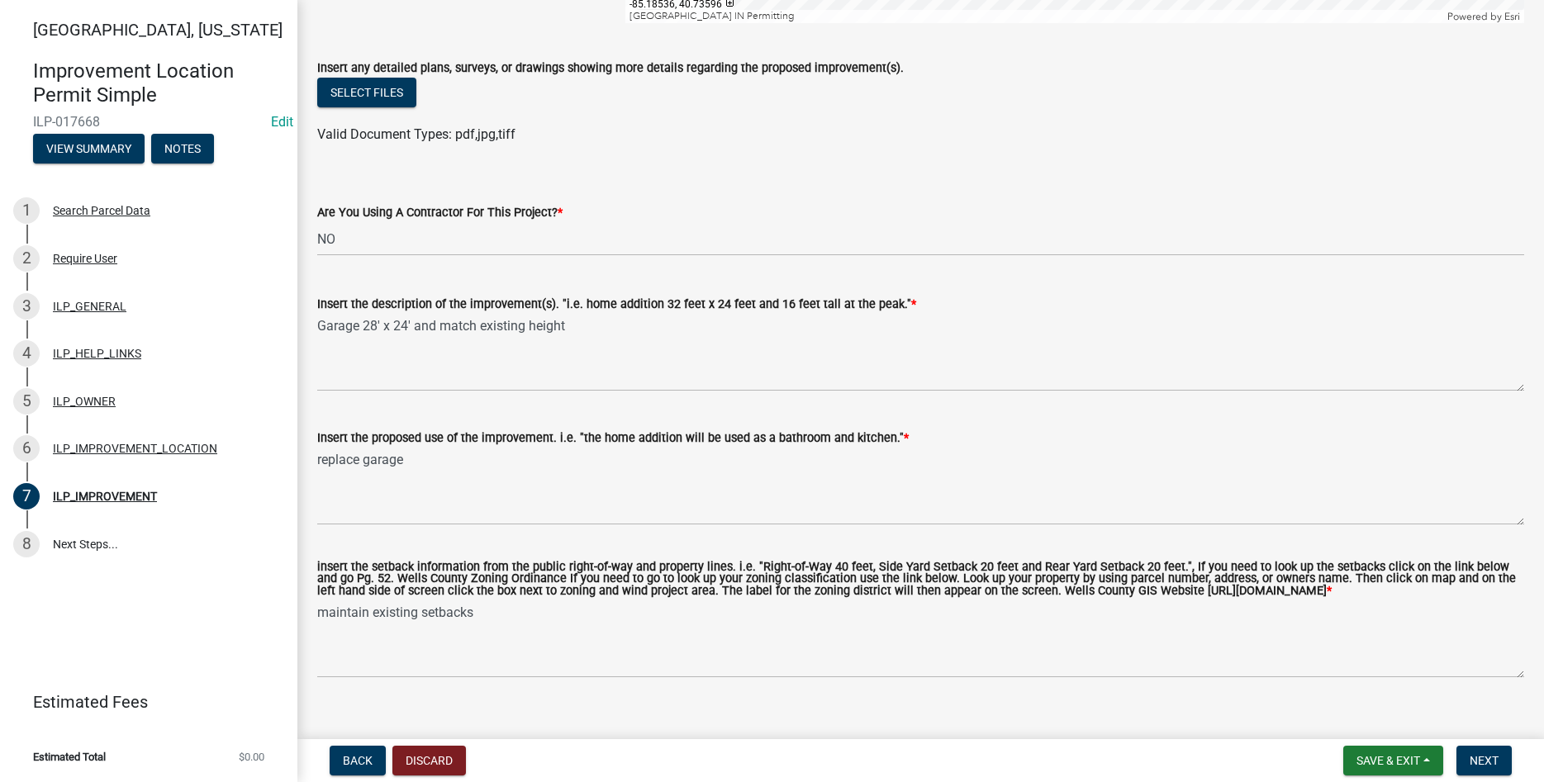
scroll to position [558, 0]
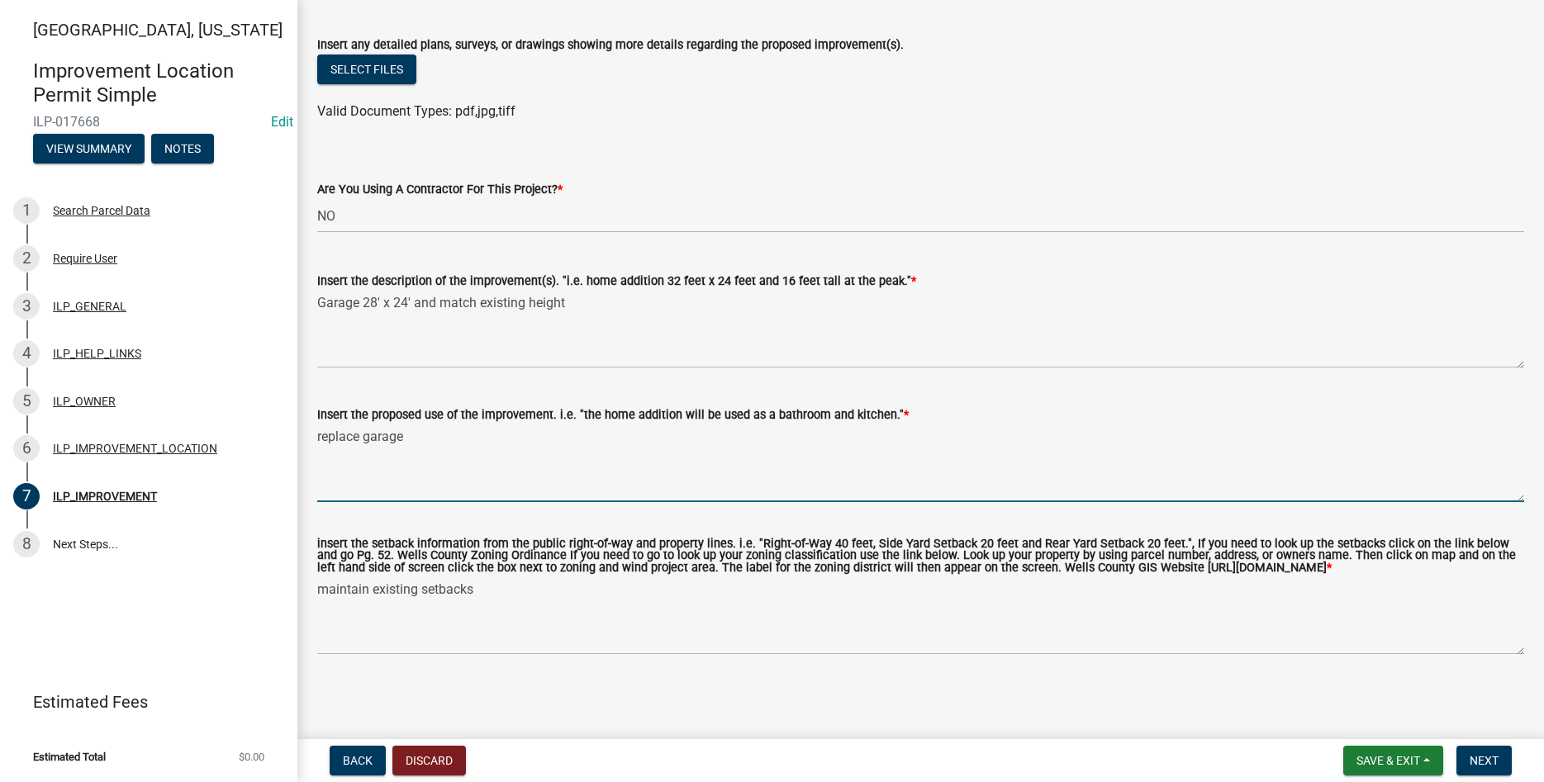
click at [442, 430] on textarea "replace garage" at bounding box center [920, 464] width 1207 height 78
type textarea "replace garage and roof replacement of home (partial)"
click at [1480, 761] on span "Next" at bounding box center [1484, 760] width 29 height 13
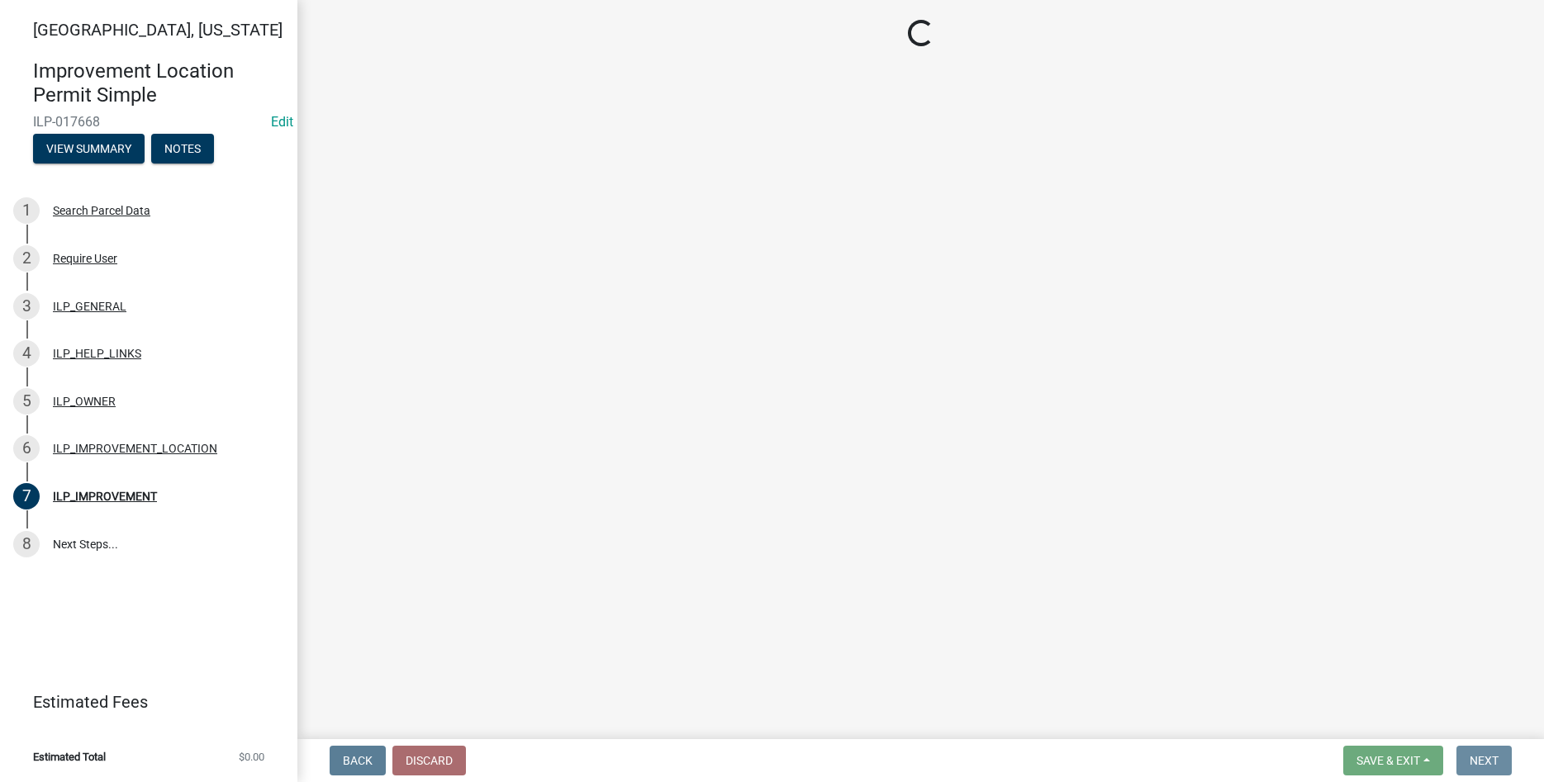
scroll to position [0, 0]
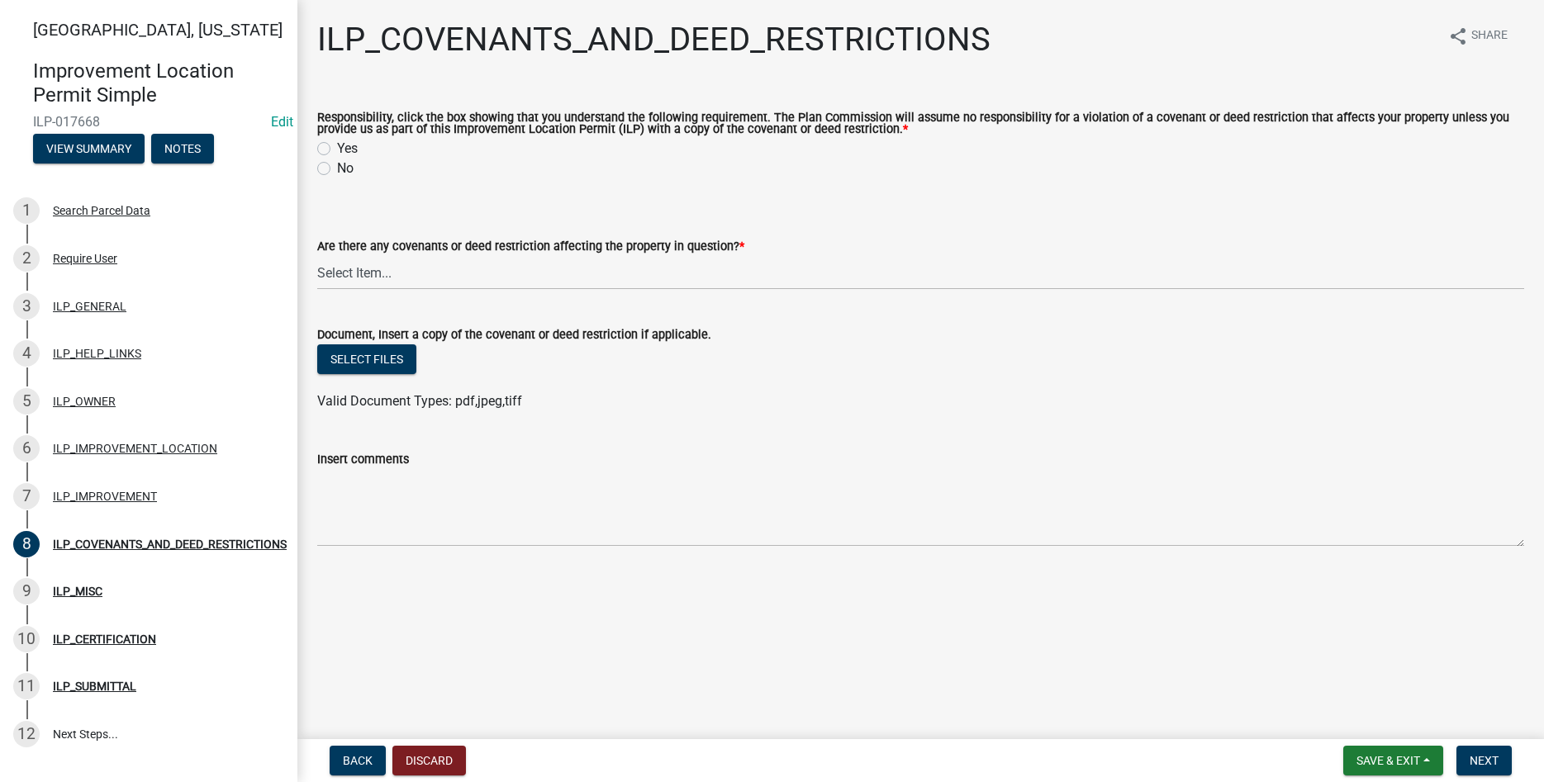
click at [337, 149] on label "Yes" at bounding box center [347, 149] width 21 height 20
click at [337, 149] on input "Yes" at bounding box center [342, 144] width 11 height 11
radio input "true"
click at [317, 256] on select "Select Item... YES NO" at bounding box center [920, 273] width 1207 height 34
click option "NO" at bounding box center [0, 0] width 0 height 0
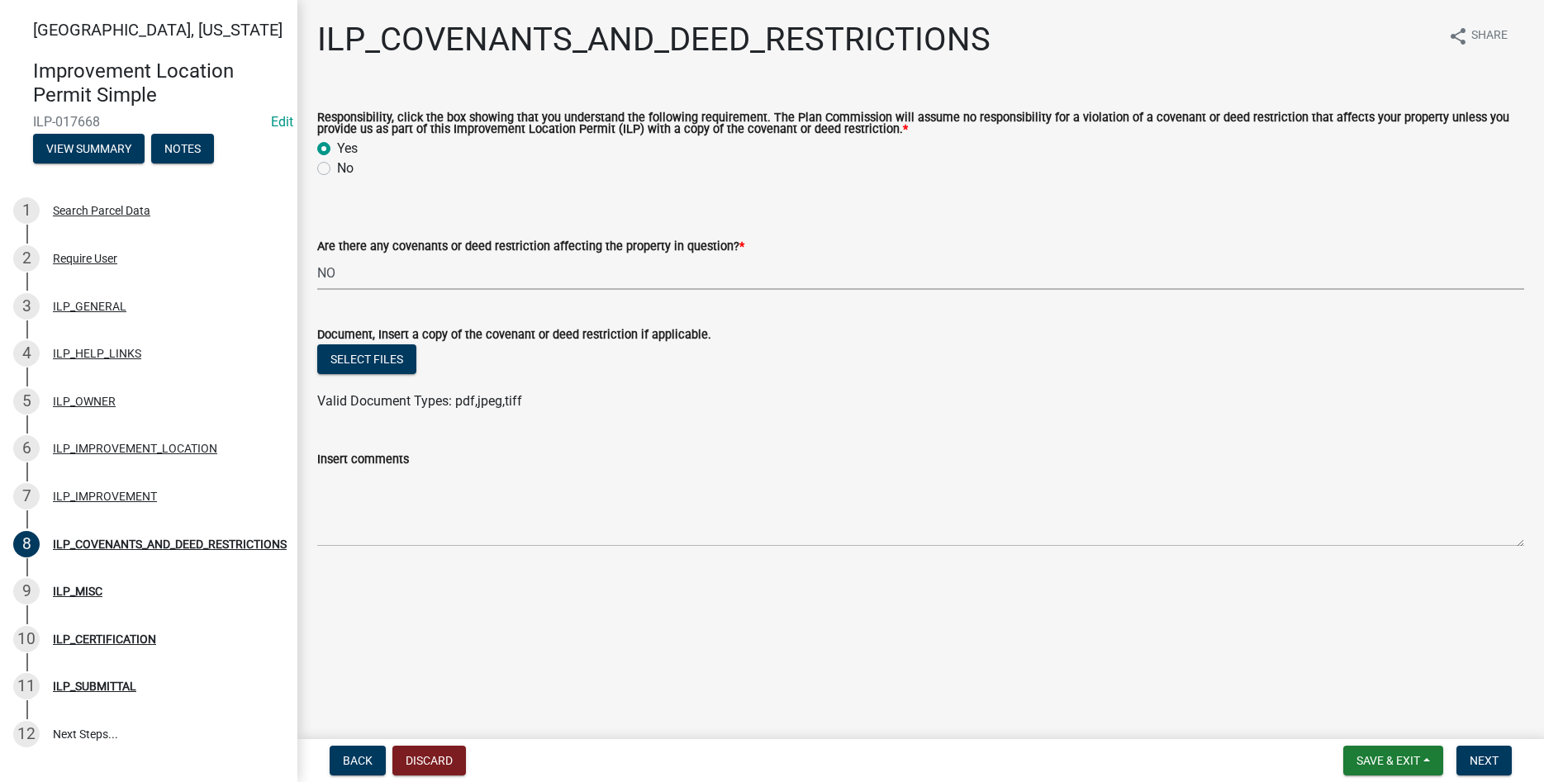
select select "8e2002f1-ace1-422c-92a0-aa7ffd64ff05"
click at [1480, 758] on span "Next" at bounding box center [1484, 760] width 29 height 13
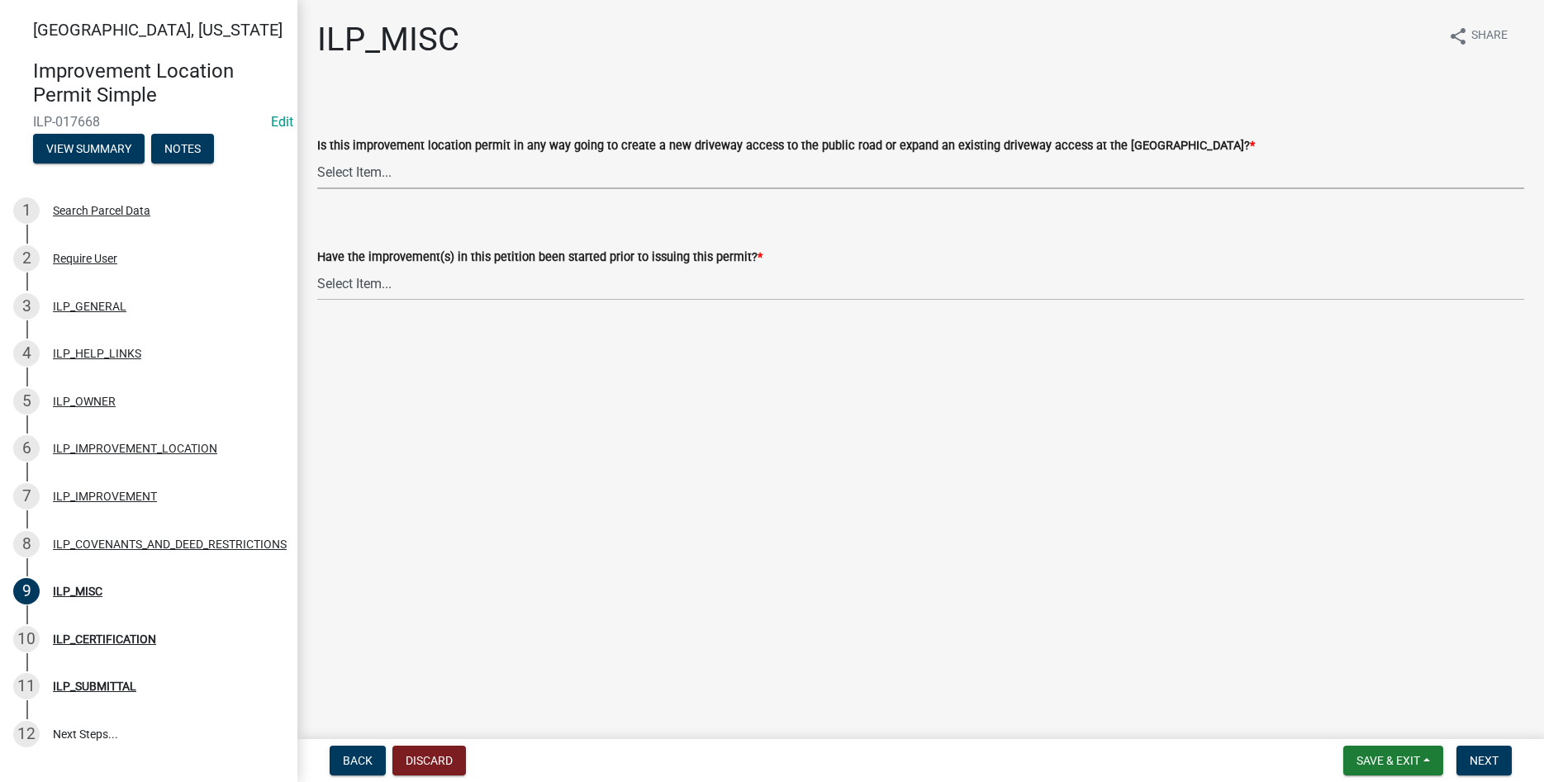
click at [317, 155] on select "Select Item... YES NO" at bounding box center [920, 172] width 1207 height 34
click option "NO" at bounding box center [0, 0] width 0 height 0
select select "efdfc372-da28-48aa-82f0-d86e80c7002d"
click at [317, 267] on select "Select Item... YES NO" at bounding box center [920, 284] width 1207 height 34
click option "NO" at bounding box center [0, 0] width 0 height 0
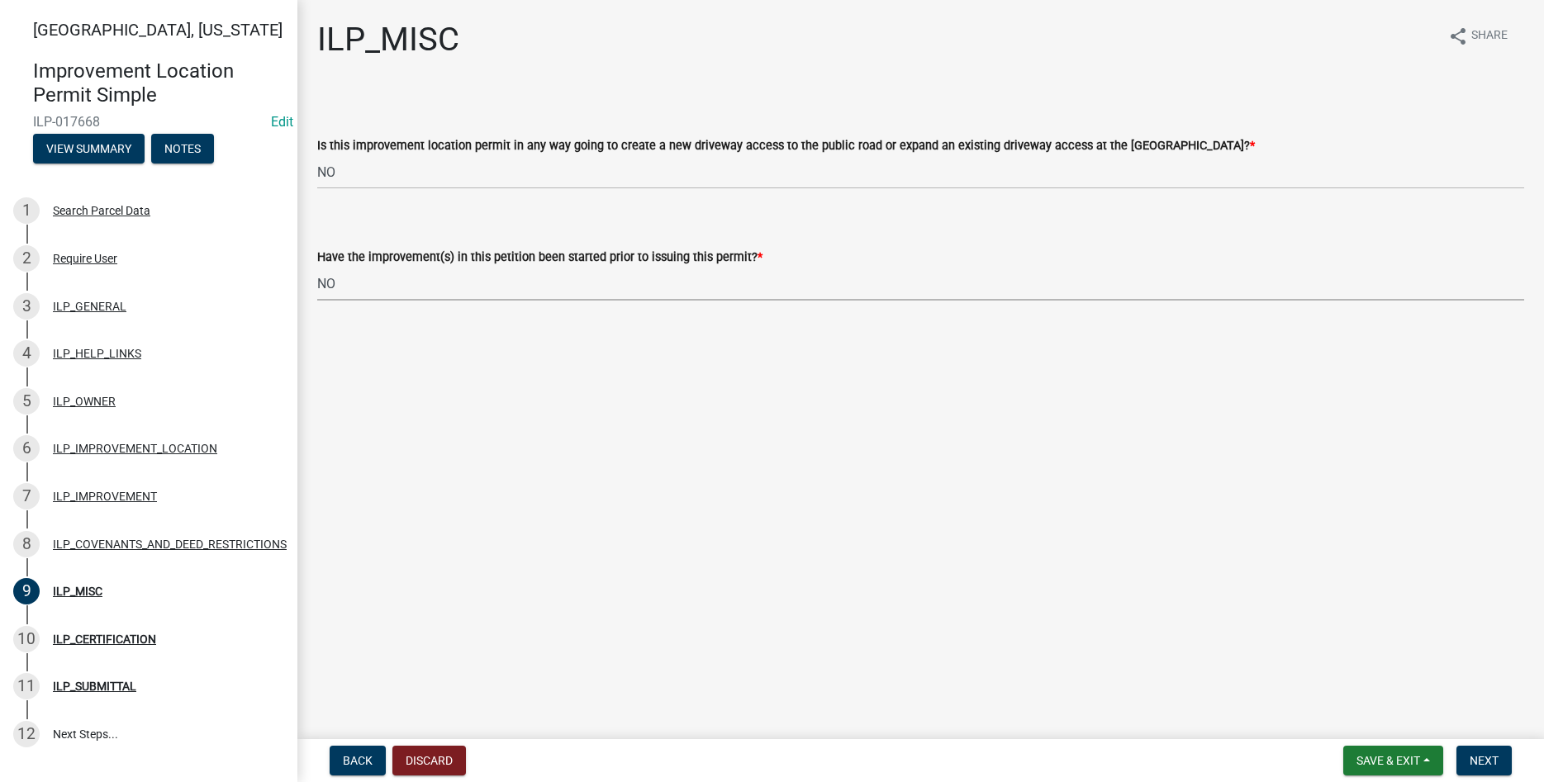
select select "87690217-1c5d-4f3f-89a3-85c12ce3295a"
click at [1481, 765] on span "Next" at bounding box center [1484, 760] width 29 height 13
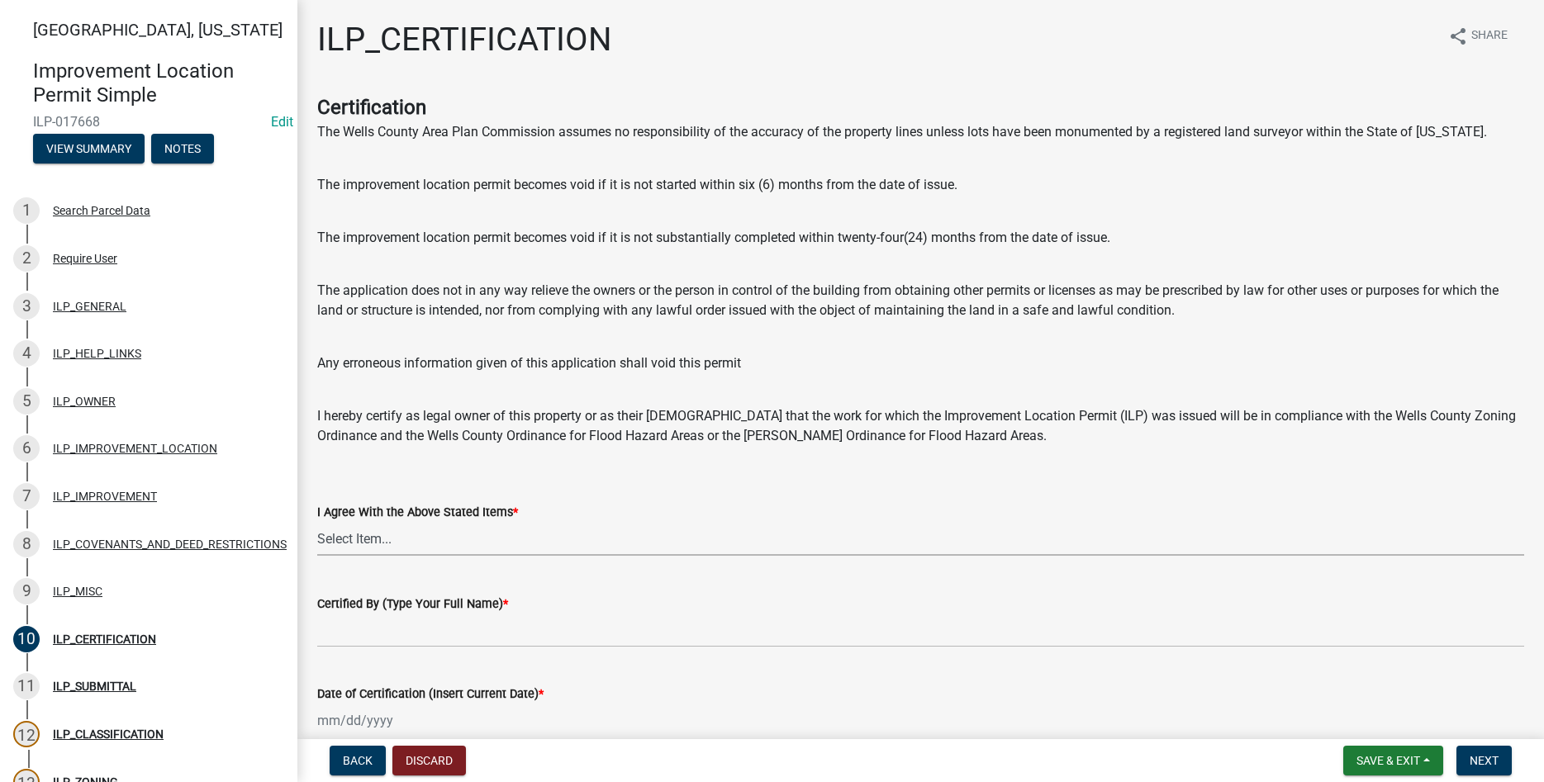
click at [317, 522] on select "Select Item... Yes" at bounding box center [920, 539] width 1207 height 34
click option "Yes" at bounding box center [0, 0] width 0 height 0
select select "bd96893d-fc5a-4886-96bc-c23f48f60341"
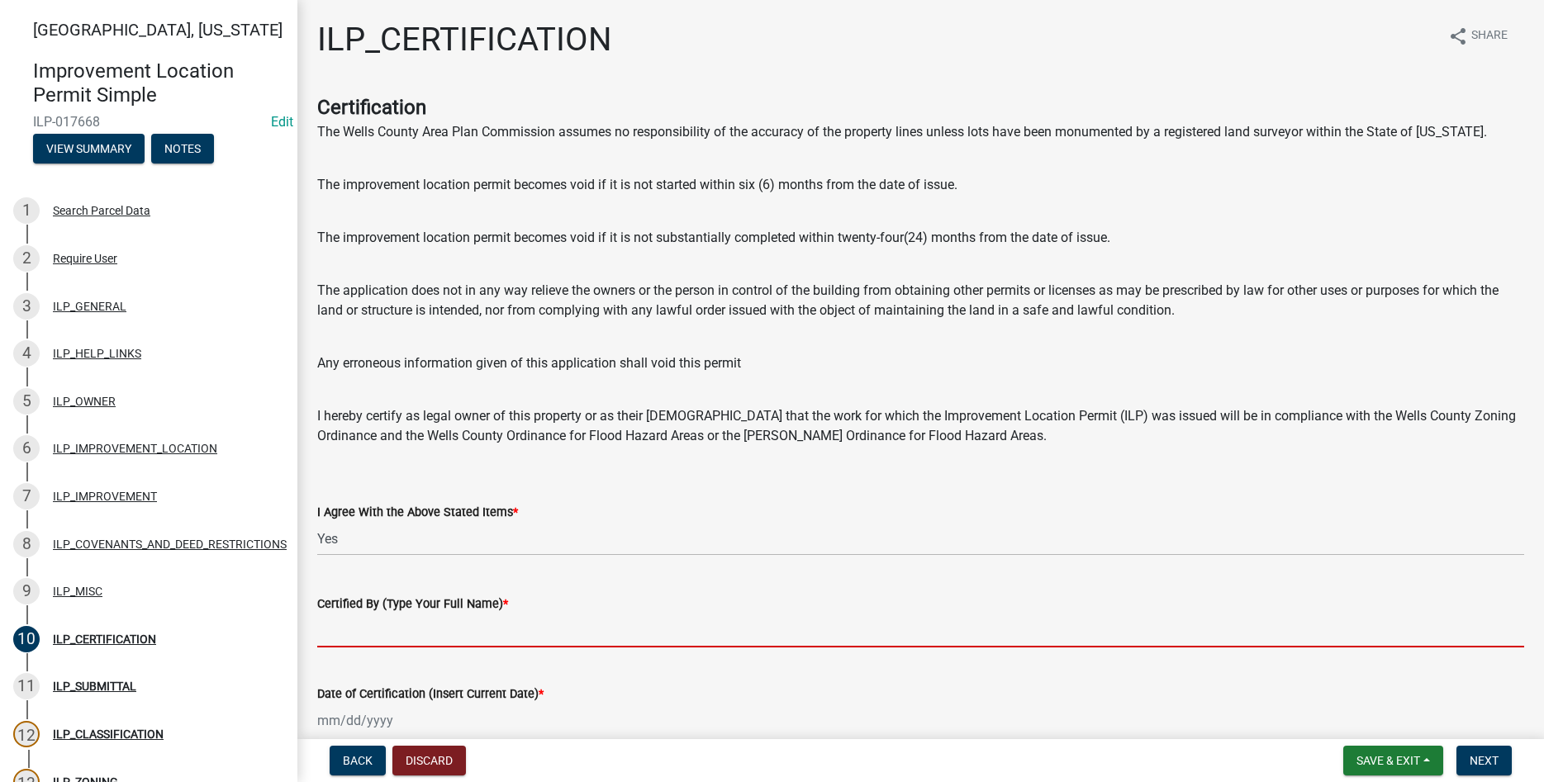
click at [520, 630] on input "Certified By (Type Your Full Name) *" at bounding box center [920, 631] width 1207 height 34
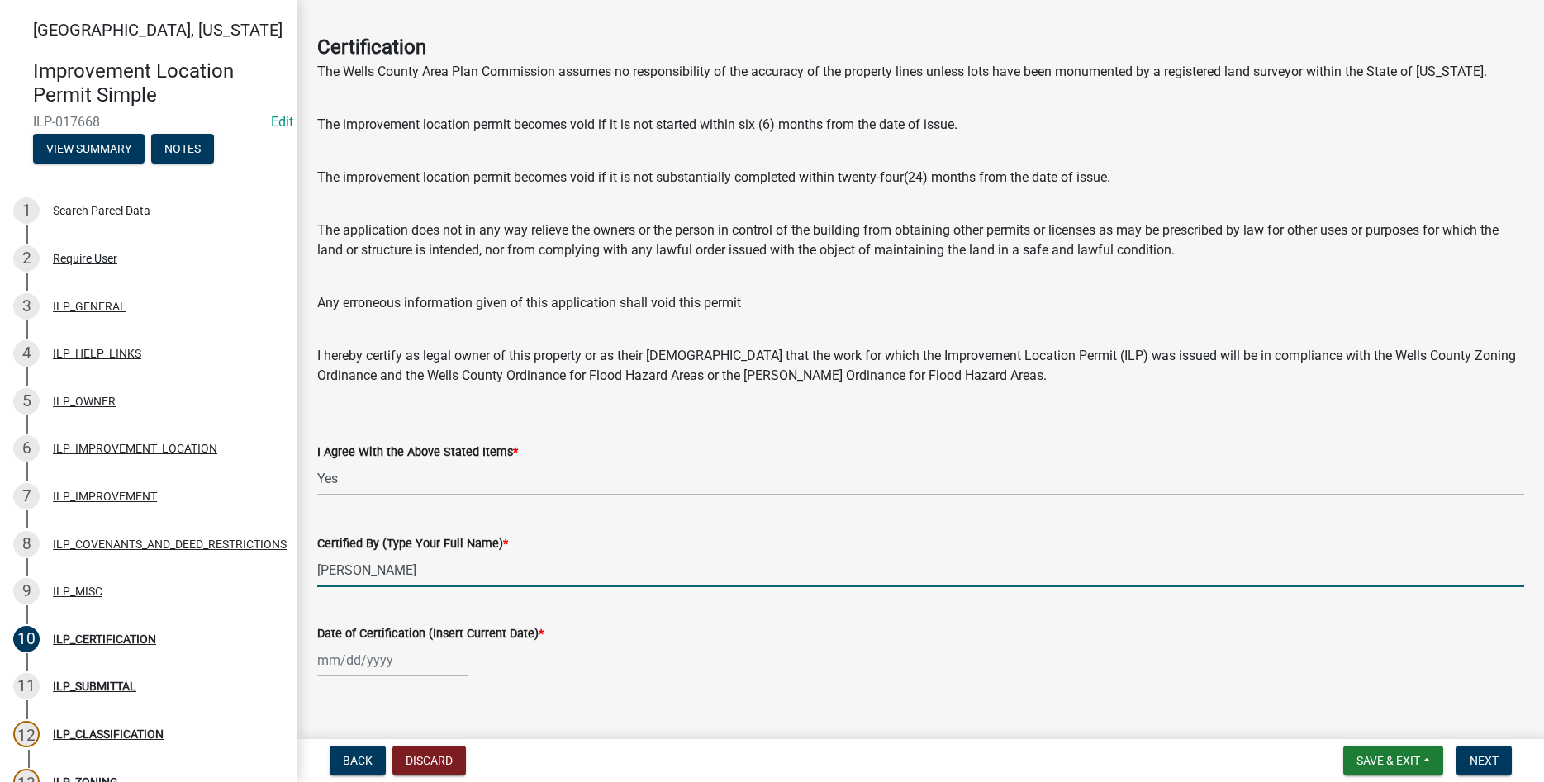
scroll to position [84, 0]
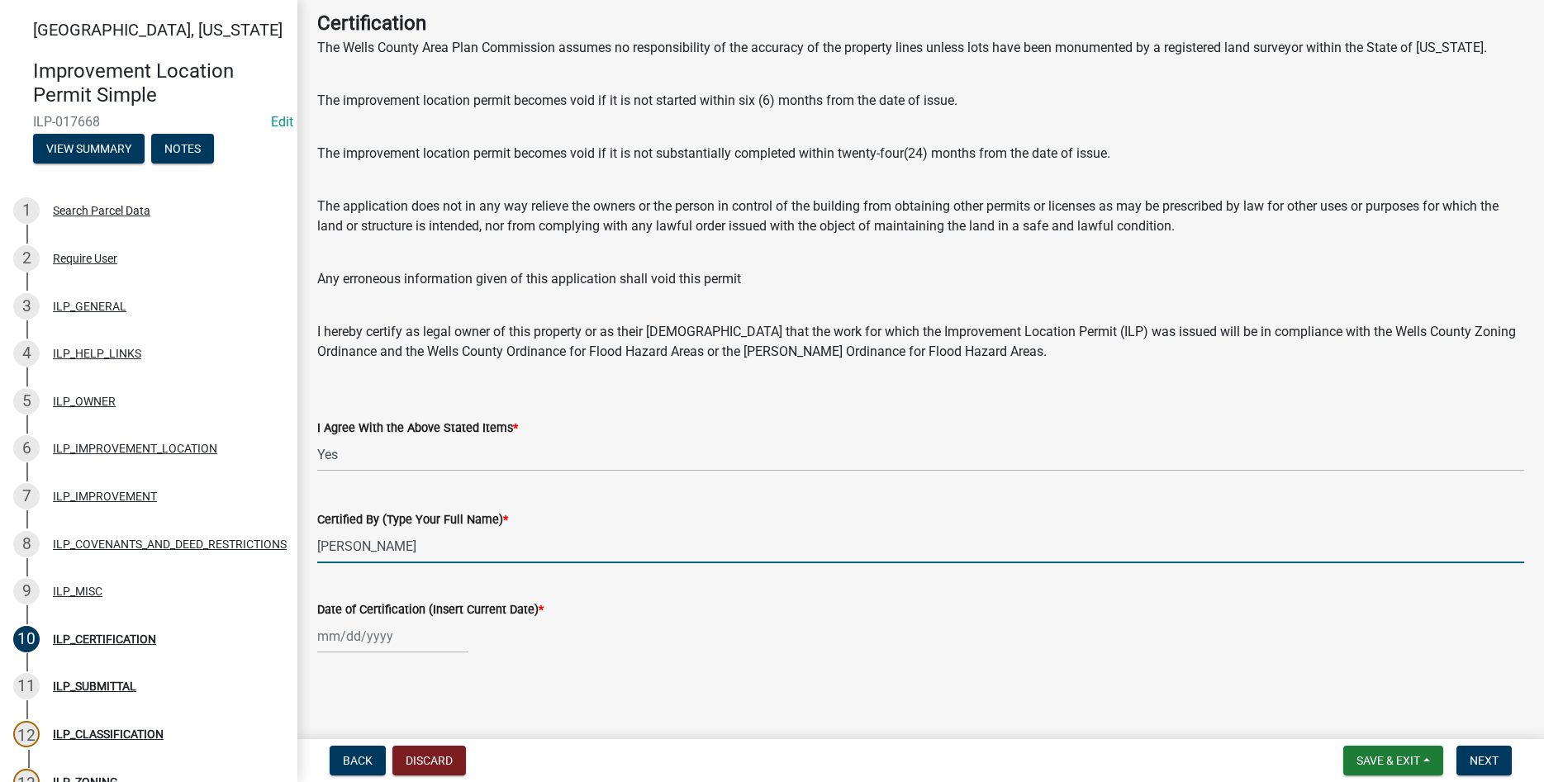
type input "Ronnie Bryant"
click at [373, 634] on input "Date of Certification (Insert Current Date) *" at bounding box center [392, 637] width 151 height 34
select select "9"
select select "2025"
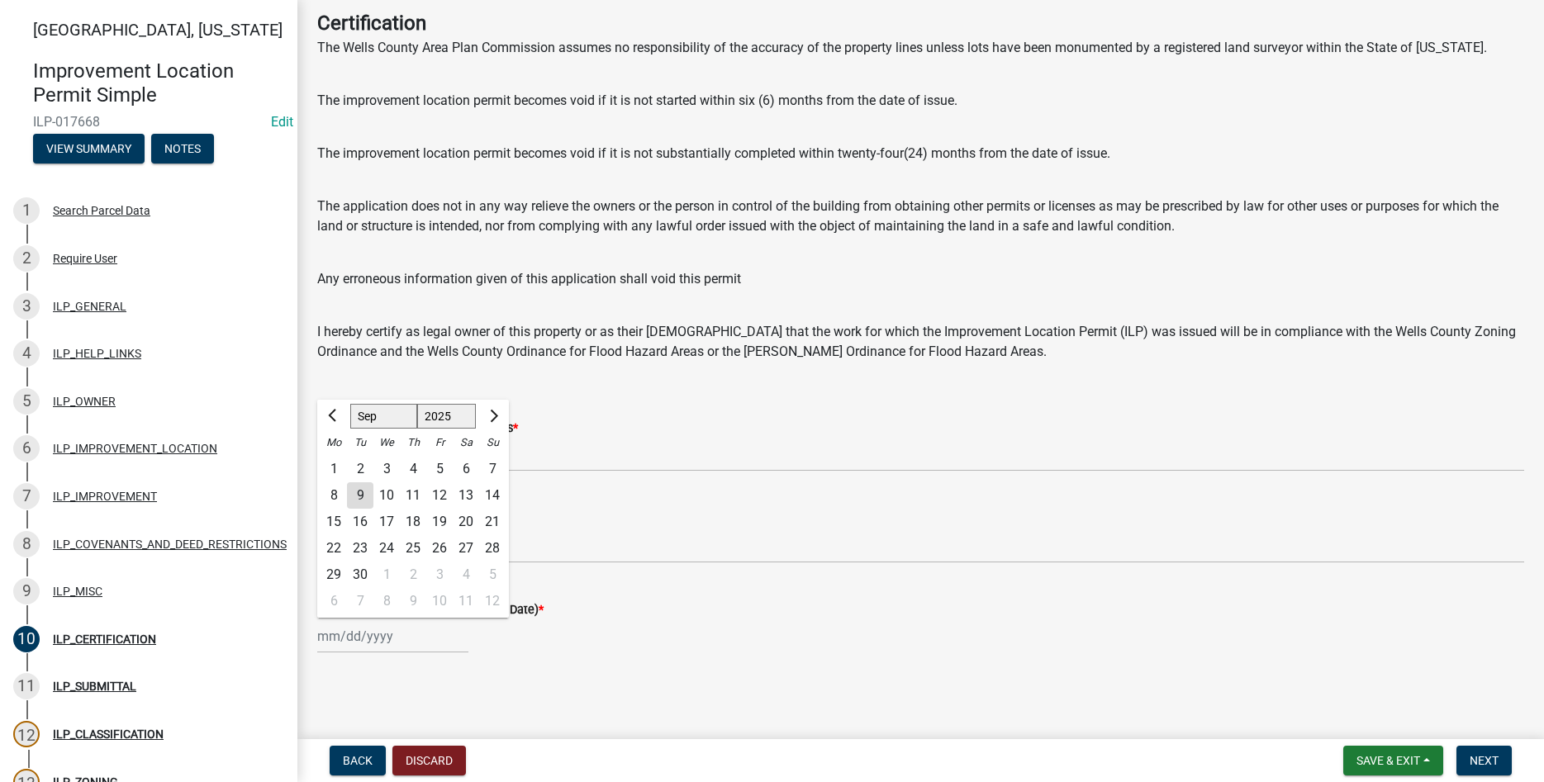
click at [356, 489] on div "9" at bounding box center [360, 495] width 26 height 26
type input "[DATE]"
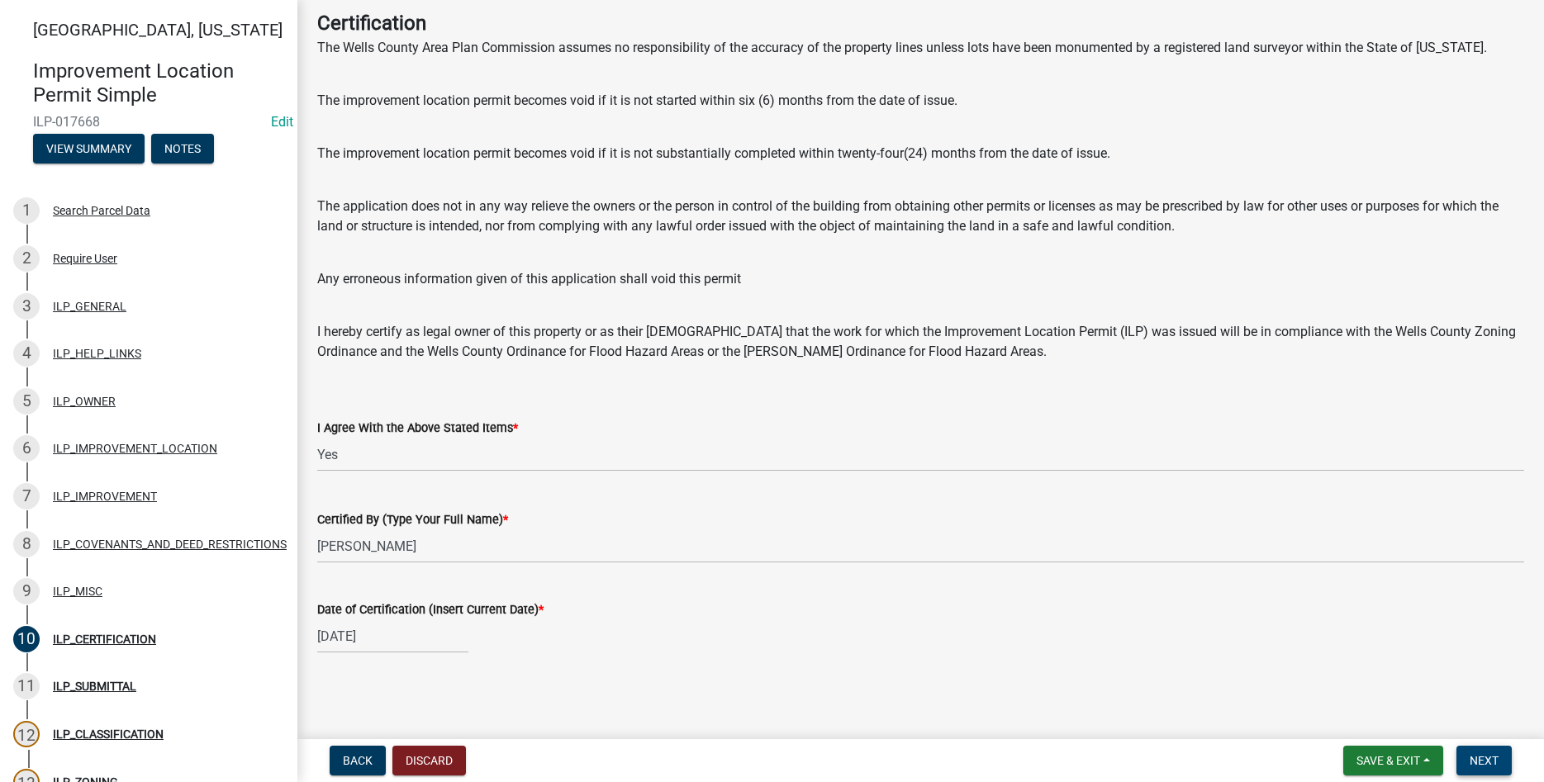
click at [1470, 759] on span "Next" at bounding box center [1484, 760] width 29 height 13
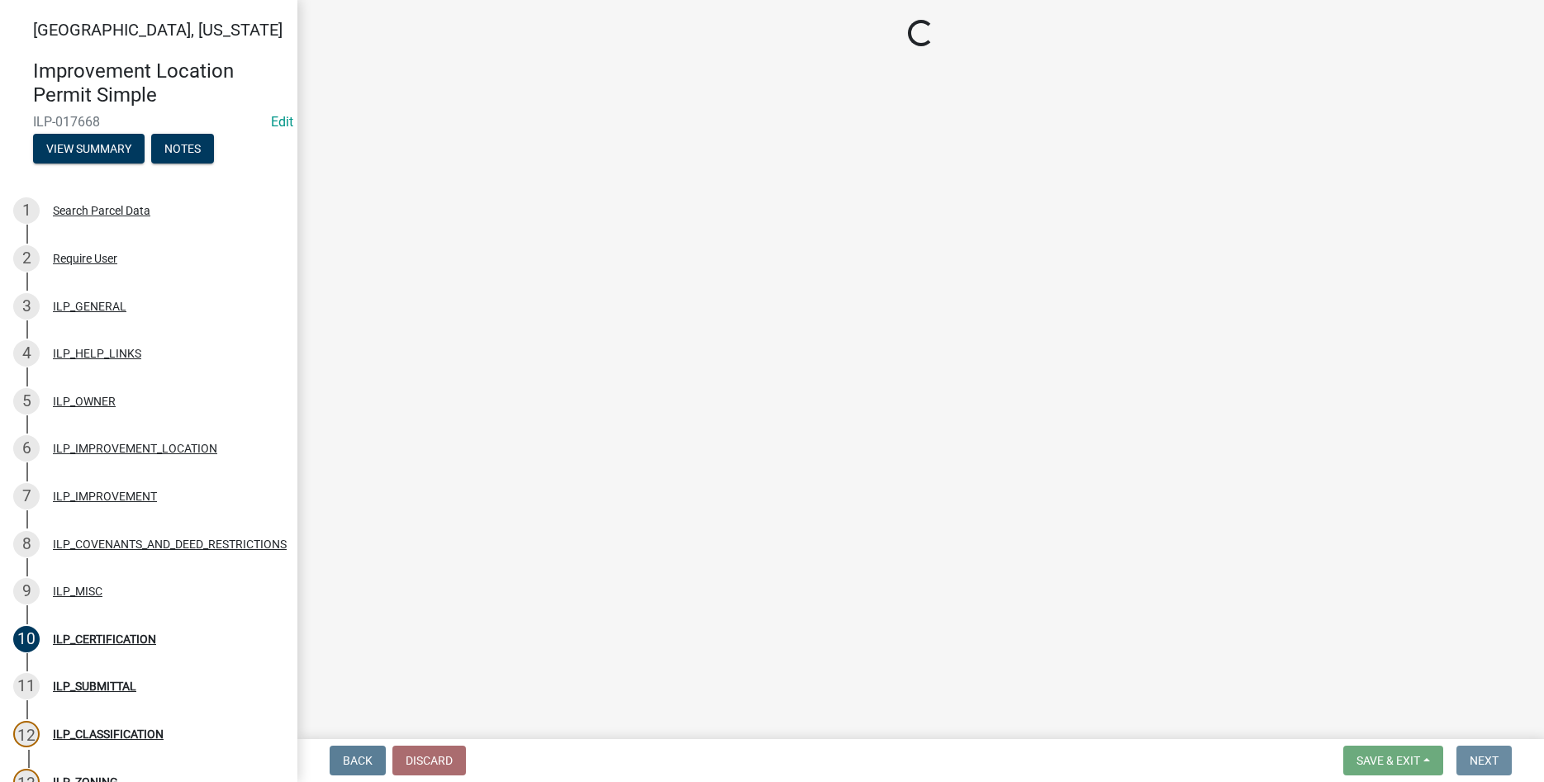
scroll to position [0, 0]
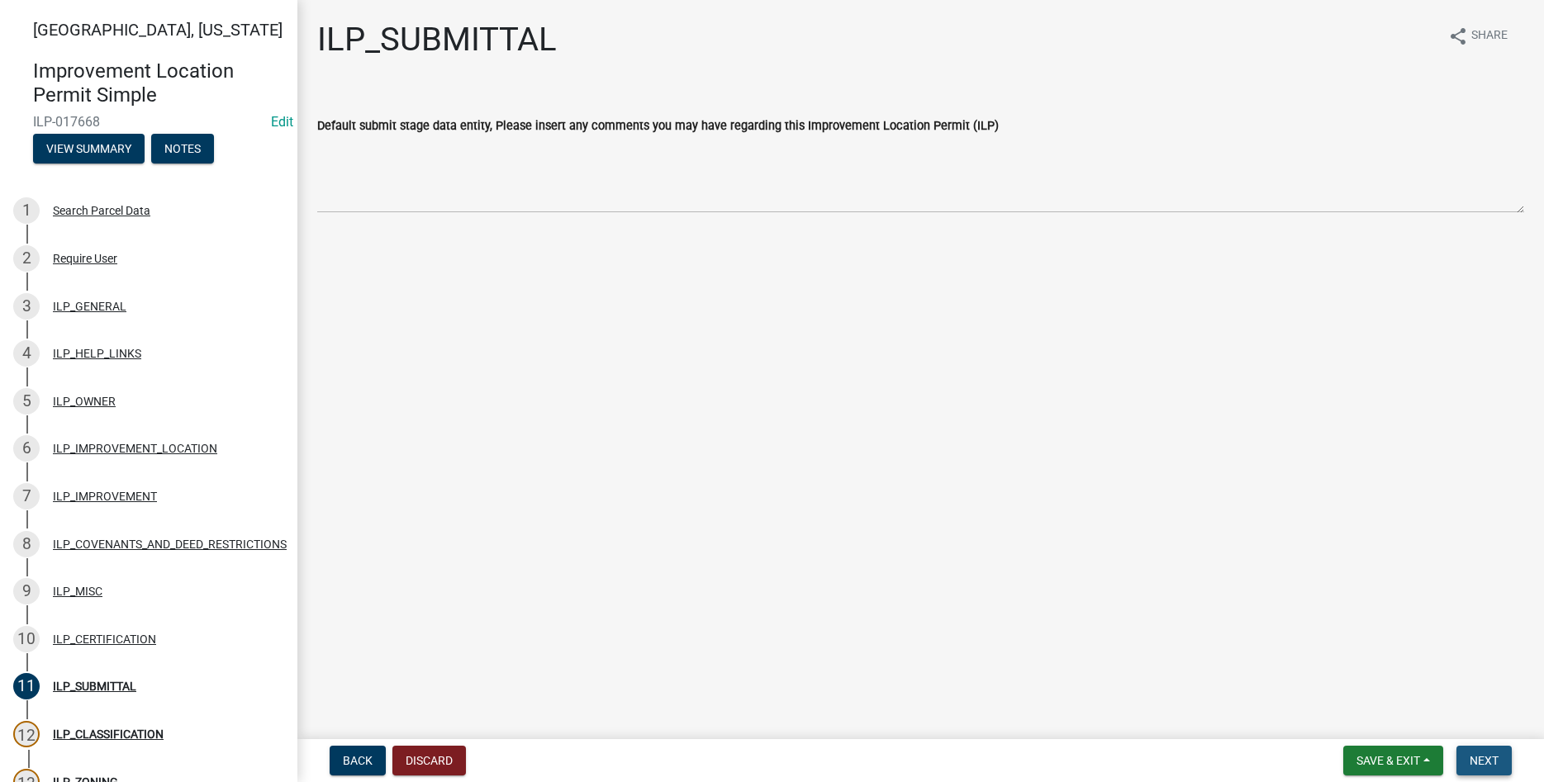
click at [1480, 754] on span "Next" at bounding box center [1484, 760] width 29 height 13
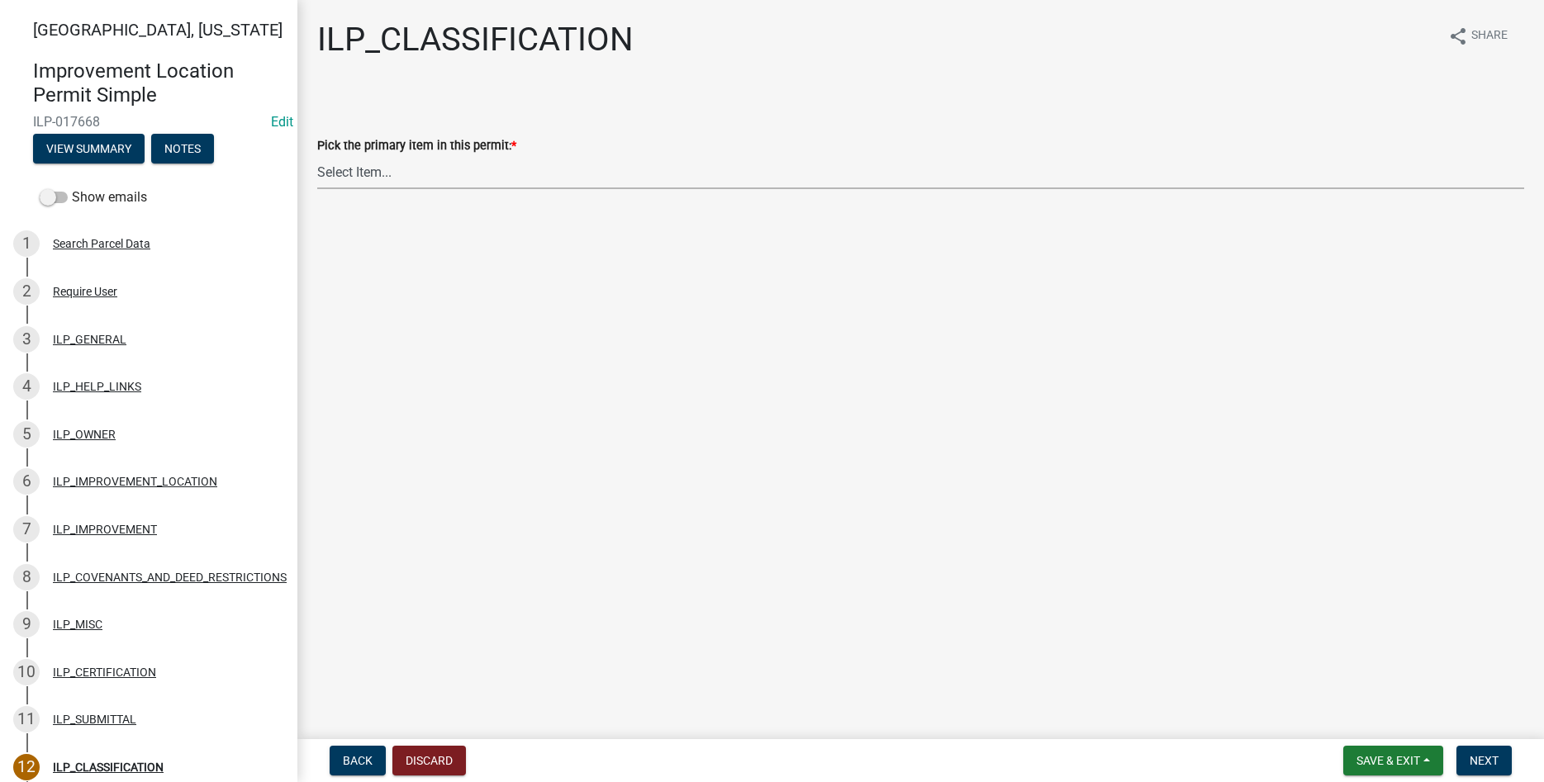
click at [317, 155] on select "Select Item... Accessory Structure (Addition) Accessory Structure (NEW) Busines…" at bounding box center [920, 172] width 1207 height 34
click option "Single Family Dwelling (Addition)" at bounding box center [0, 0] width 0 height 0
select select "5c6384b7-3f50-4d9b-8dbd-025bc4f35ae2"
click at [1475, 753] on button "Next" at bounding box center [1483, 761] width 55 height 30
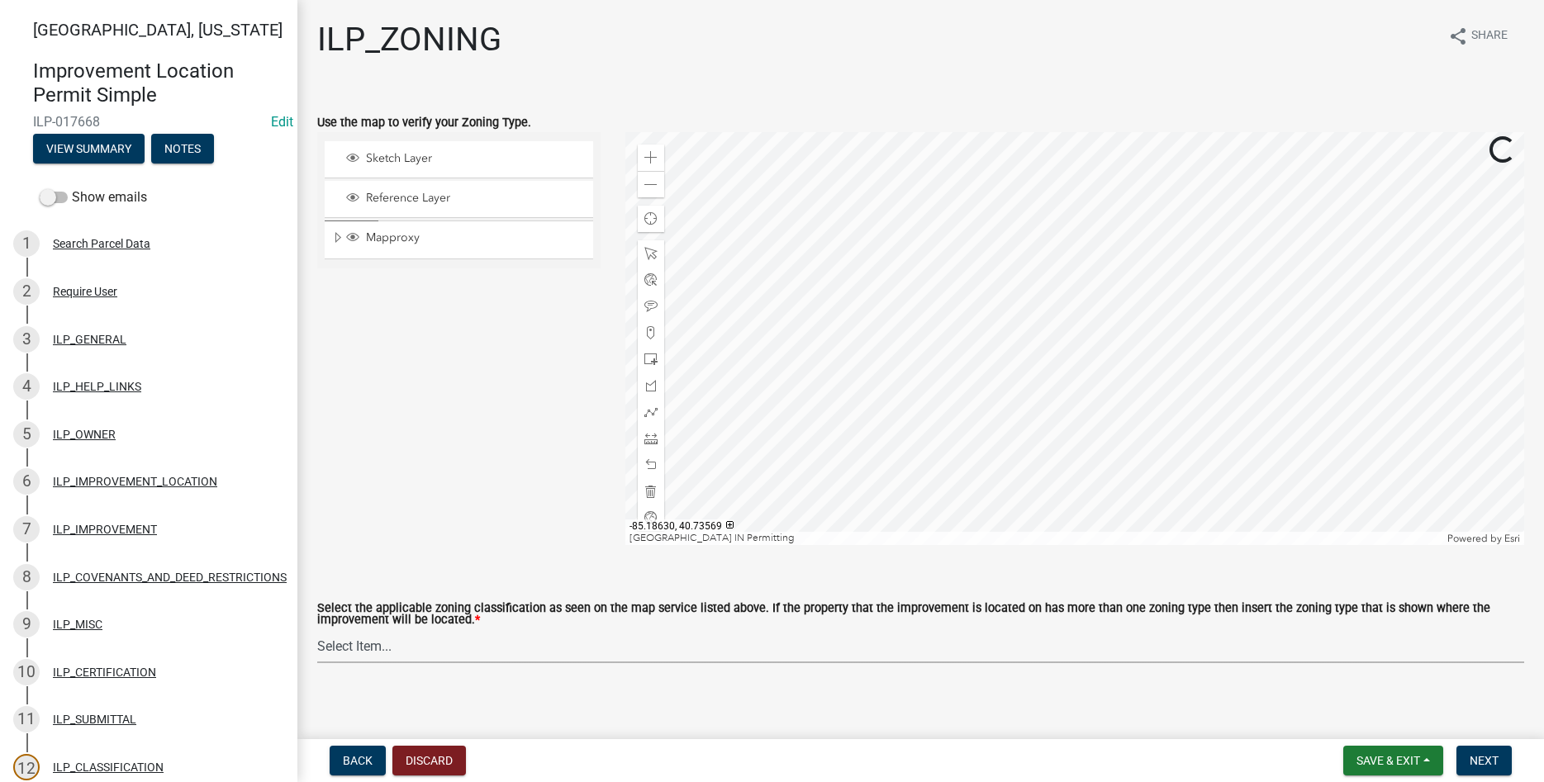
click at [317, 630] on select "Select Item... A-1 "Agricultural Intensive" A-R "Agricultural Residential" S-1 …" at bounding box center [920, 647] width 1207 height 34
click option "R-2 "Two Family Residential"" at bounding box center [0, 0] width 0 height 0
select select "0b5c18ea-7879-4237-8996-a8c75eed875b"
click at [1489, 765] on span "Next" at bounding box center [1484, 760] width 29 height 13
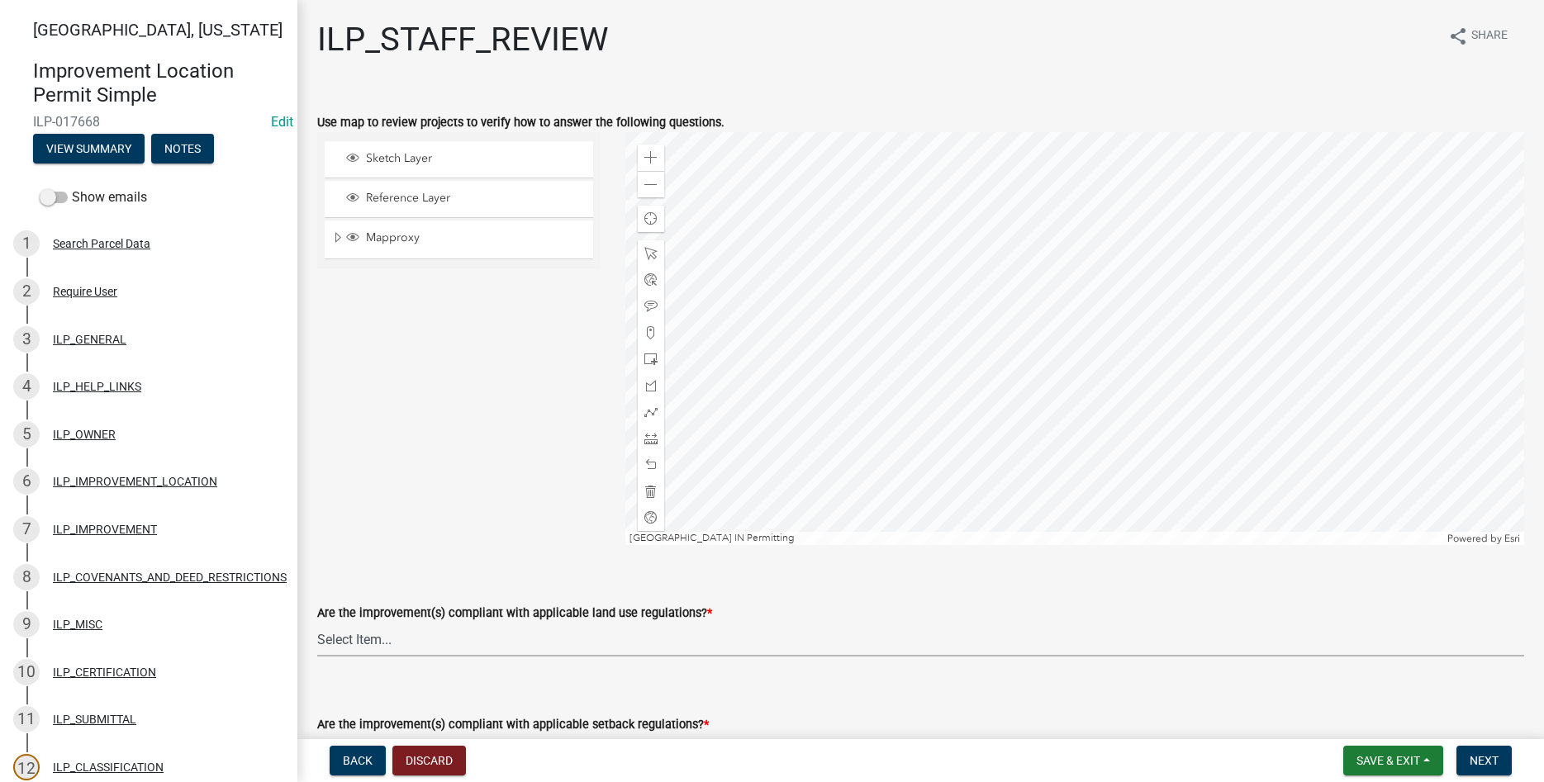
click at [317, 623] on select "Select Item... YES NO" at bounding box center [920, 640] width 1207 height 34
click option "YES" at bounding box center [0, 0] width 0 height 0
select select "83ffa5df-1258-41bd-a108-9f2370541ef9"
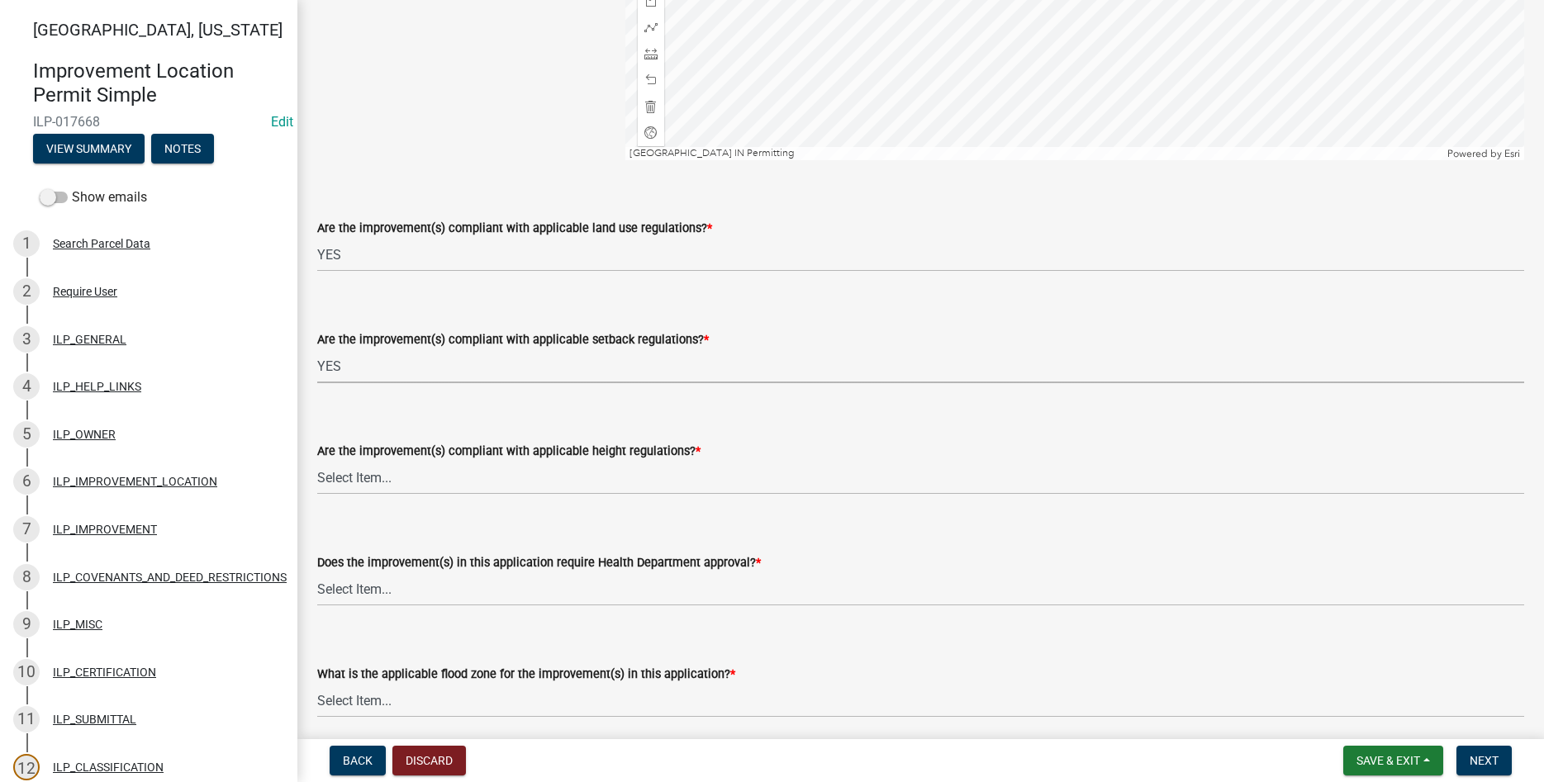
select select "e76e6c03-c199-4125-95d7-daca193c3739"
select select "b2795382-5a5c-496e-8f40-9eac2bba8e54"
select select "2cf99e9a-fd48-429a-ab01-6241dd9ef86f"
select select "546a9c8a-0bf2-4128-b2a0-21aece03a164"
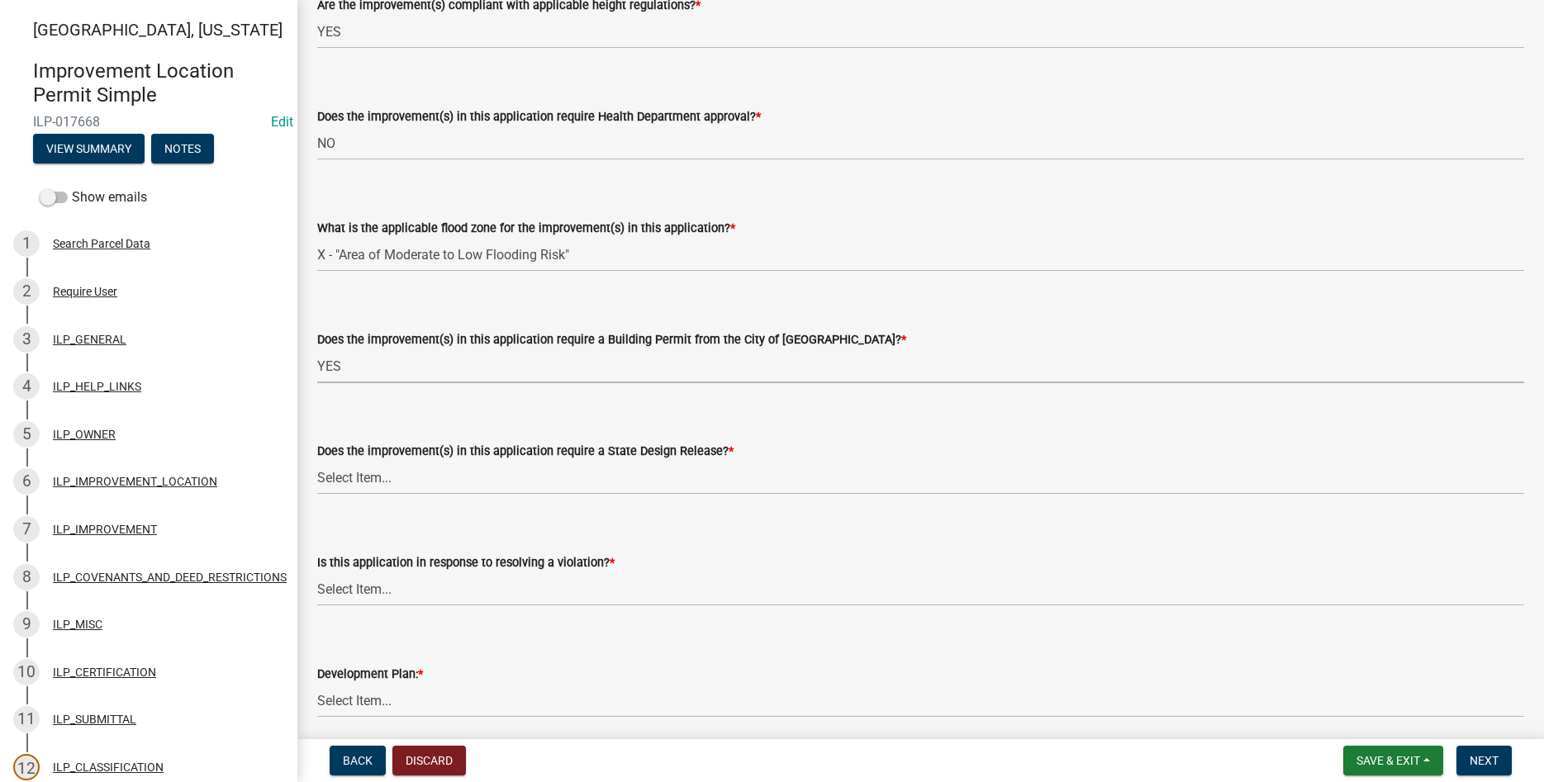
select select "12e37edc-2480-466d-9e86-8f142ffa6713"
select select "3e29b85e-0a39-40b5-813f-a0c180e4f93d"
select select "296d3b28-03f6-4b85-9592-a9e1e0e51d18"
select select "f492072b-a2fa-4f7c-8f99-9e809c6c526f"
select select "91f2ca91-6260-441c-87d8-e38016df5c96"
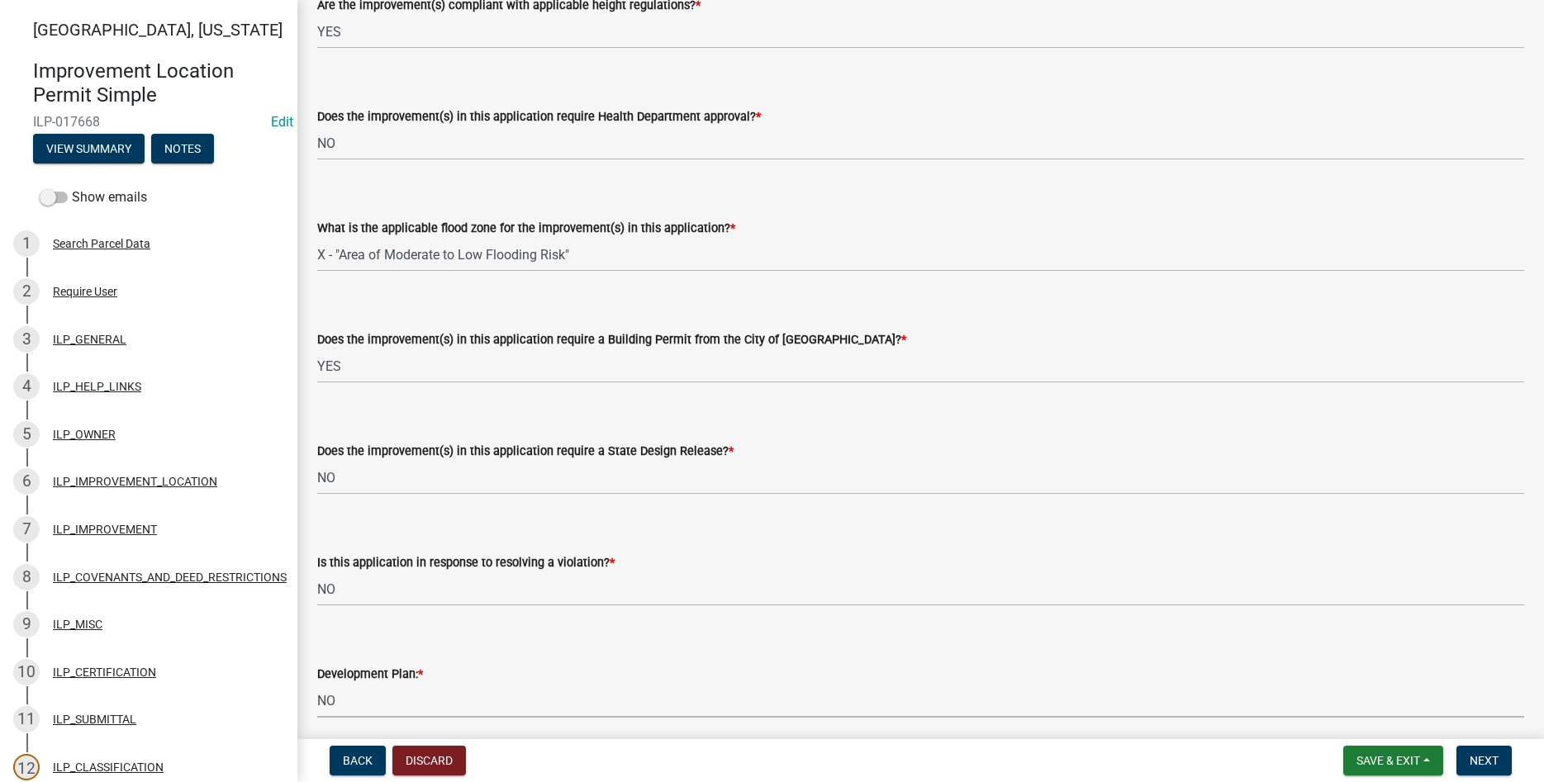
scroll to position [1277, 0]
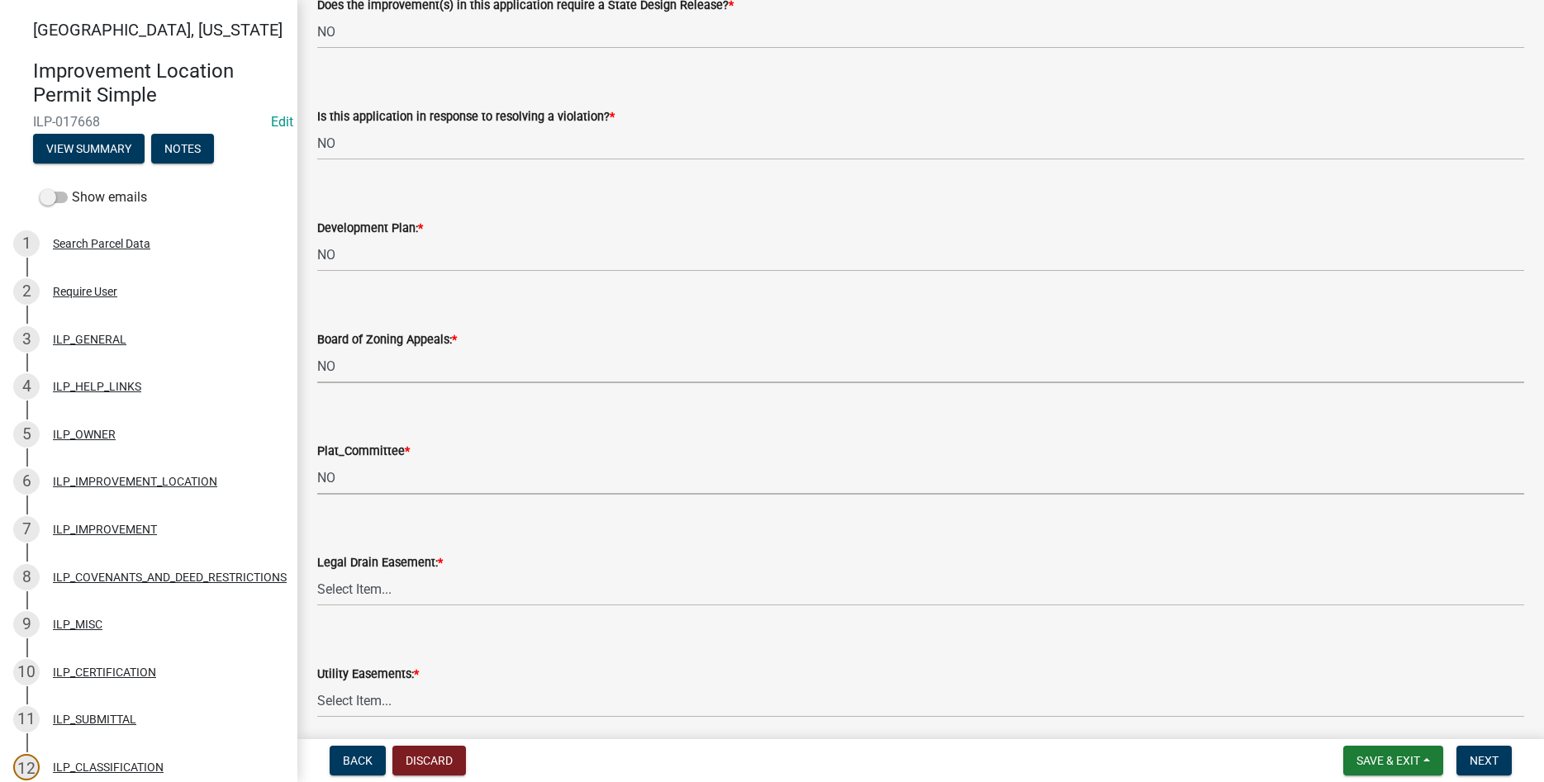
select select "63238f16-a362-487f-83af-24d0c8cf3edd"
select select "4de29e95-b13a-4926-a5fe-83364331169b"
select select "8e424161-7bf1-4e33-adf9-a347c03eff2b"
select select "bdd9c930-c7fe-4770-81ee-2c29cf953f8b"
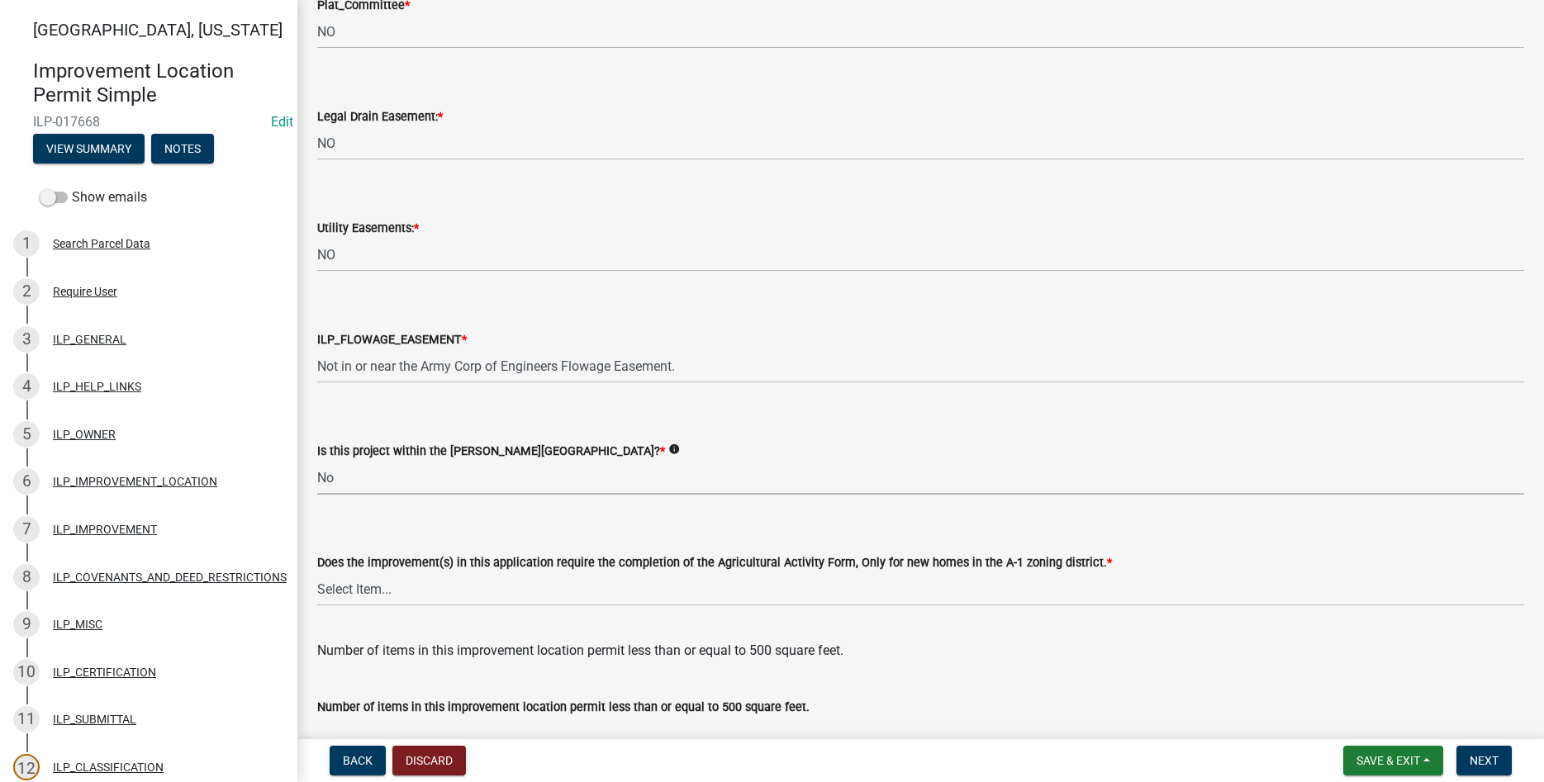
select select "c22a6da1-a4b9-4a20-9552-3c4da3c32bc7"
select select "b8432f74-40d2-4ff6-ba31-770d91760c6e"
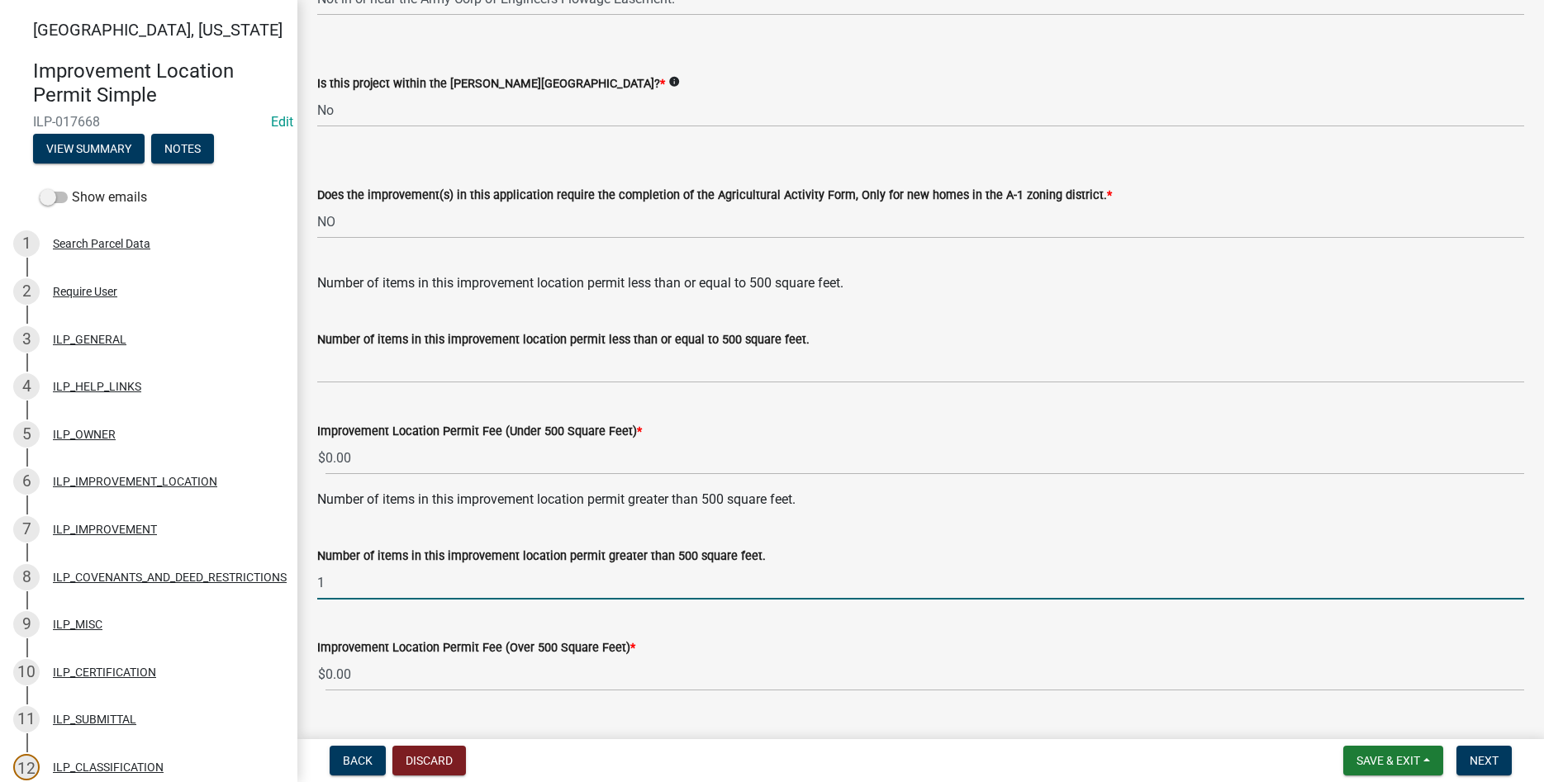
type input "1"
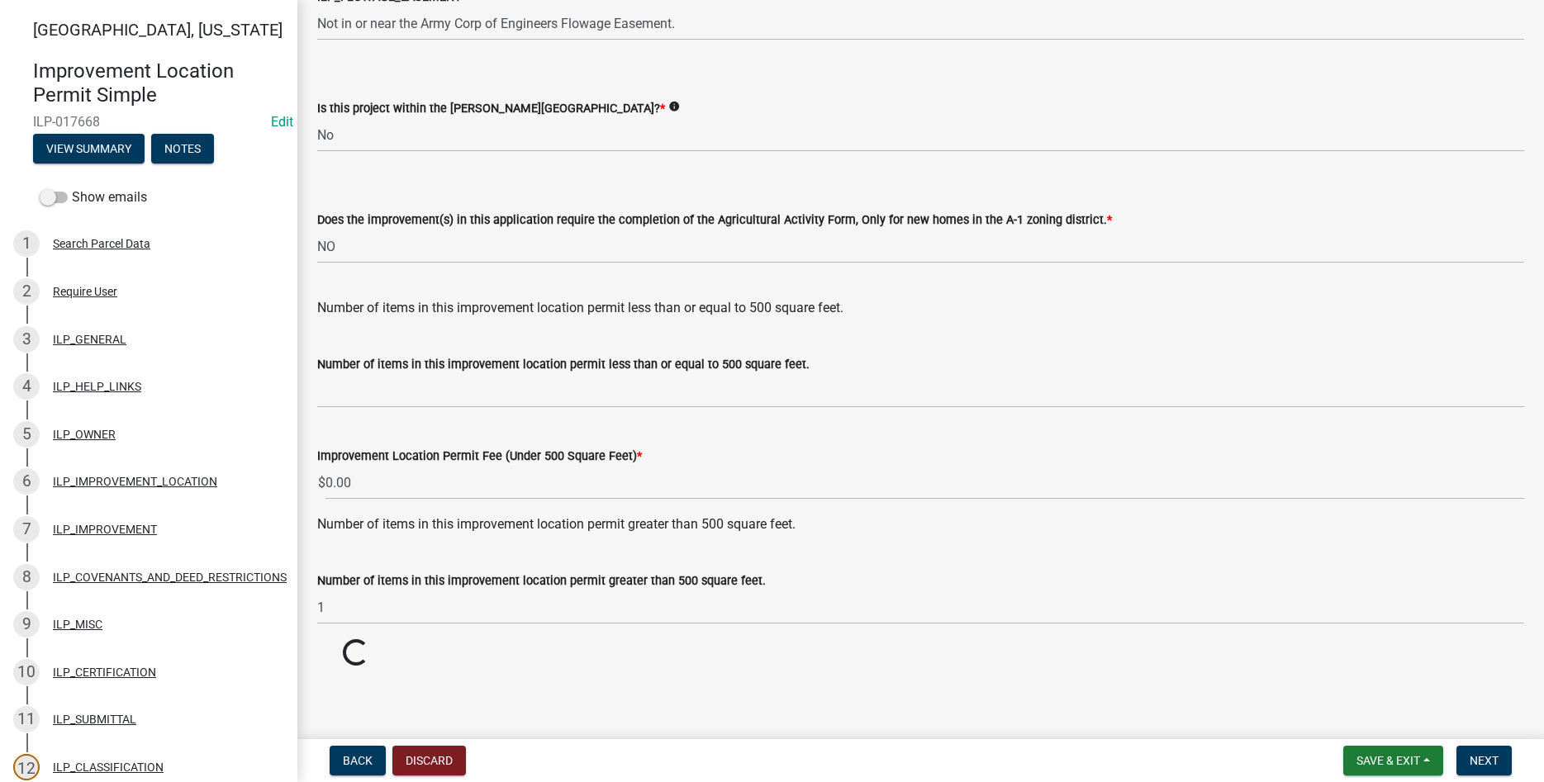
scroll to position [2066, 0]
click at [1471, 754] on span "Next" at bounding box center [1484, 760] width 29 height 13
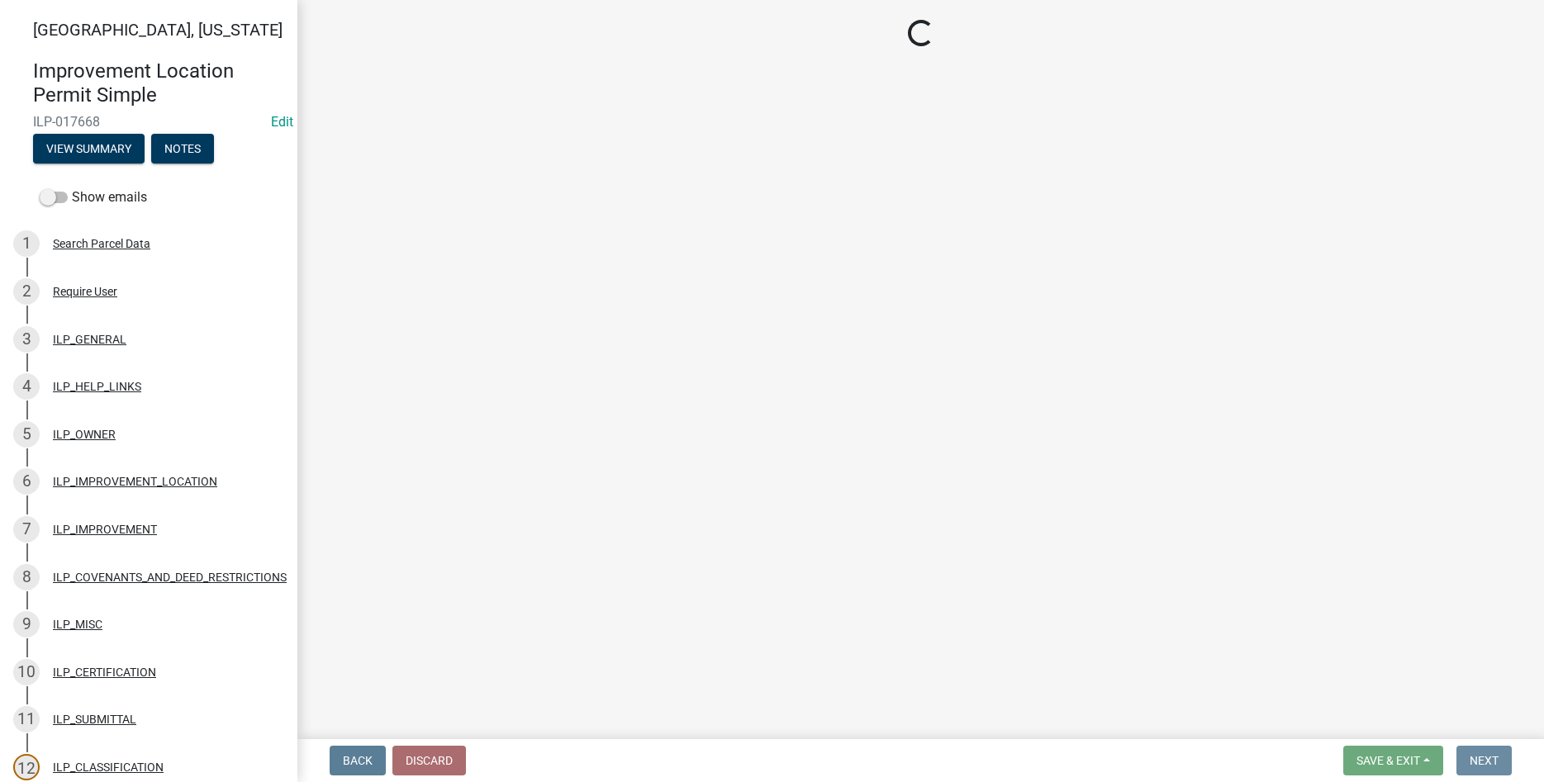
scroll to position [0, 0]
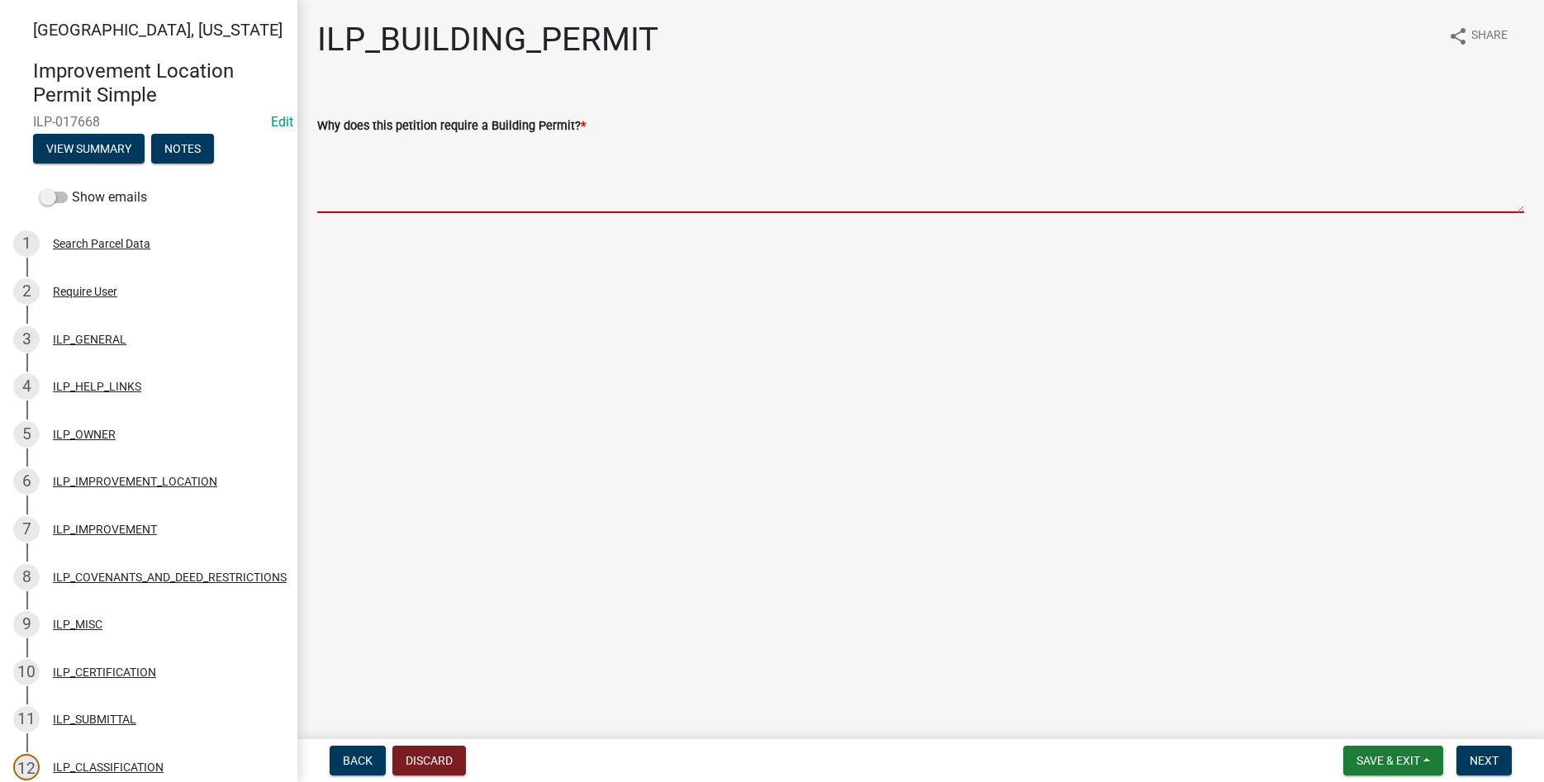
click at [673, 196] on textarea "Why does this petition require a Building Permit? *" at bounding box center [920, 174] width 1207 height 78
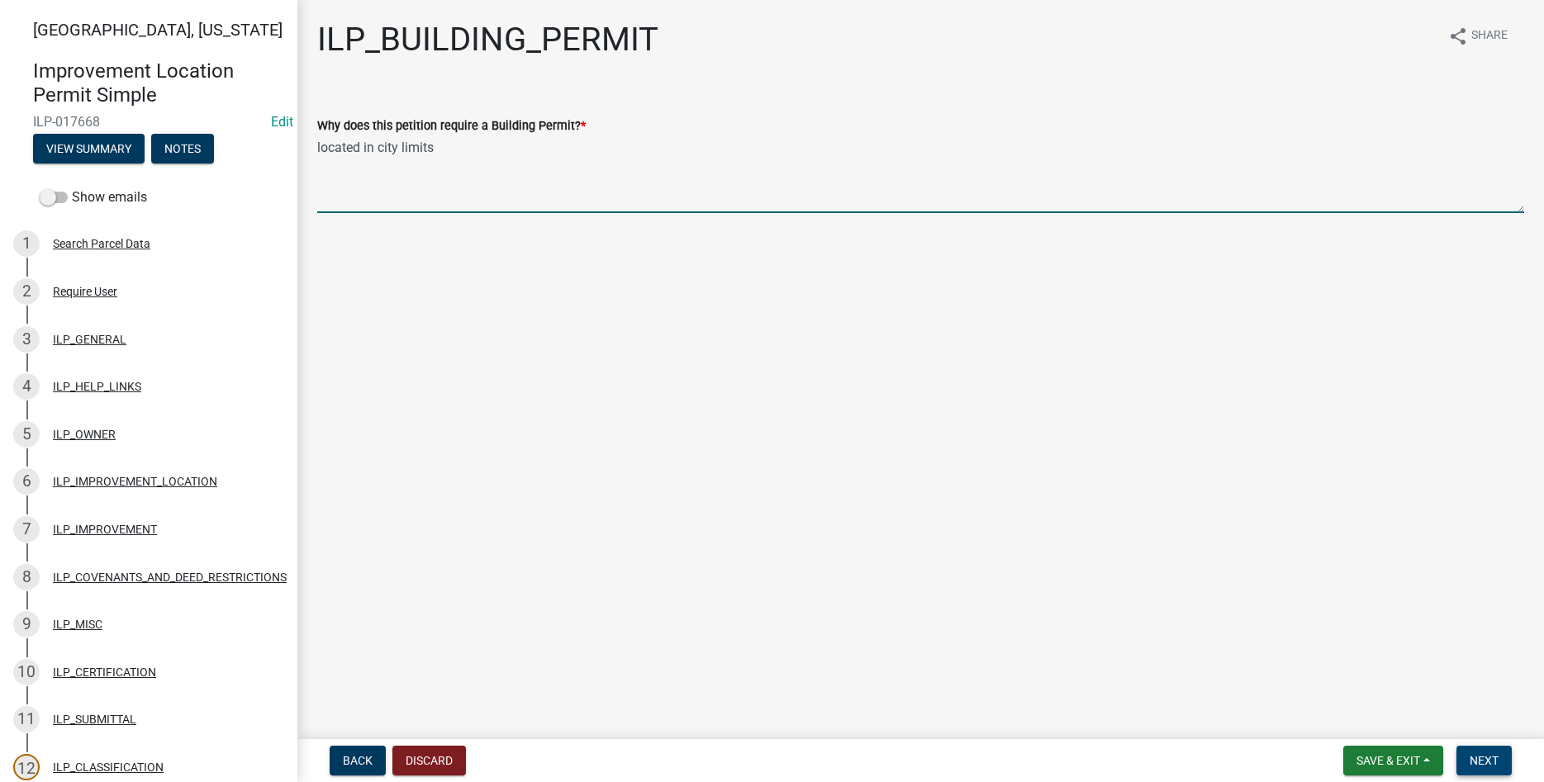
type textarea "located in city limits"
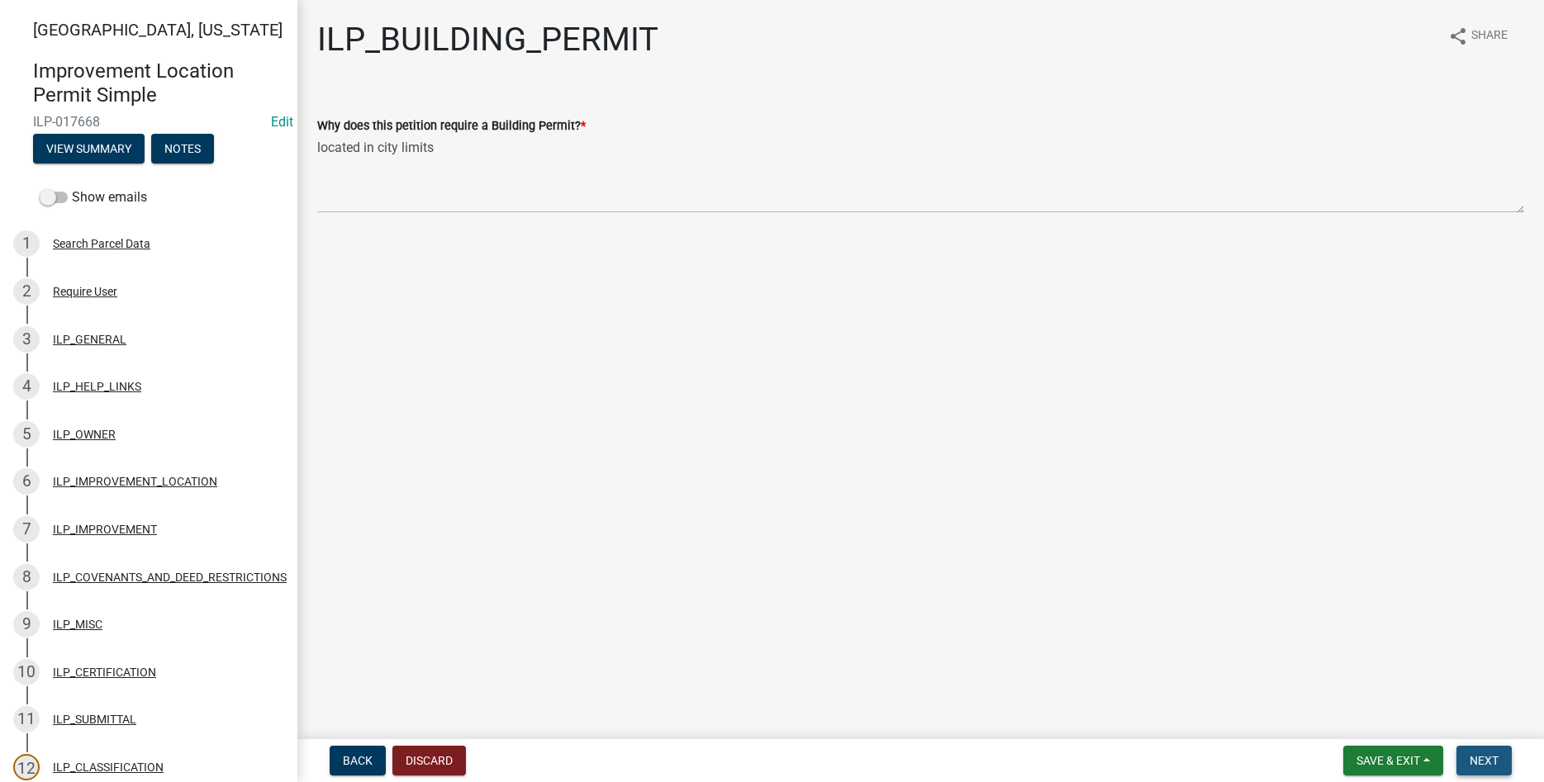
click at [1480, 760] on span "Next" at bounding box center [1484, 760] width 29 height 13
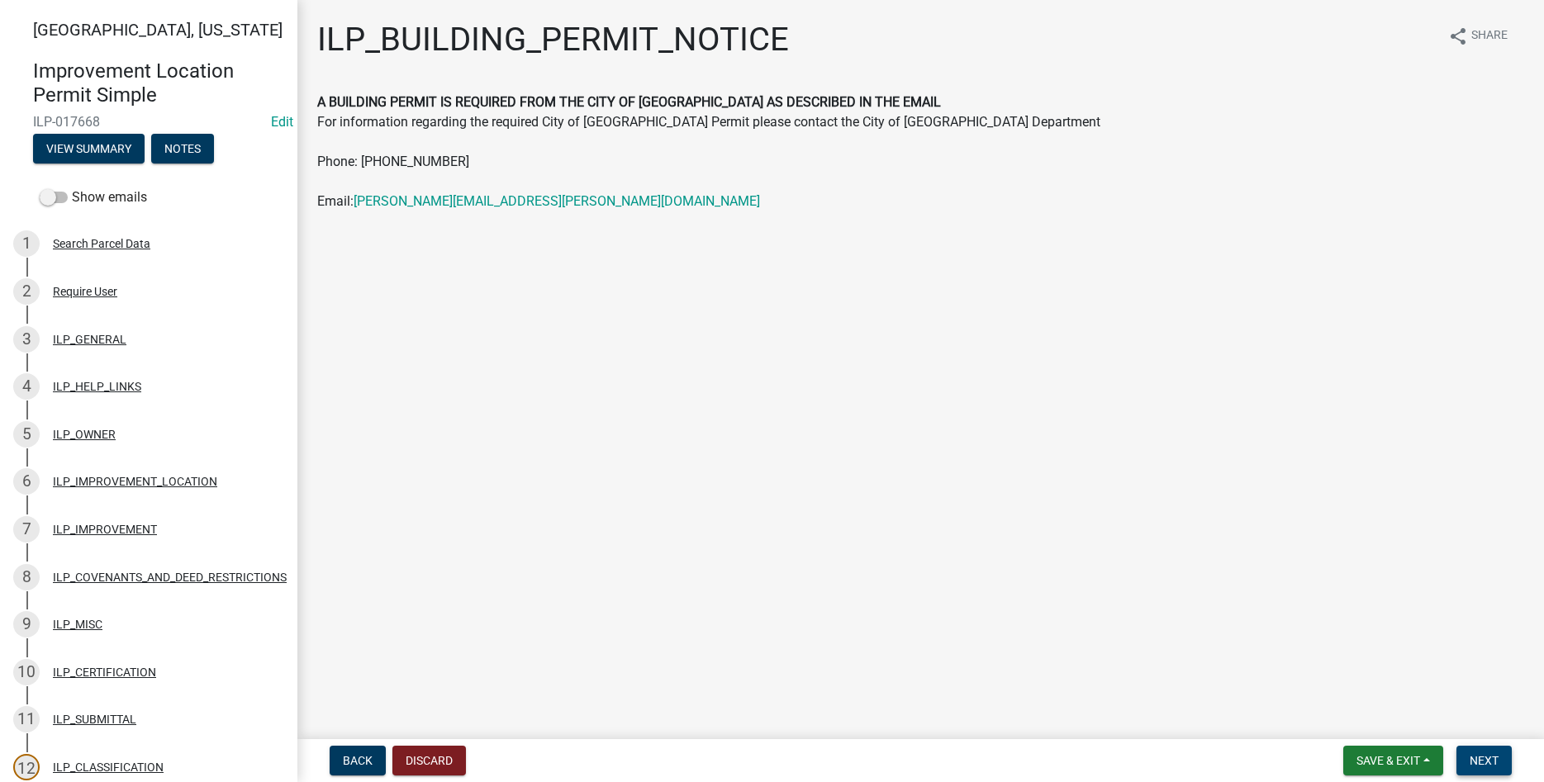
click at [1461, 752] on button "Next" at bounding box center [1483, 761] width 55 height 30
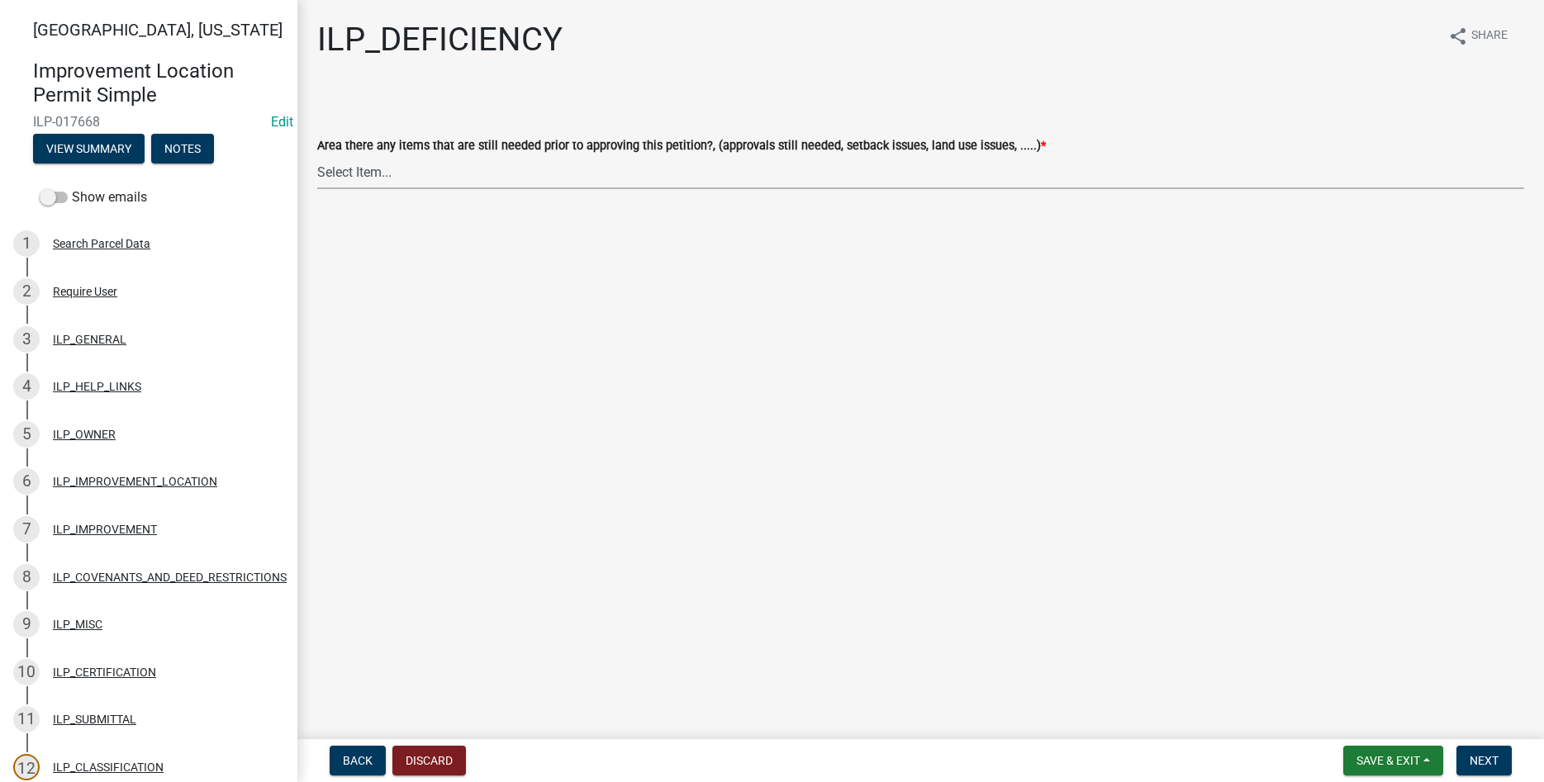
click at [317, 155] on select "Select Item... YES NO" at bounding box center [920, 172] width 1207 height 34
click option "NO" at bounding box center [0, 0] width 0 height 0
select select "88f51f67-ad00-412f-ad25-d9a24cd42bdb"
click at [1477, 758] on span "Next" at bounding box center [1484, 760] width 29 height 13
click at [317, 155] on select "Select Item... Denied Approved" at bounding box center [920, 172] width 1207 height 34
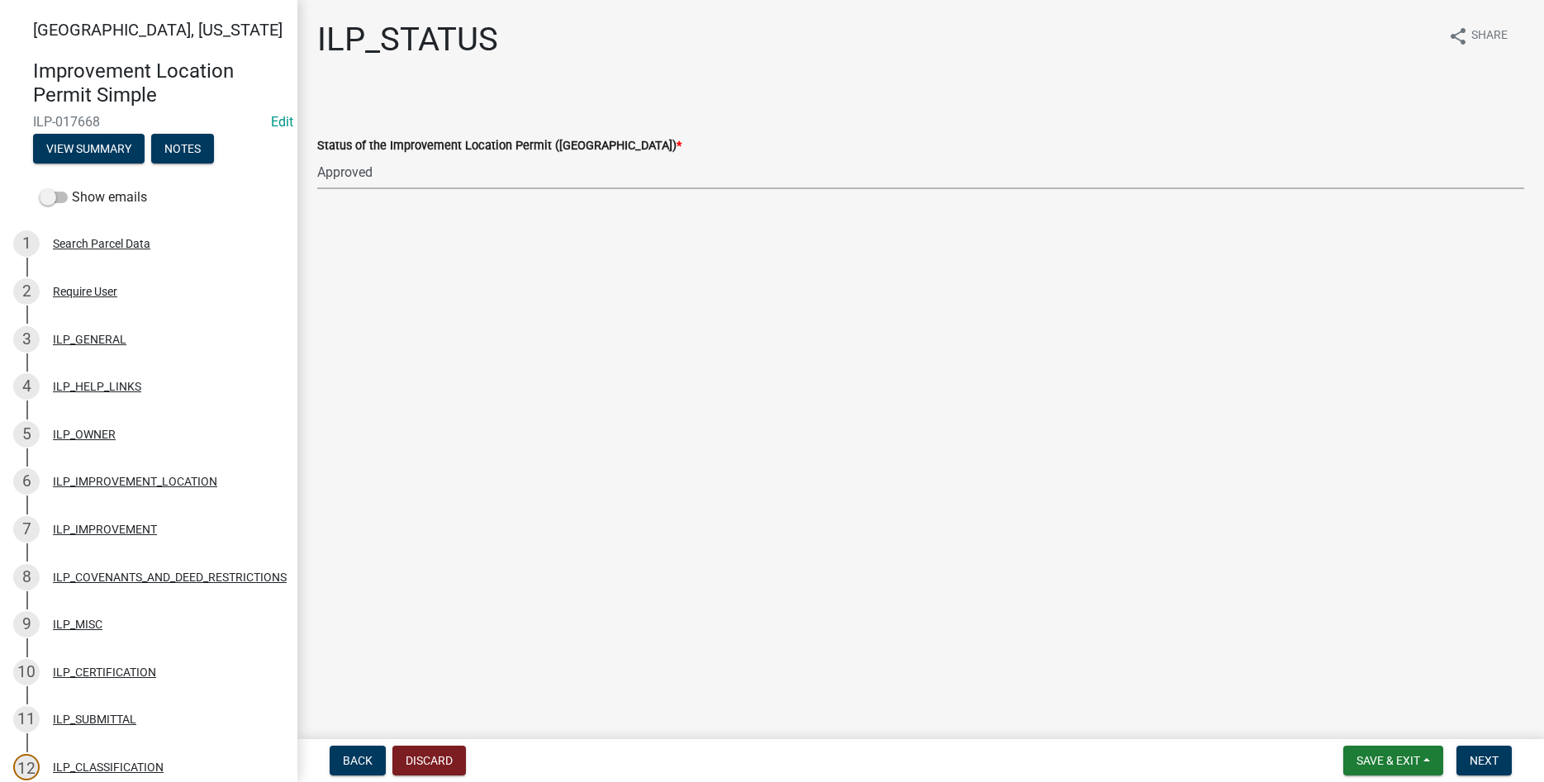
click option "Approved" at bounding box center [0, 0] width 0 height 0
select select "676ca0ef-d742-4b5a-a79e-763cf2a28fc9"
click at [1485, 757] on span "Next" at bounding box center [1484, 760] width 29 height 13
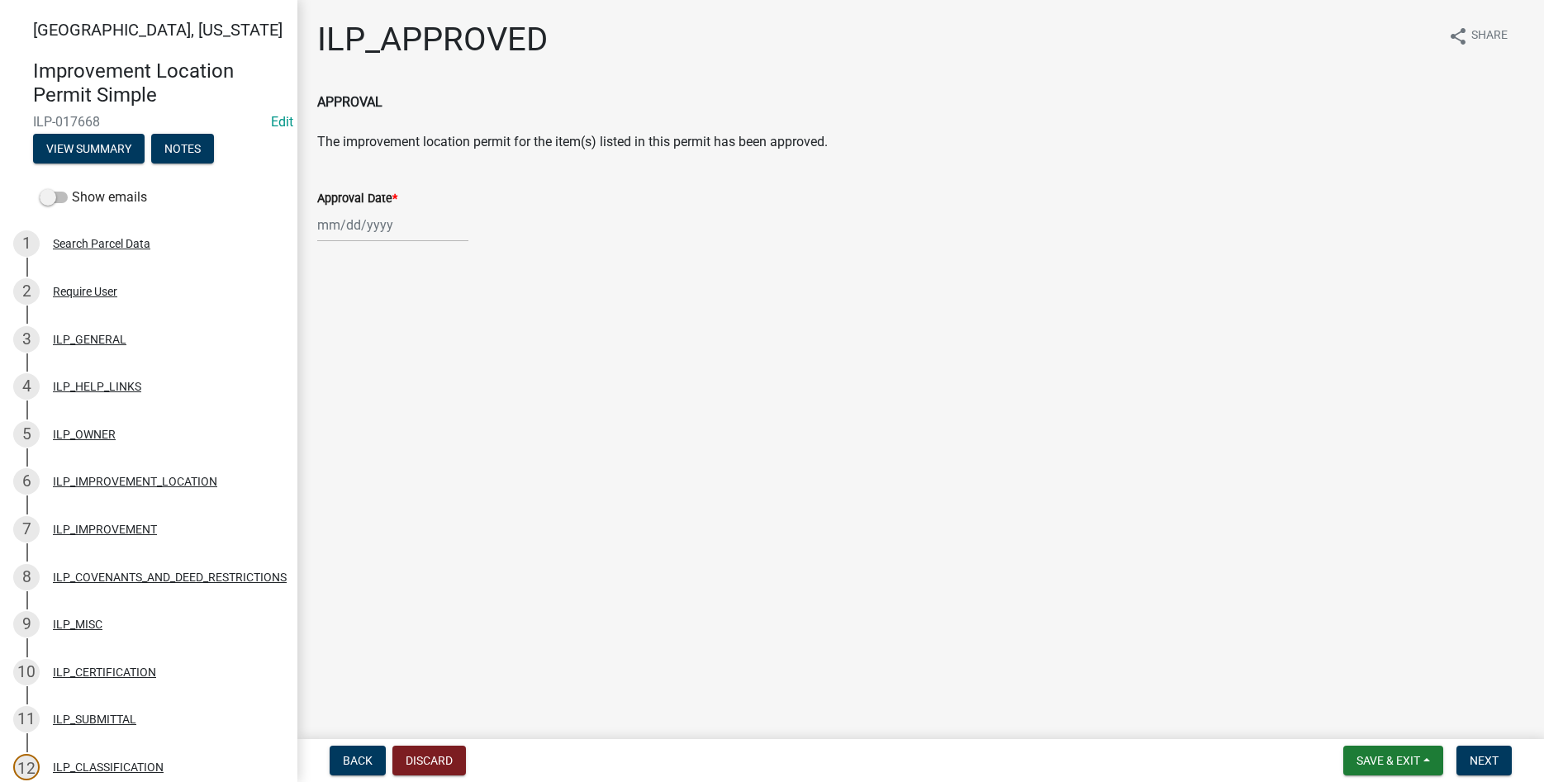
click at [338, 216] on input "Approval Date *" at bounding box center [392, 225] width 151 height 34
select select "9"
select select "2025"
click at [361, 341] on div "9" at bounding box center [360, 339] width 26 height 26
type input "[DATE]"
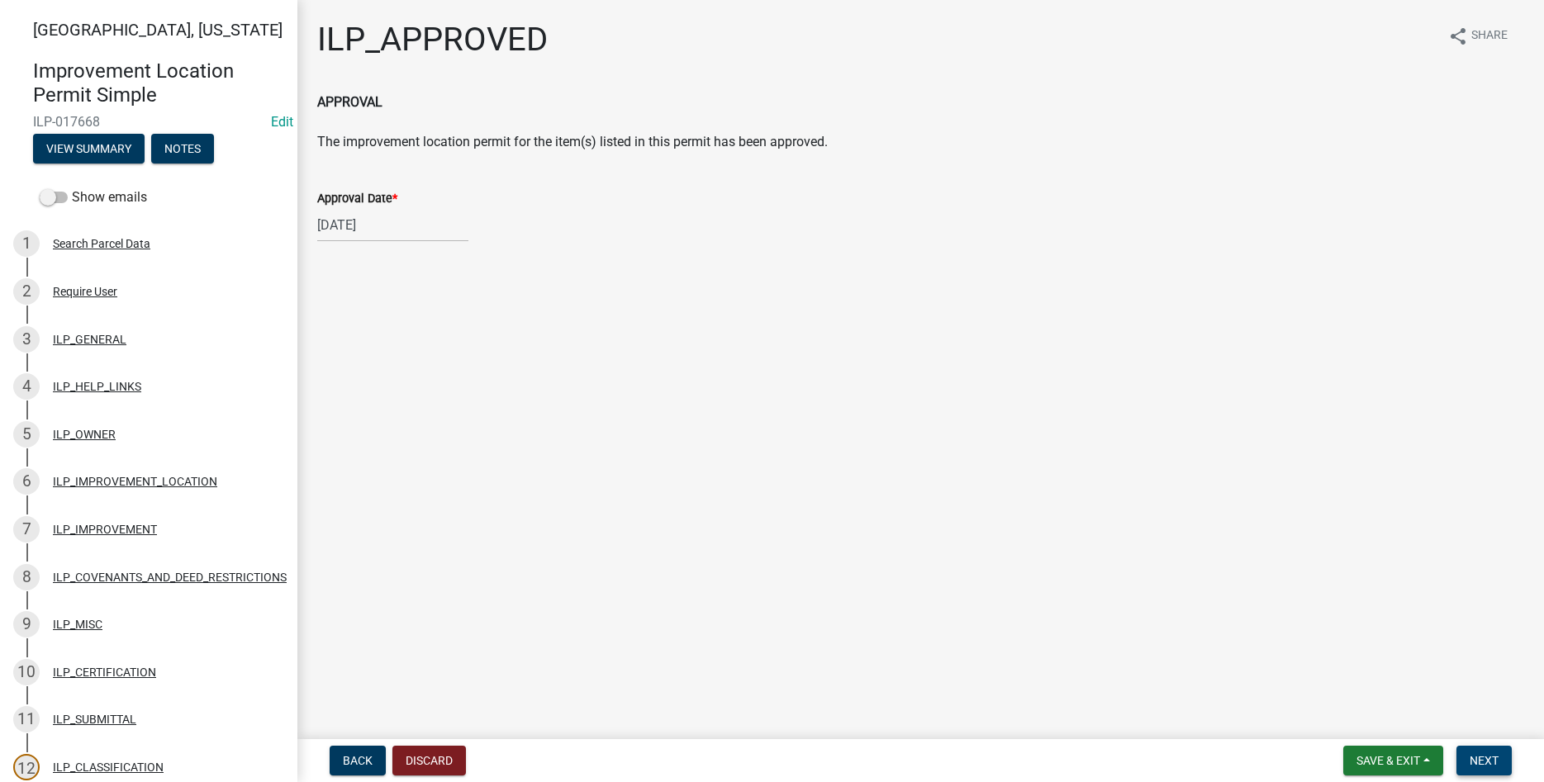
click at [1495, 748] on button "Next" at bounding box center [1483, 761] width 55 height 30
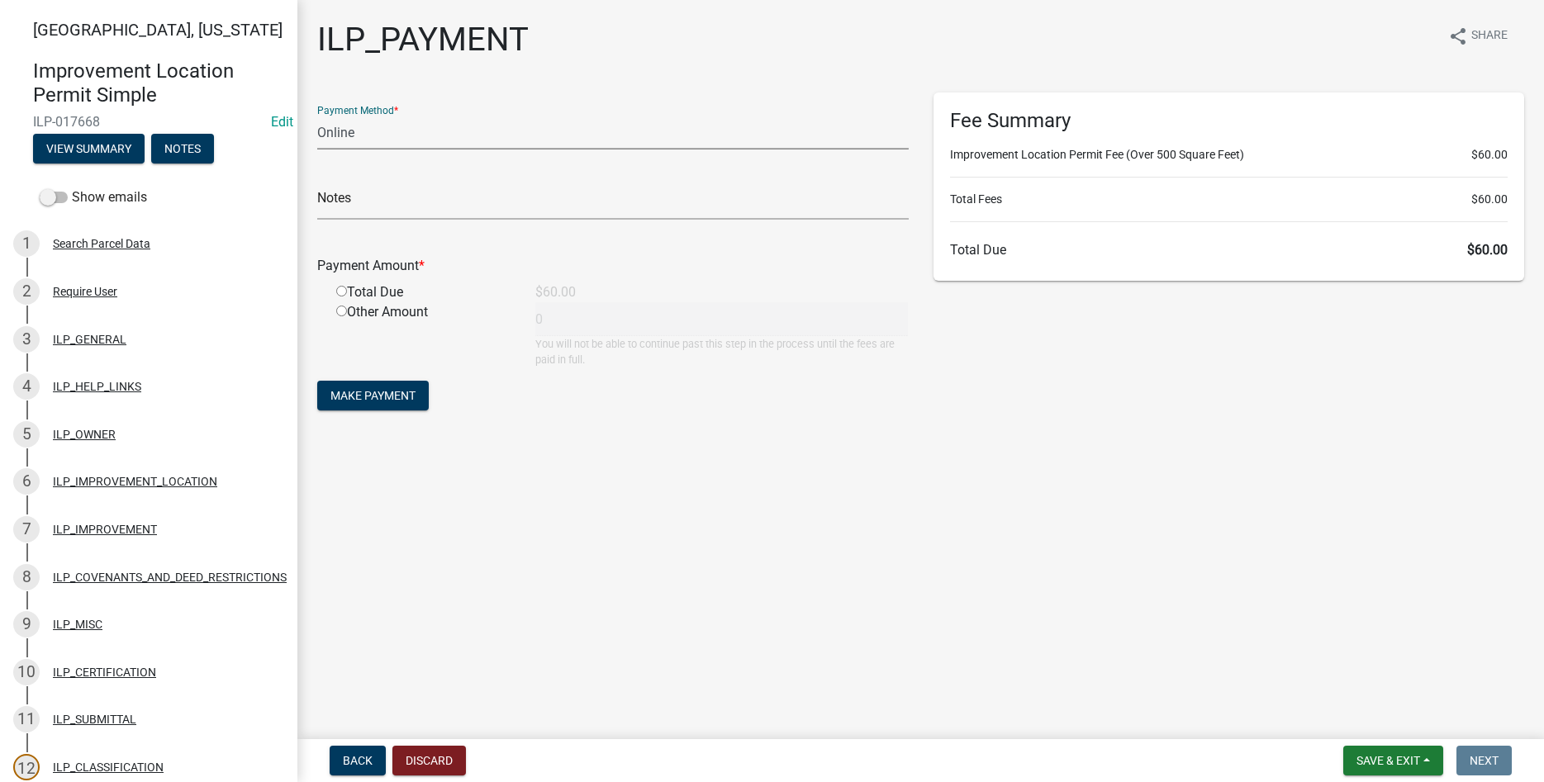
click at [317, 116] on select "Credit Card POS Check Cash Online" at bounding box center [613, 133] width 592 height 34
select select "2: 1"
click option "Cash" at bounding box center [0, 0] width 0 height 0
click at [338, 293] on input "radio" at bounding box center [341, 291] width 11 height 11
radio input "true"
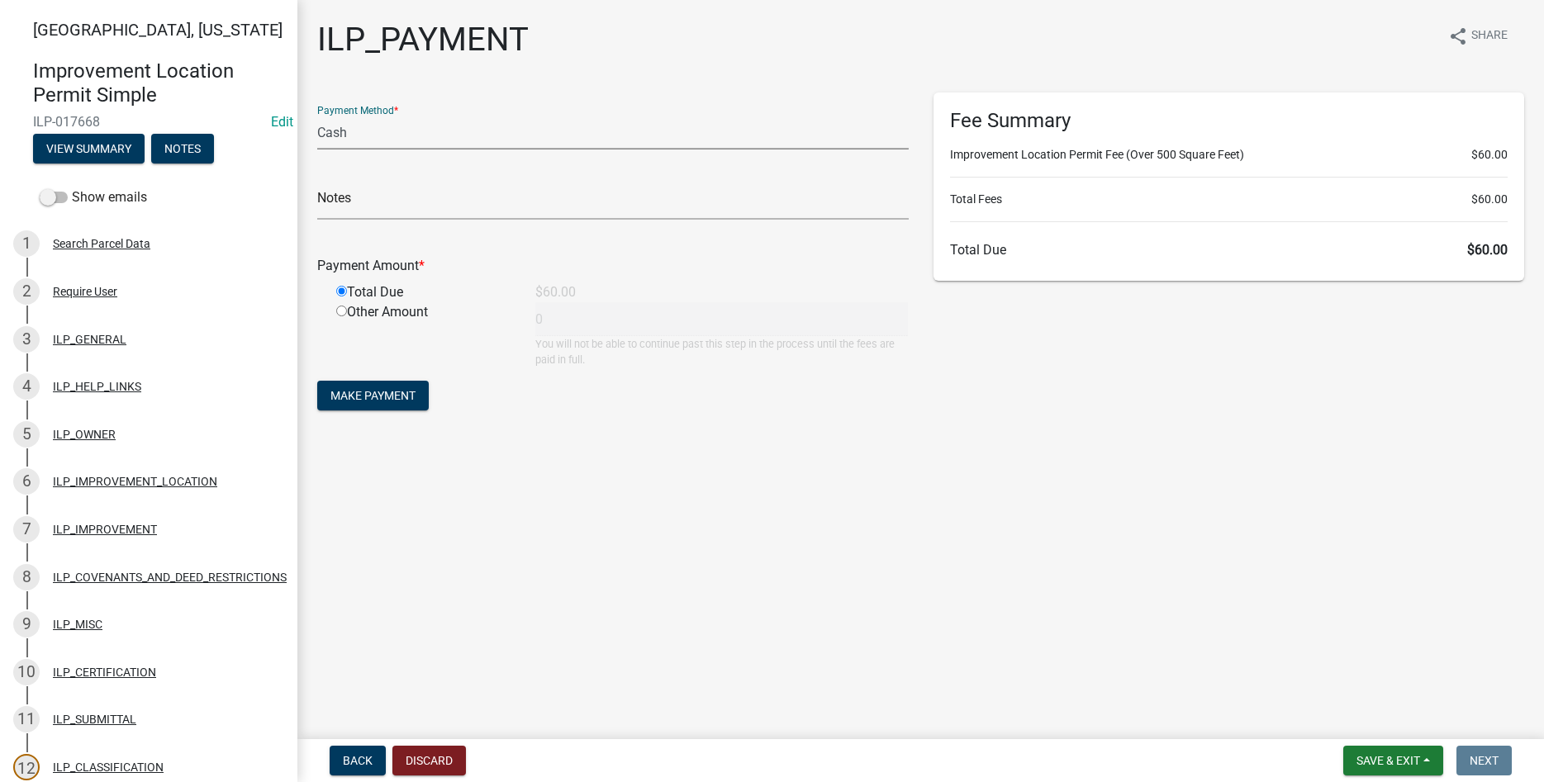
type input "60"
drag, startPoint x: 362, startPoint y: 369, endPoint x: 365, endPoint y: 382, distance: 12.8
click at [363, 376] on form "Payment Method * Credit Card POS Check Cash Online Notes Payment Amount * Total…" at bounding box center [613, 254] width 592 height 322
click at [366, 387] on button "Make Payment" at bounding box center [373, 396] width 112 height 30
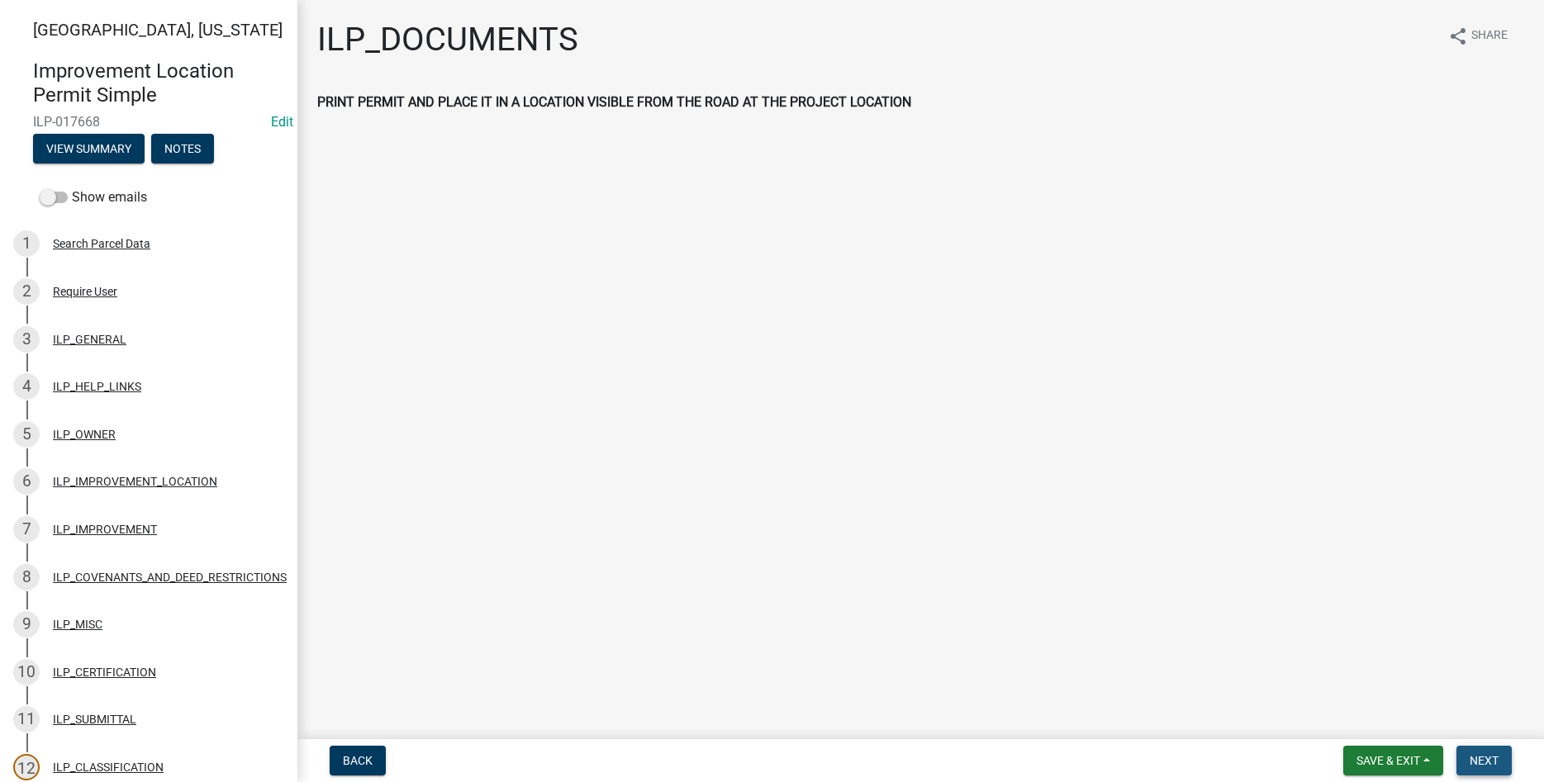
click at [1499, 768] on button "Next" at bounding box center [1483, 761] width 55 height 30
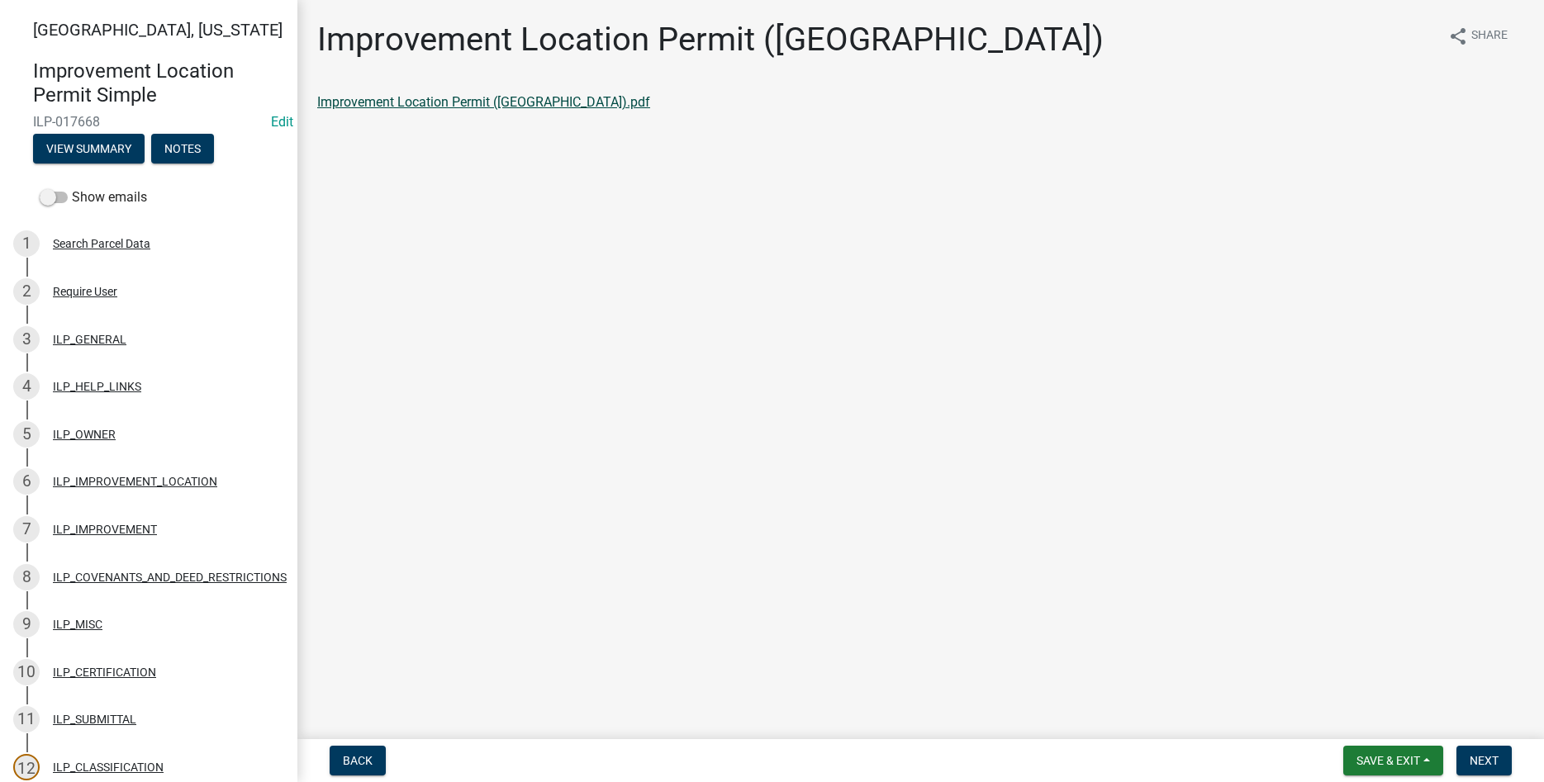
click at [440, 100] on link "Improvement Location Permit (ILP).pdf" at bounding box center [483, 102] width 333 height 16
click at [1479, 746] on button "Next" at bounding box center [1483, 761] width 55 height 30
click at [465, 105] on link "Improvement Location Permit (ILP)(Form).pdf" at bounding box center [450, 102] width 267 height 16
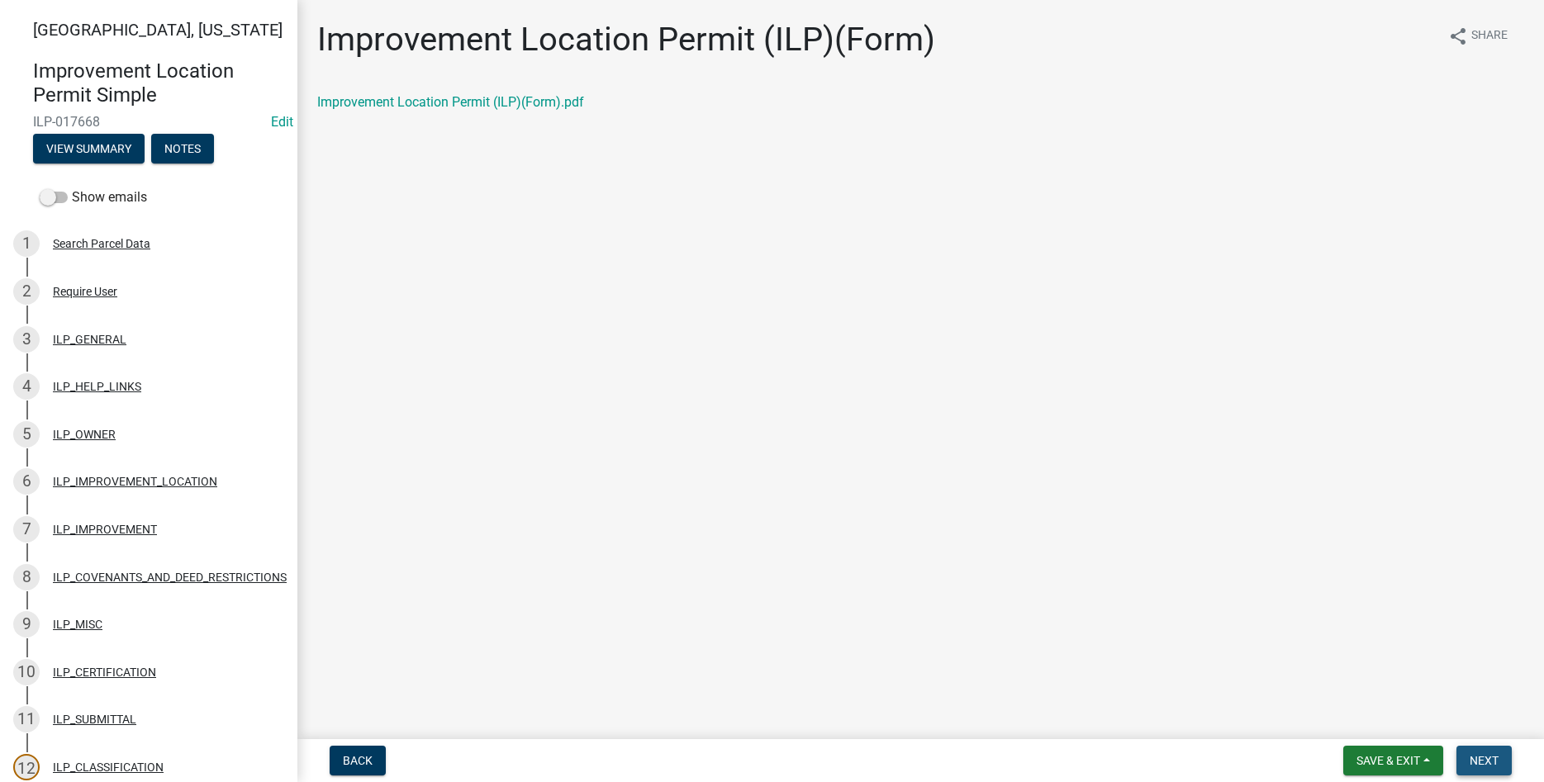
click at [1485, 764] on span "Next" at bounding box center [1484, 760] width 29 height 13
